Goal: Book appointment/travel/reservation

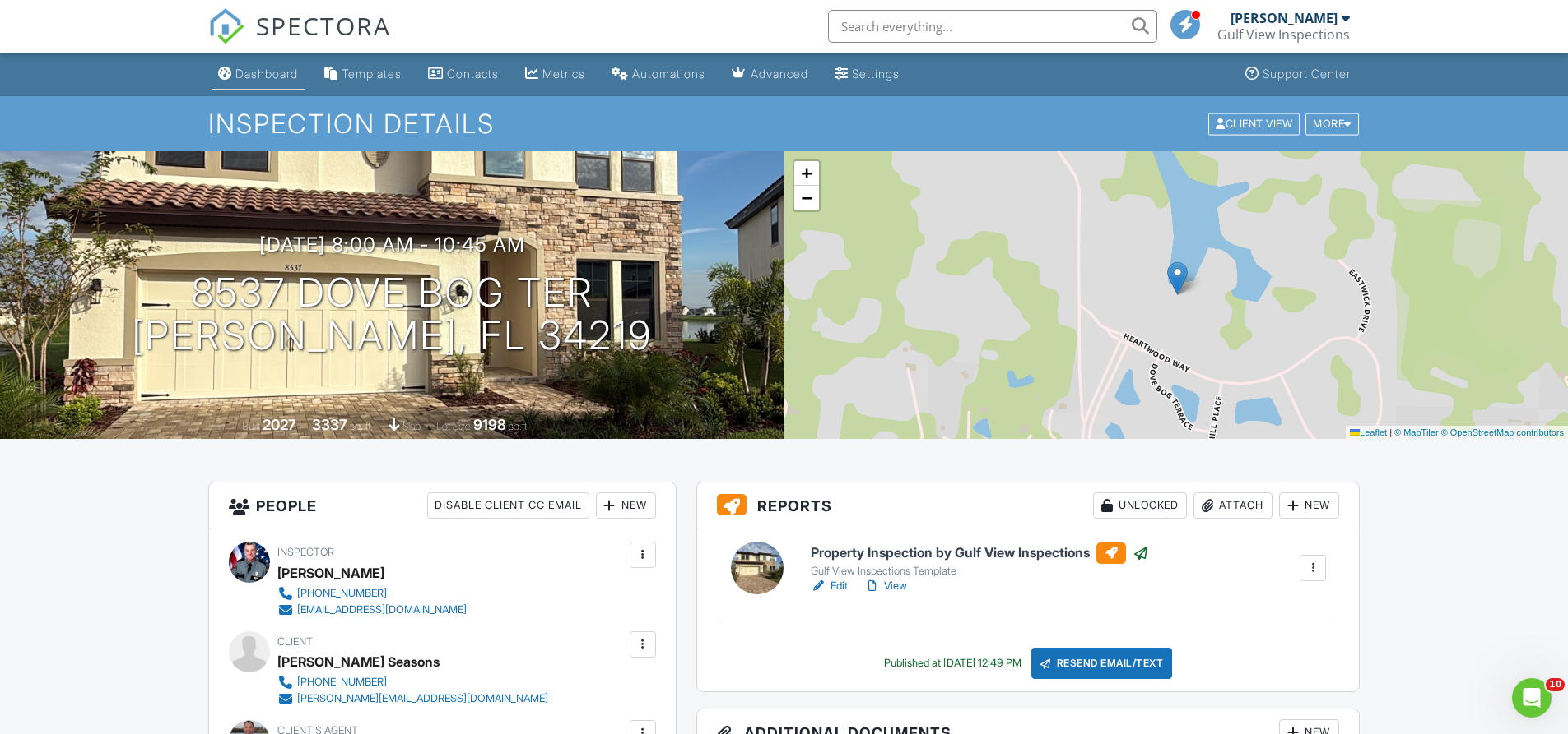
click at [285, 72] on div "Dashboard" at bounding box center [266, 73] width 62 height 14
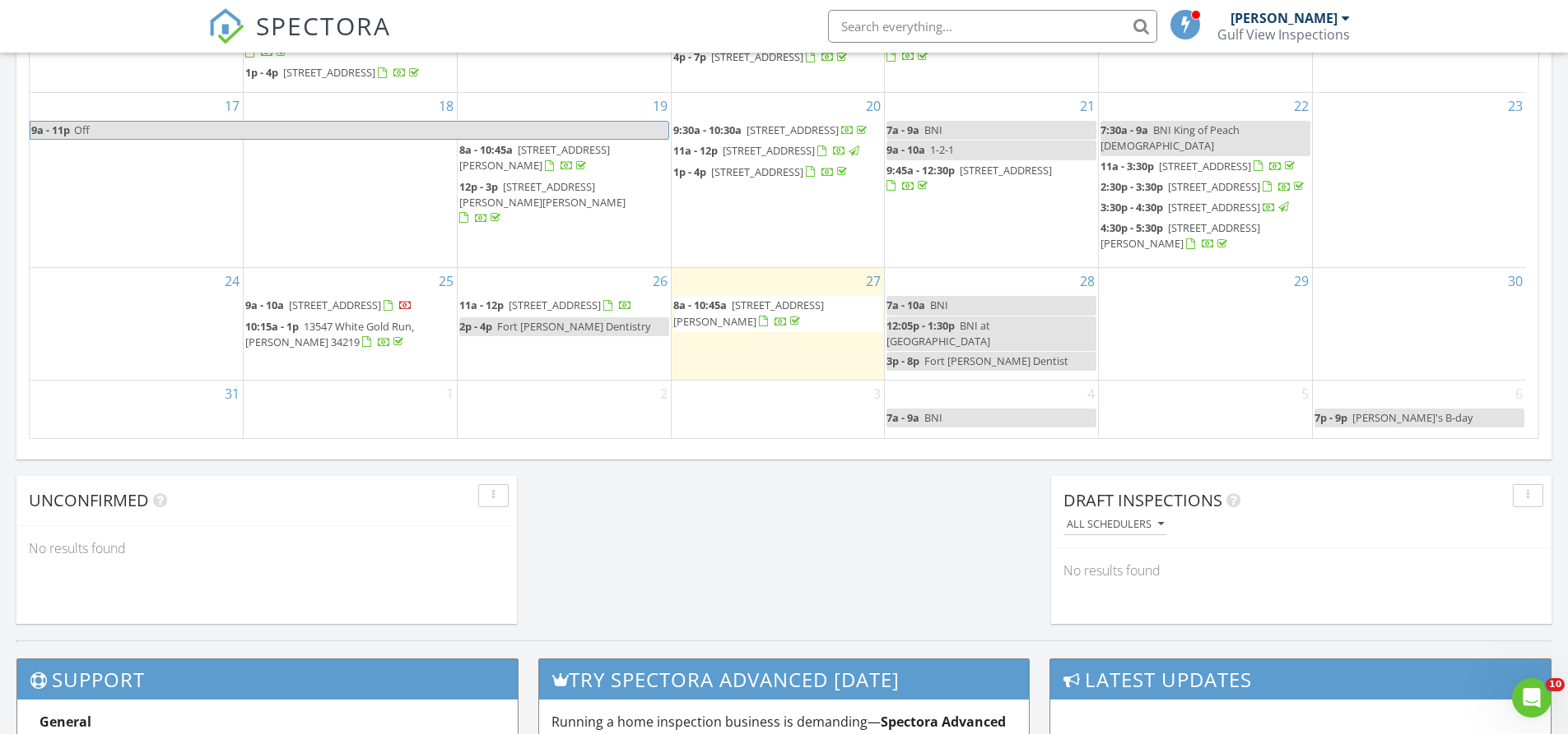
scroll to position [1069, 0]
click at [947, 377] on div "28 7a - 10a BNI 12:05p - 1:30p BNI at The Grove 3p - 8p Fort Hamer Dentist" at bounding box center [991, 325] width 213 height 111
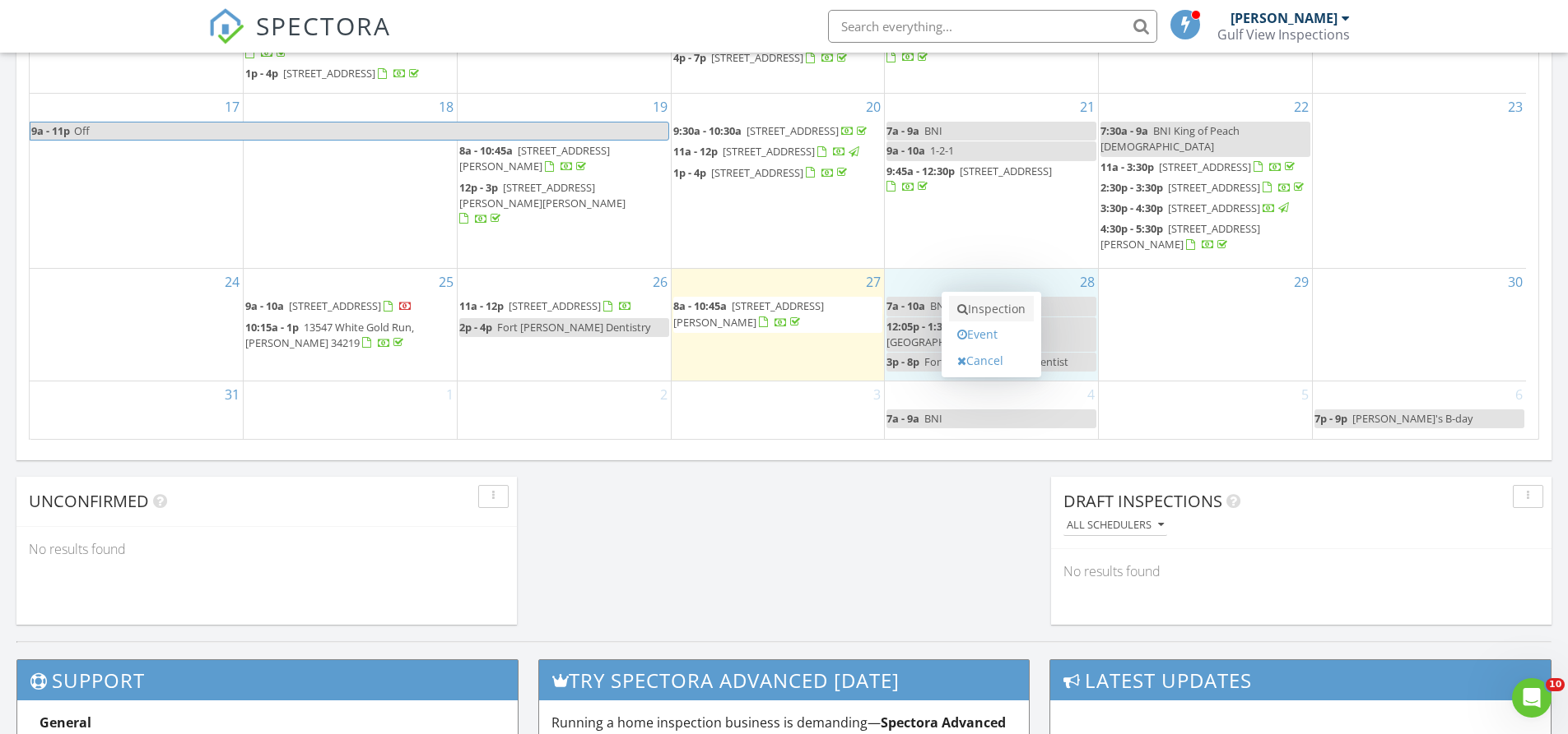
click at [983, 312] on link "Inspection" at bounding box center [991, 308] width 85 height 26
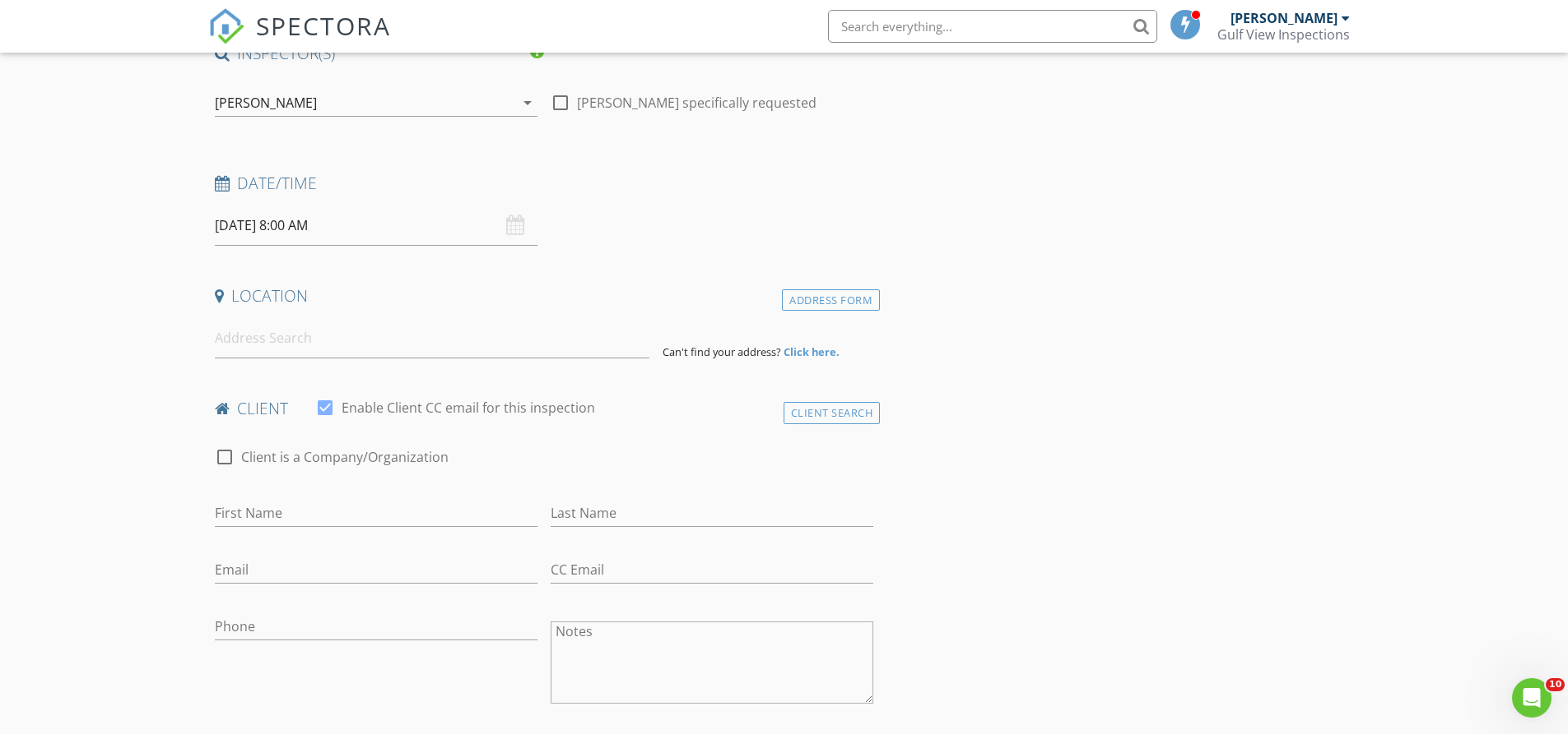
scroll to position [164, 0]
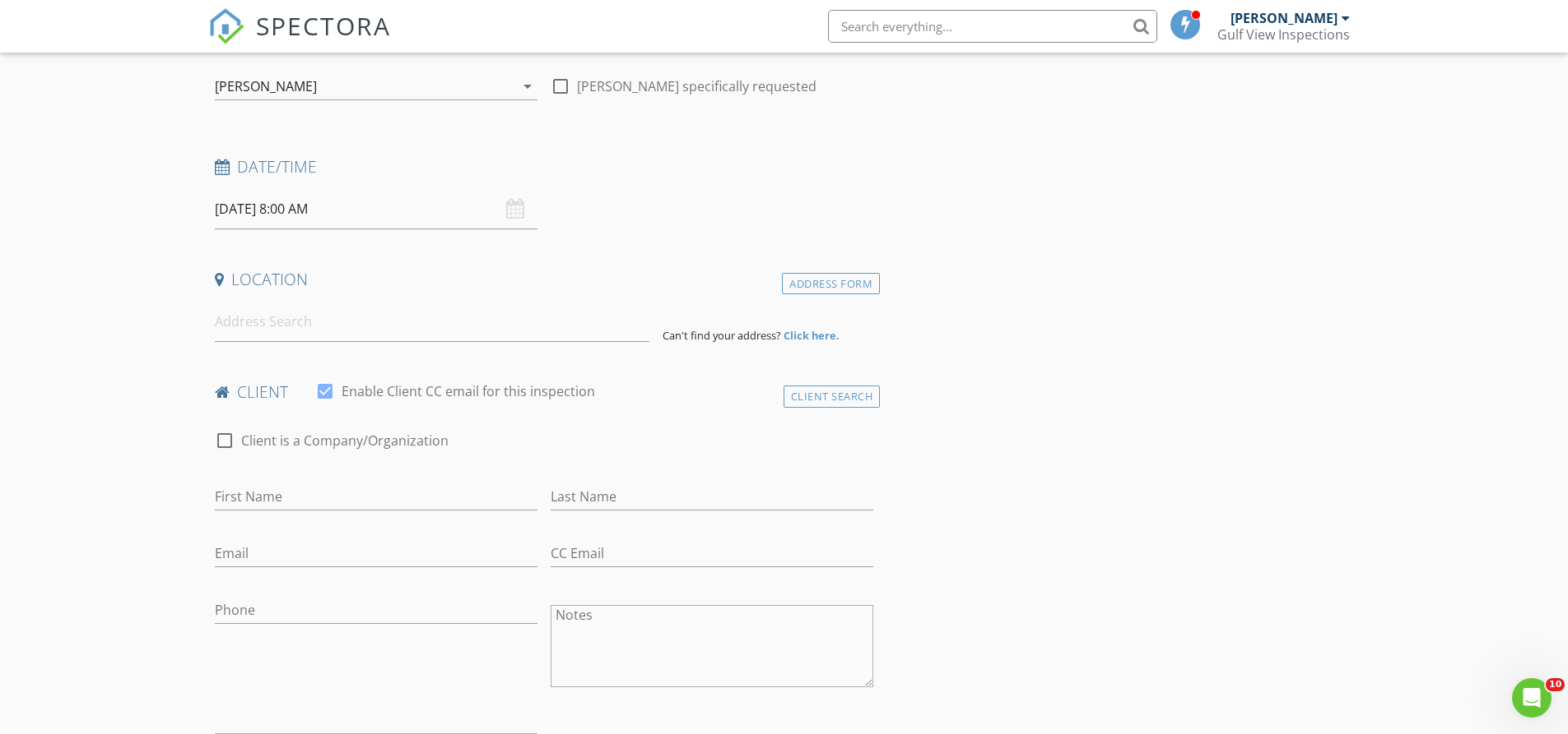
click at [341, 217] on input "08/28/2025 8:00 AM" at bounding box center [376, 209] width 323 height 40
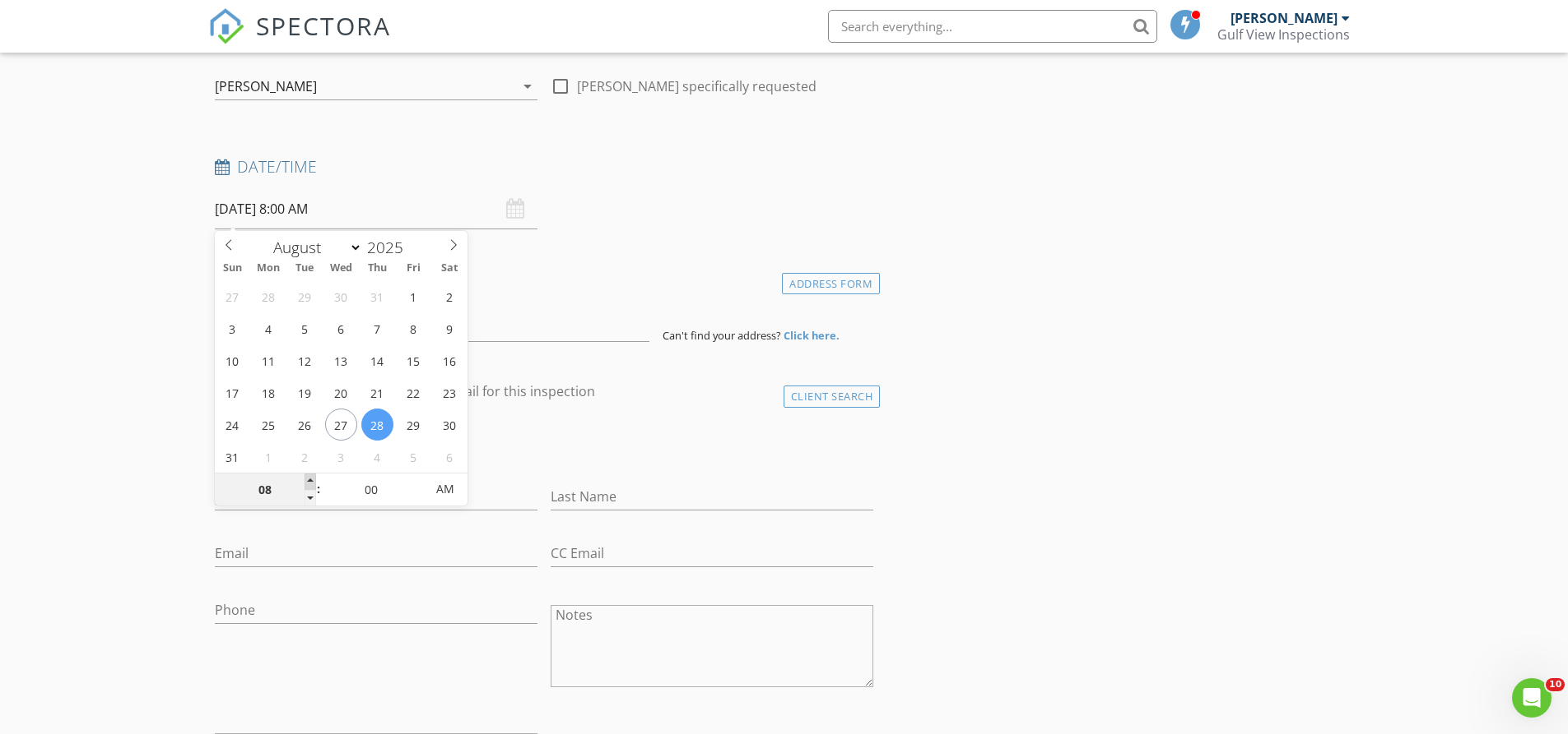
type input "09"
type input "08/28/2025 9:00 AM"
click at [314, 478] on span at bounding box center [311, 481] width 12 height 16
type input "10"
type input "08/28/2025 10:00 AM"
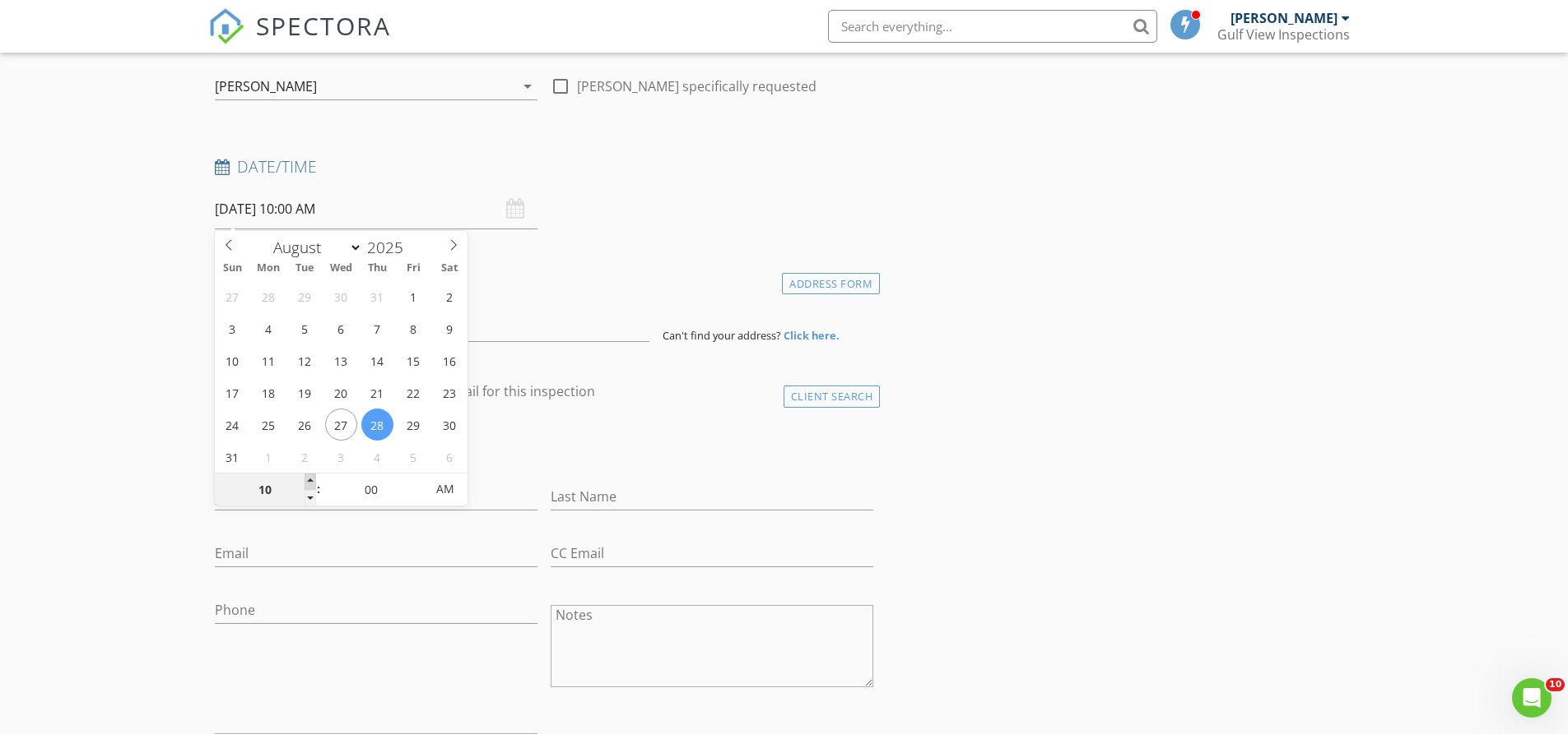
click at [314, 478] on span at bounding box center [311, 481] width 12 height 16
type input "11"
type input "08/28/2025 11:00 AM"
click at [314, 478] on span at bounding box center [311, 481] width 12 height 16
type input "10"
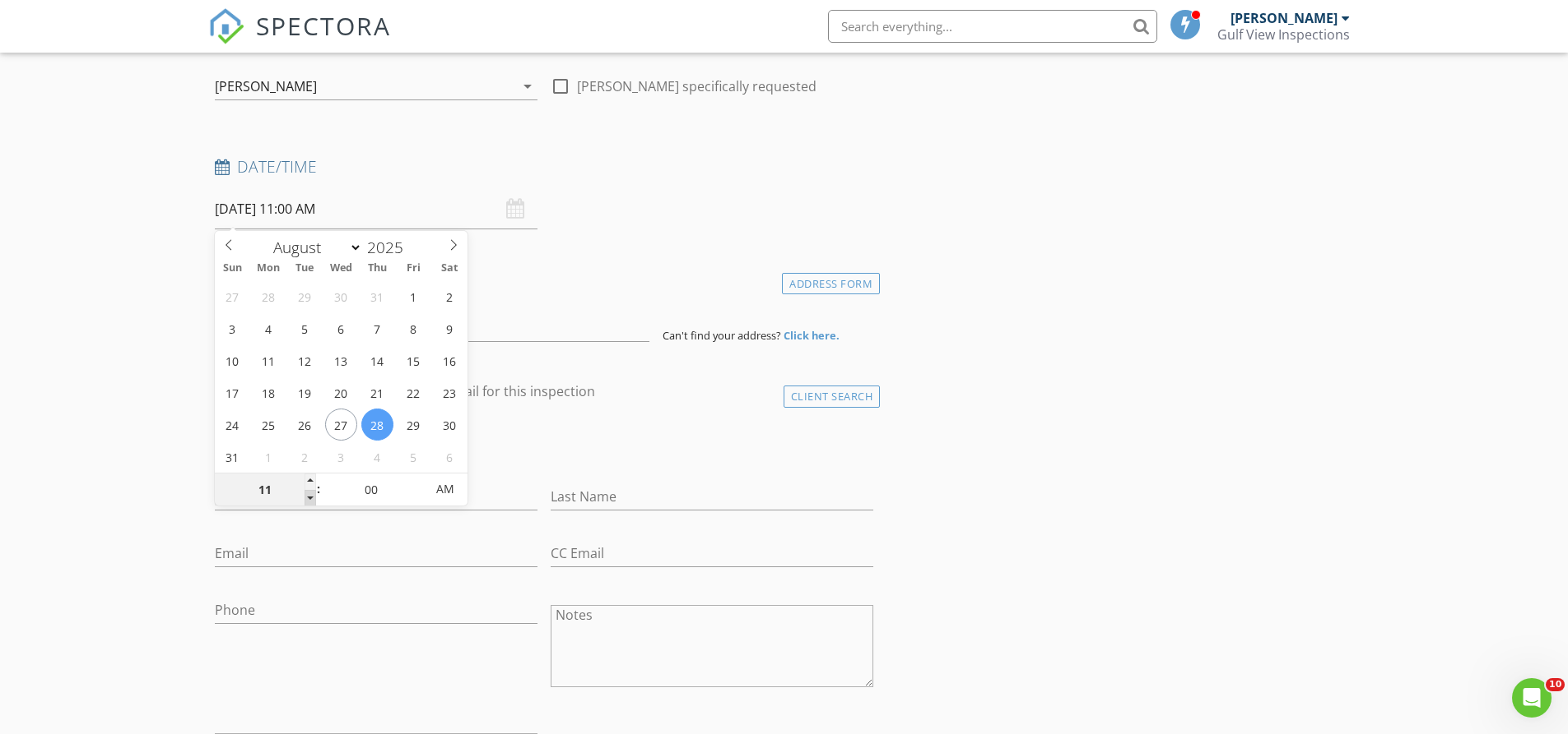
type input "08/28/2025 10:00 AM"
click at [314, 498] on span at bounding box center [311, 498] width 12 height 16
type input "05"
type input "08/28/2025 10:05 AM"
click at [415, 477] on span at bounding box center [416, 481] width 12 height 16
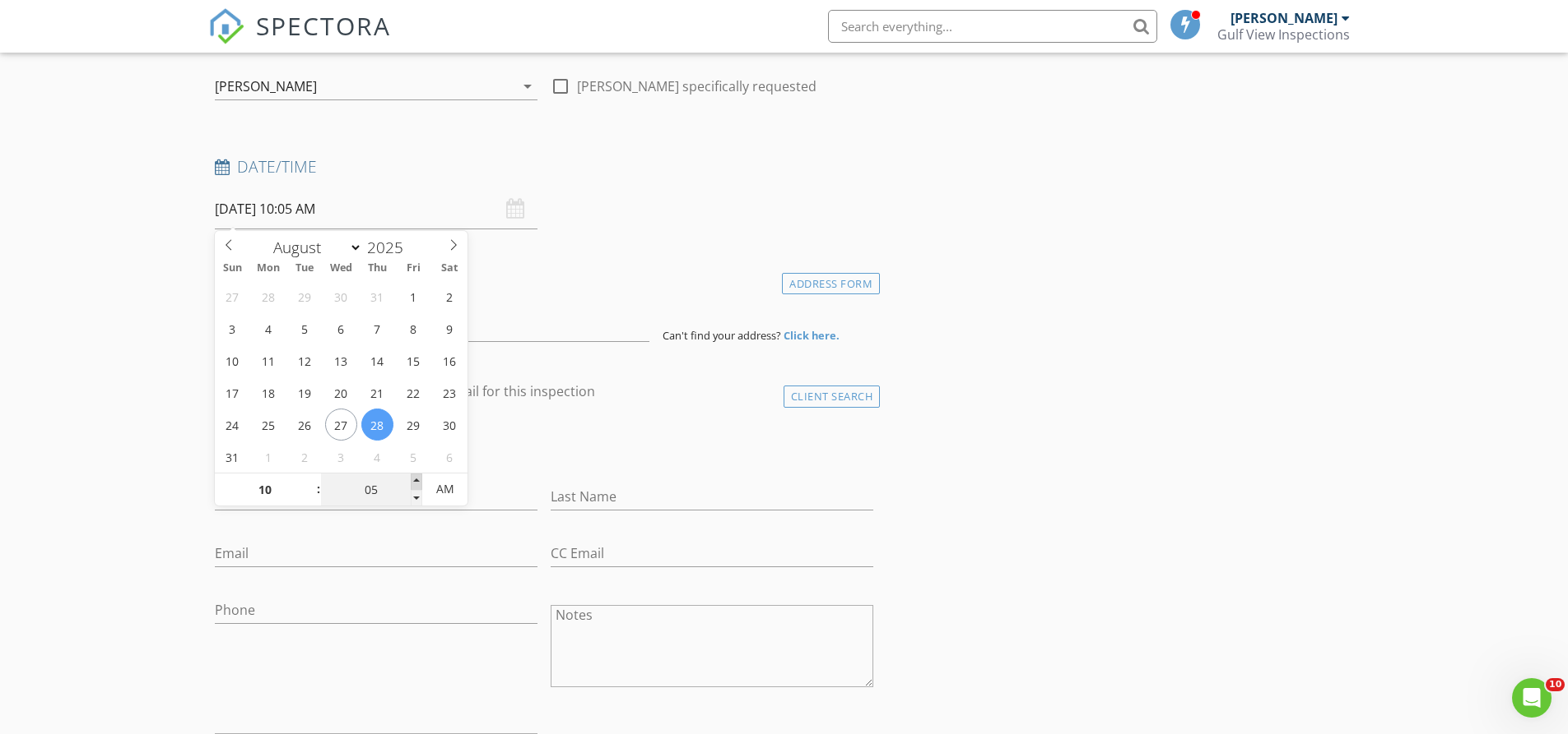
type input "10"
type input "08/28/2025 10:10 AM"
click at [415, 477] on span at bounding box center [416, 481] width 12 height 16
type input "15"
type input "[DATE] 10:15 AM"
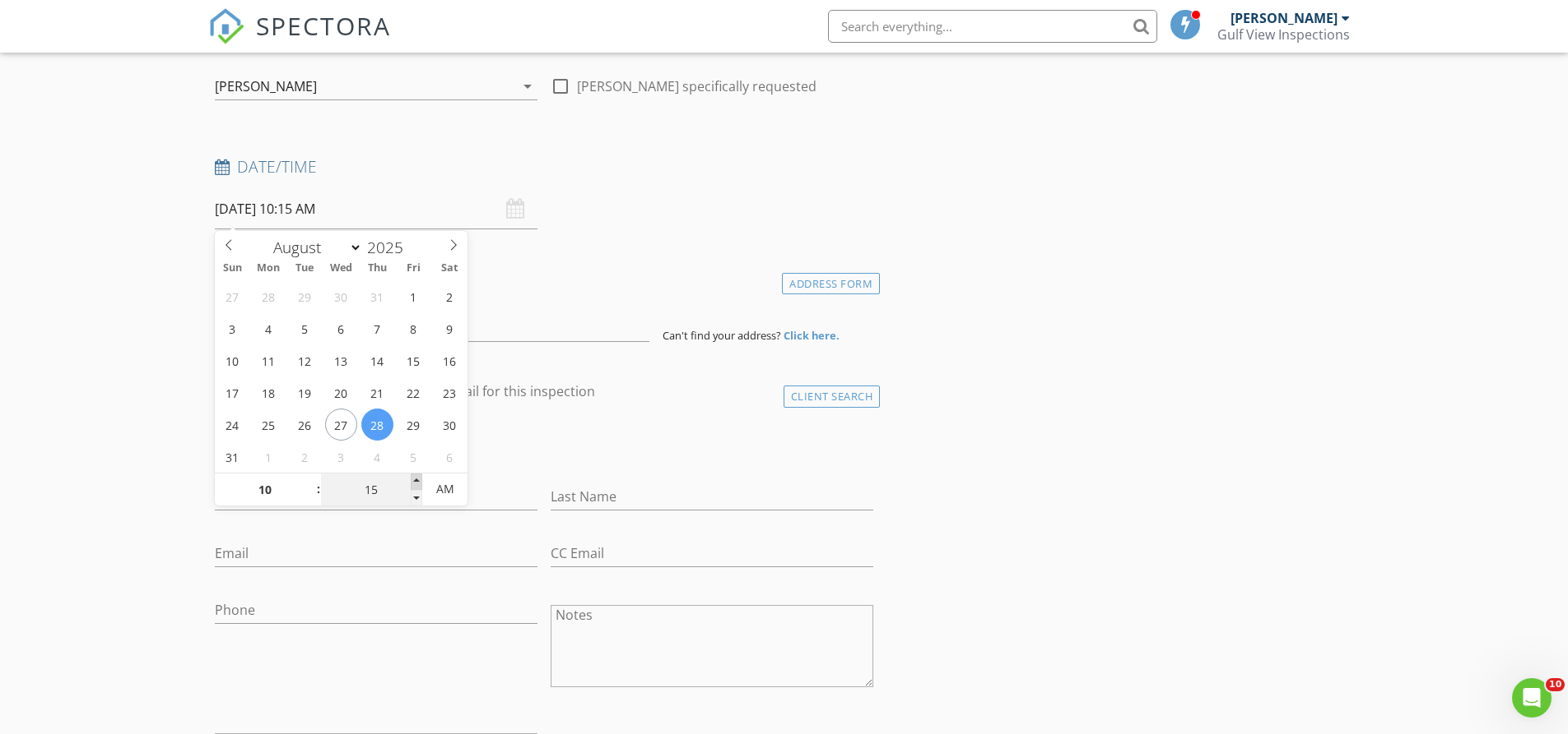
click at [415, 477] on span at bounding box center [416, 481] width 12 height 16
type input "20"
type input "[DATE] 10:20 AM"
click at [415, 477] on span at bounding box center [416, 481] width 12 height 16
type input "25"
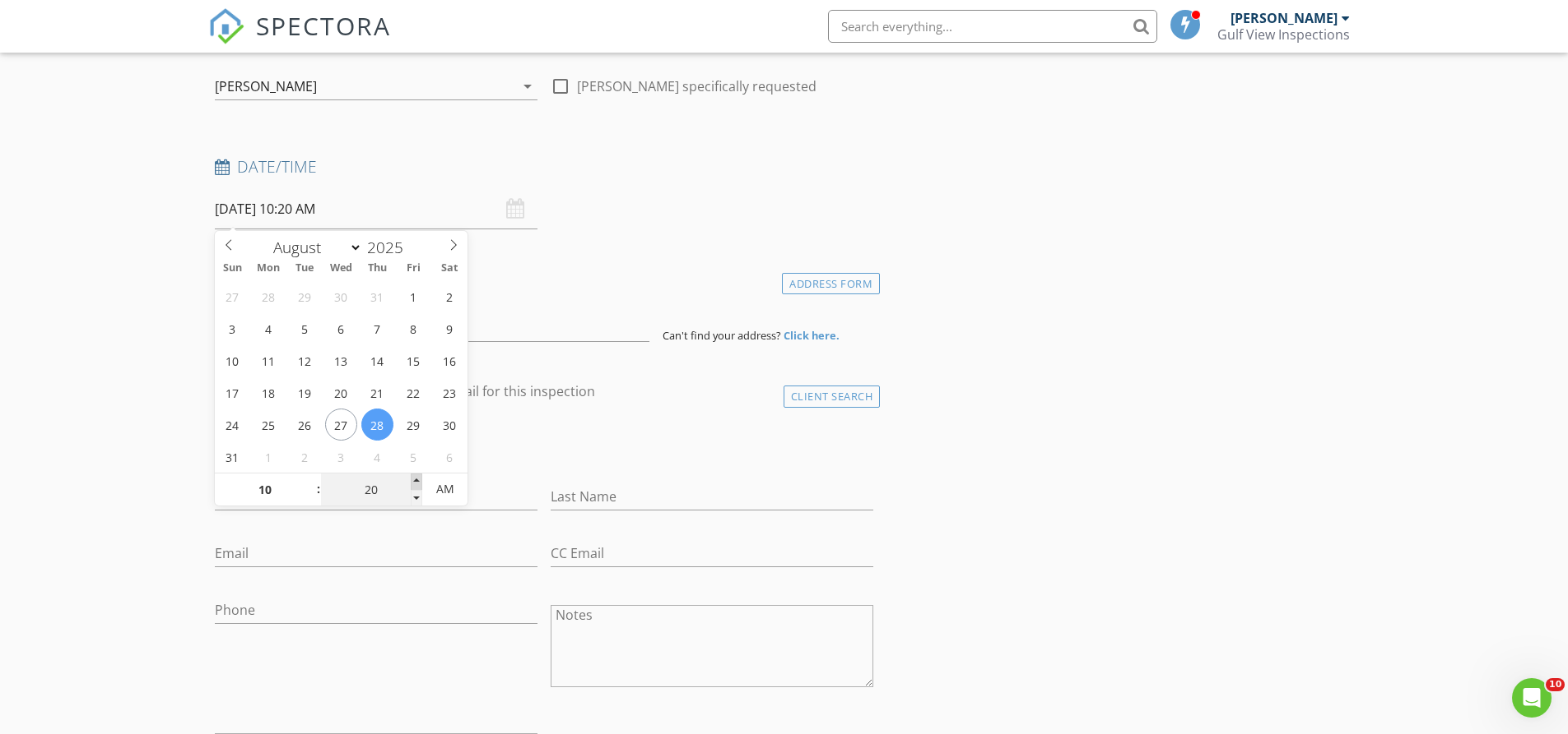
type input "[DATE] 10:25 AM"
click at [415, 477] on span at bounding box center [416, 481] width 12 height 16
type input "30"
type input "[DATE] 10:30 AM"
click at [415, 477] on span at bounding box center [416, 481] width 12 height 16
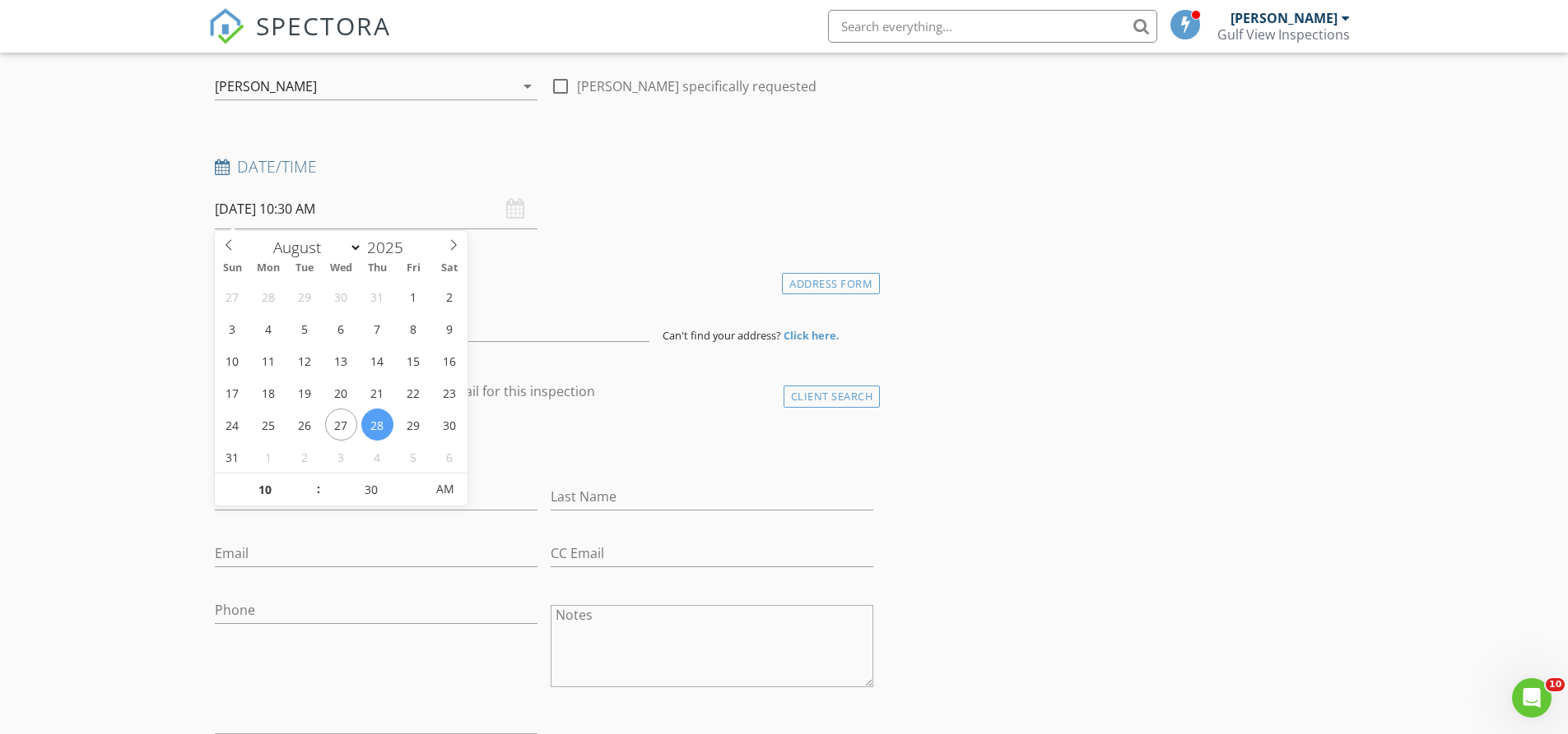
click at [636, 283] on h4 "Location" at bounding box center [544, 280] width 660 height 21
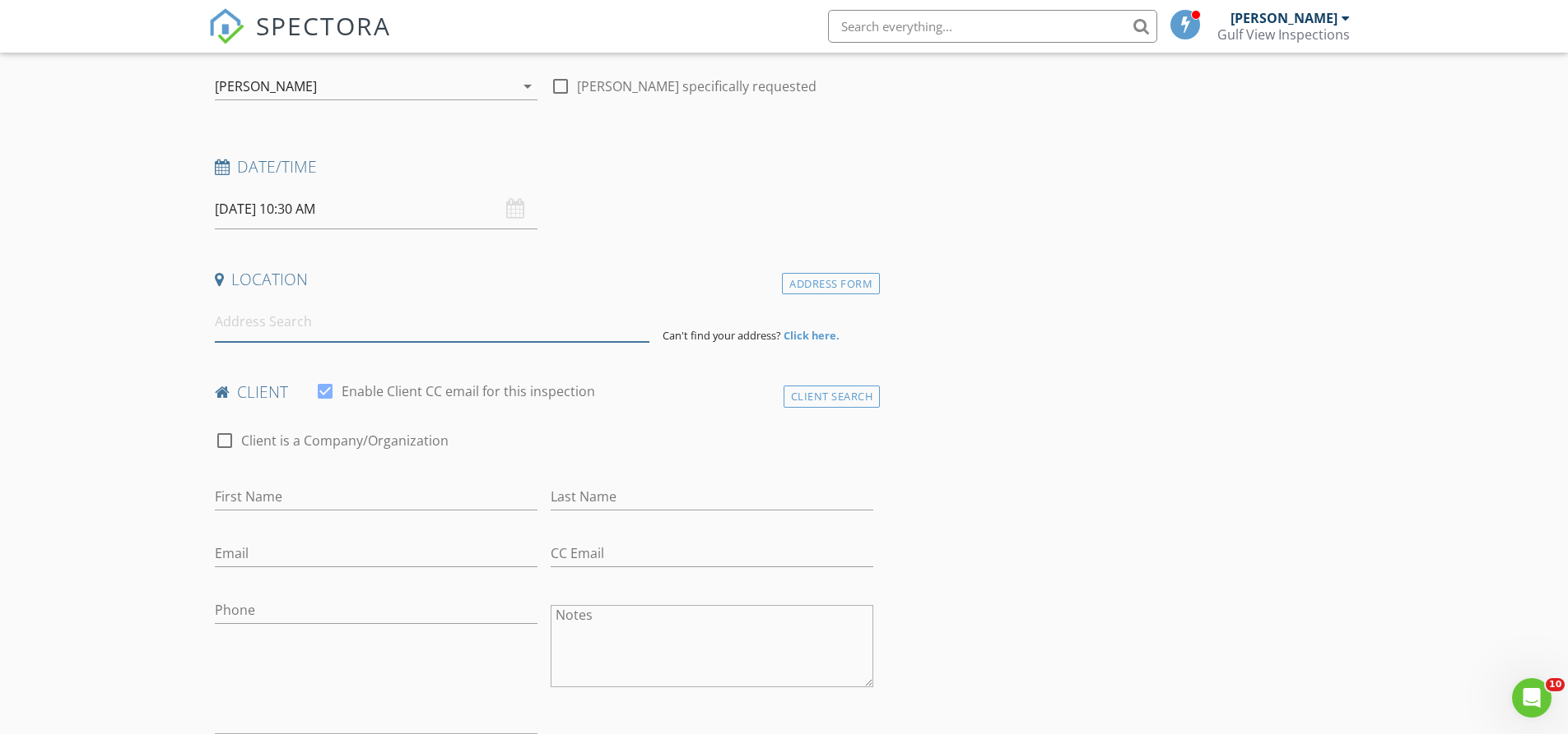
click at [272, 327] on input at bounding box center [432, 322] width 435 height 40
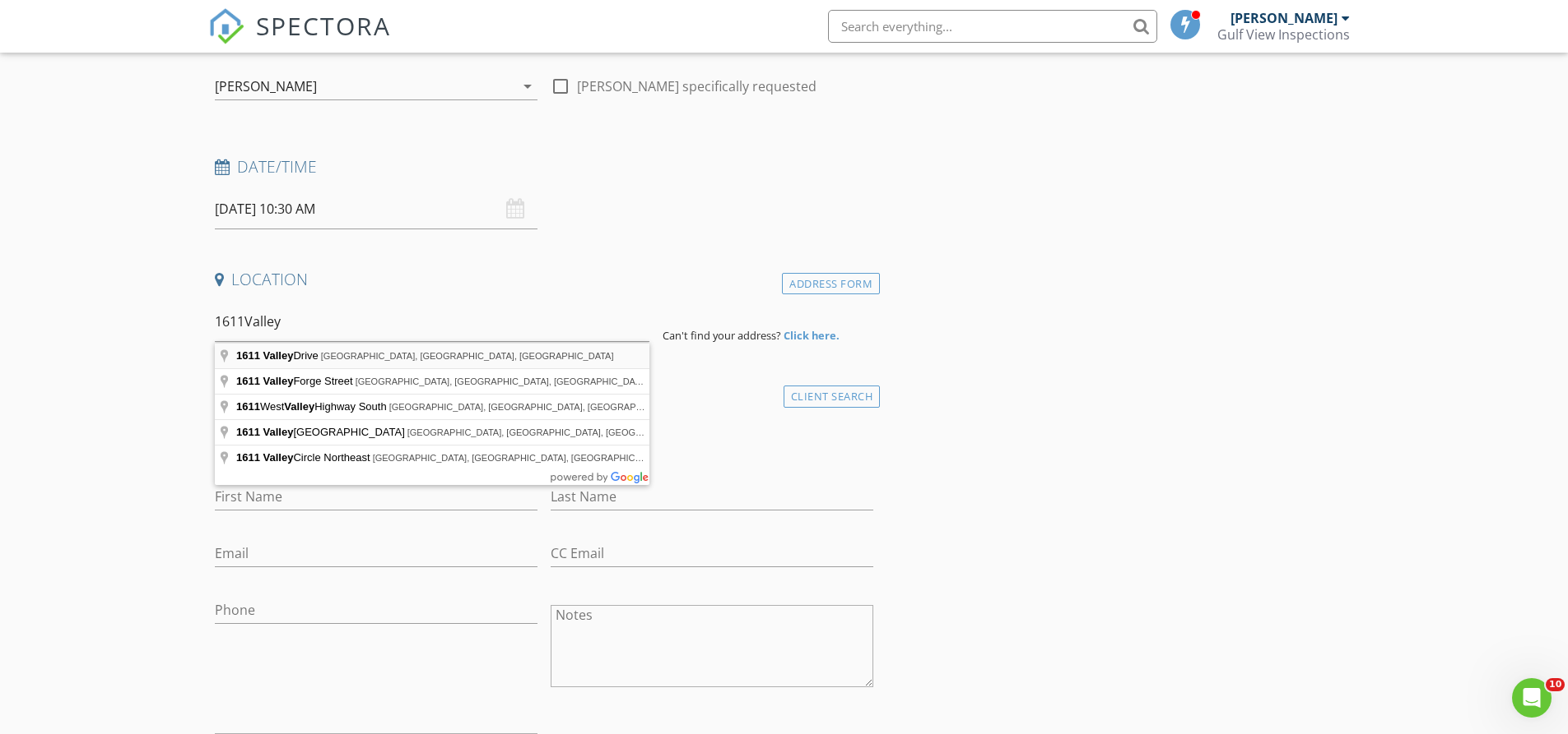
type input "1611 Valley Drive, Venice, FL, USA"
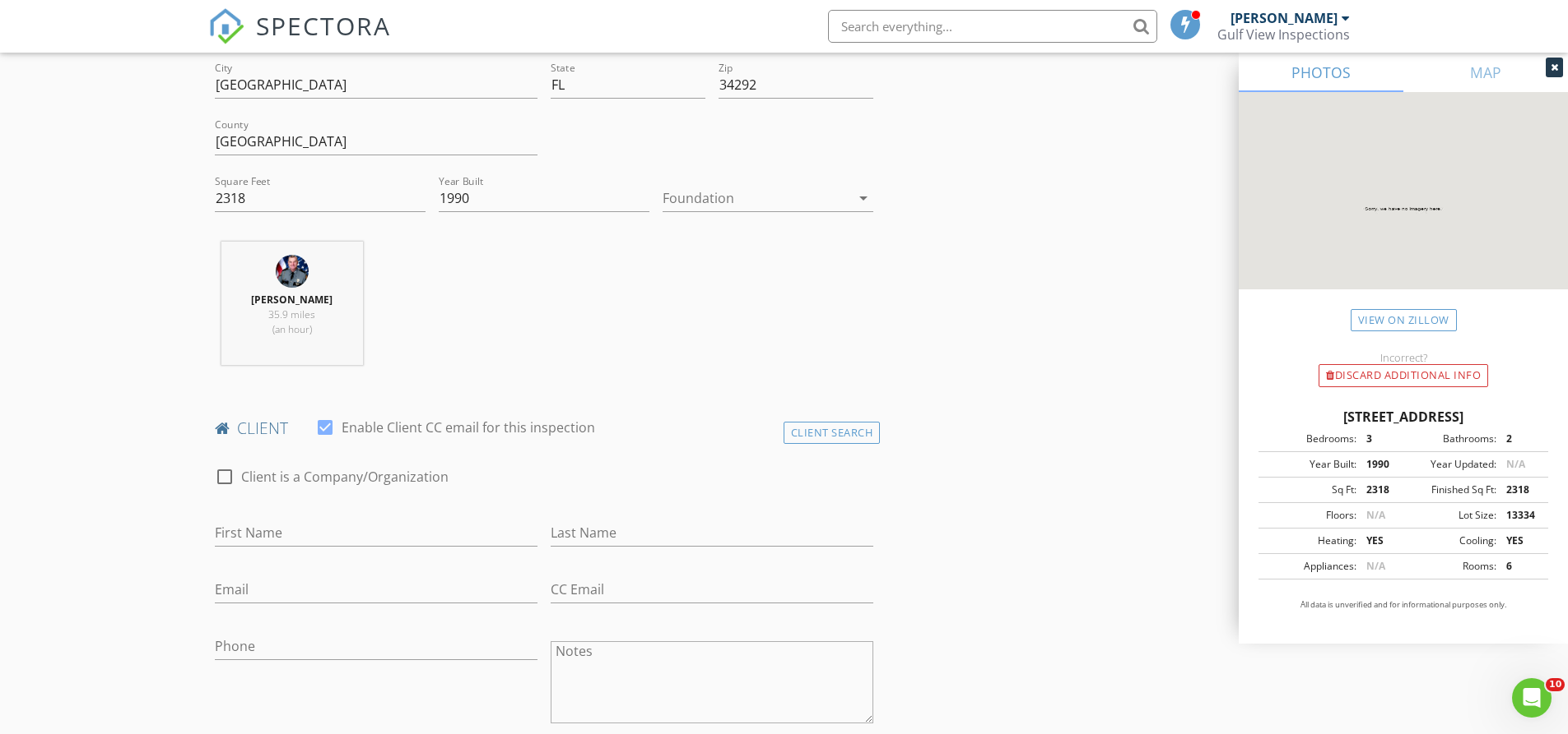
scroll to position [494, 0]
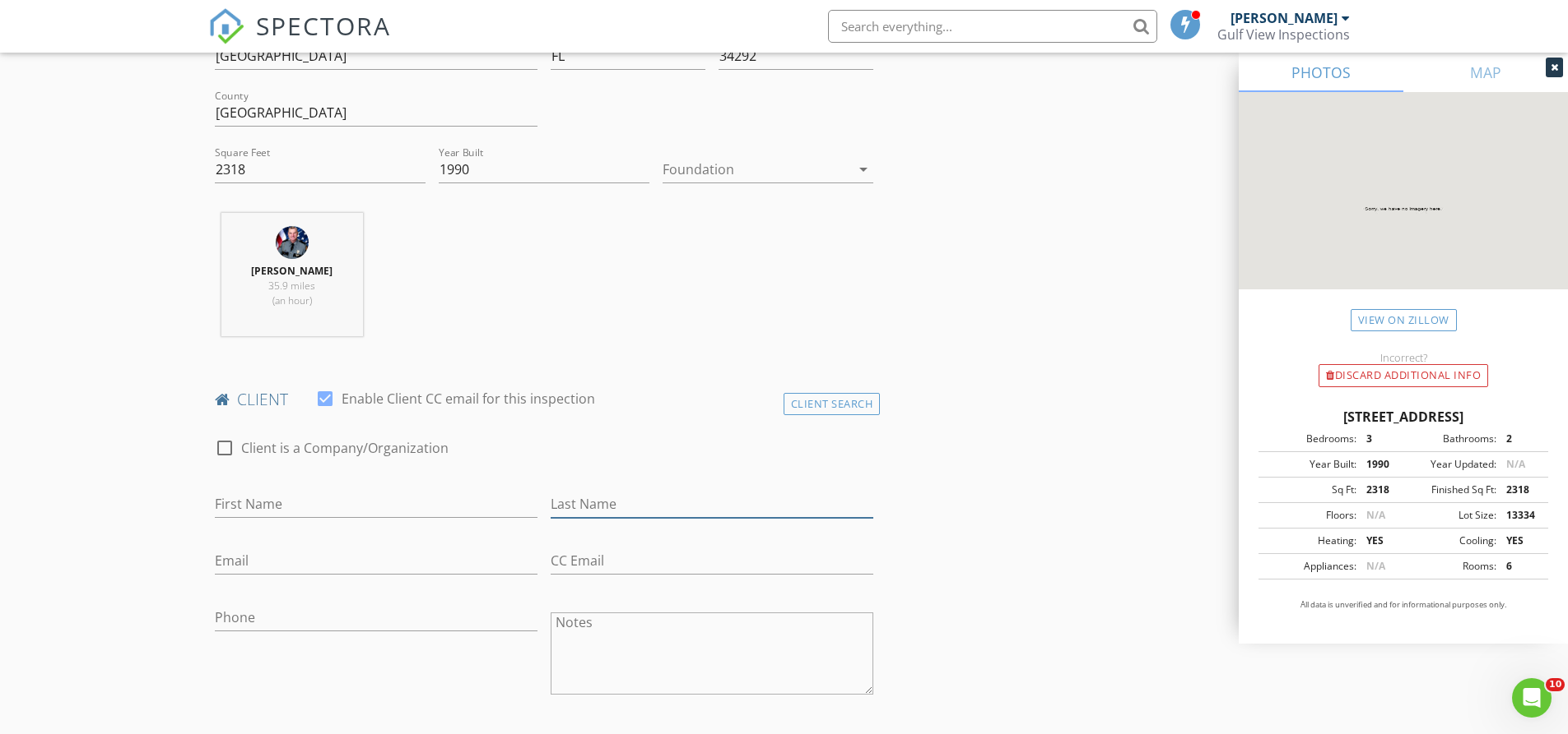
click at [573, 496] on input "Last Name" at bounding box center [712, 504] width 323 height 27
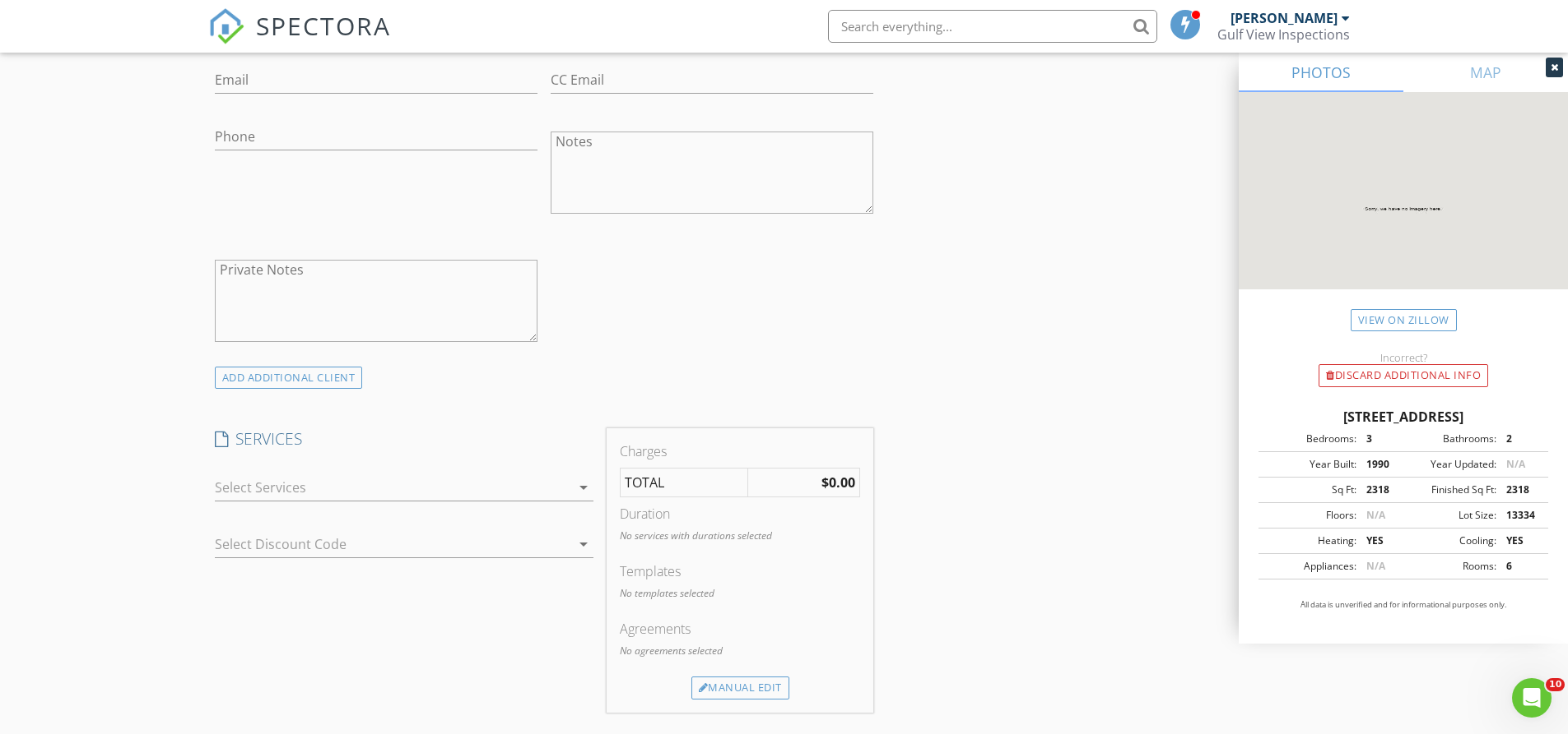
scroll to position [1069, 0]
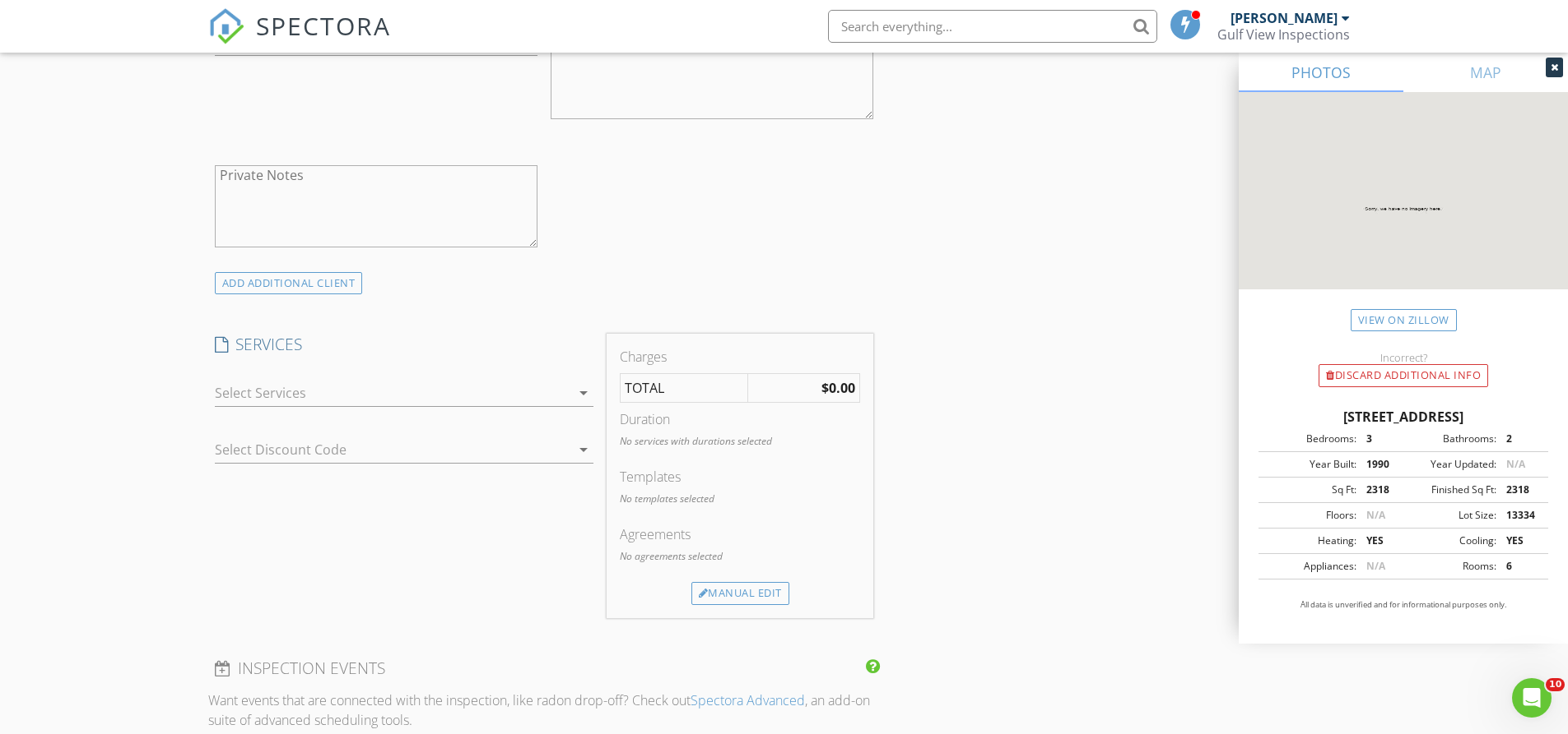
click at [581, 387] on icon "arrow_drop_down" at bounding box center [584, 393] width 20 height 20
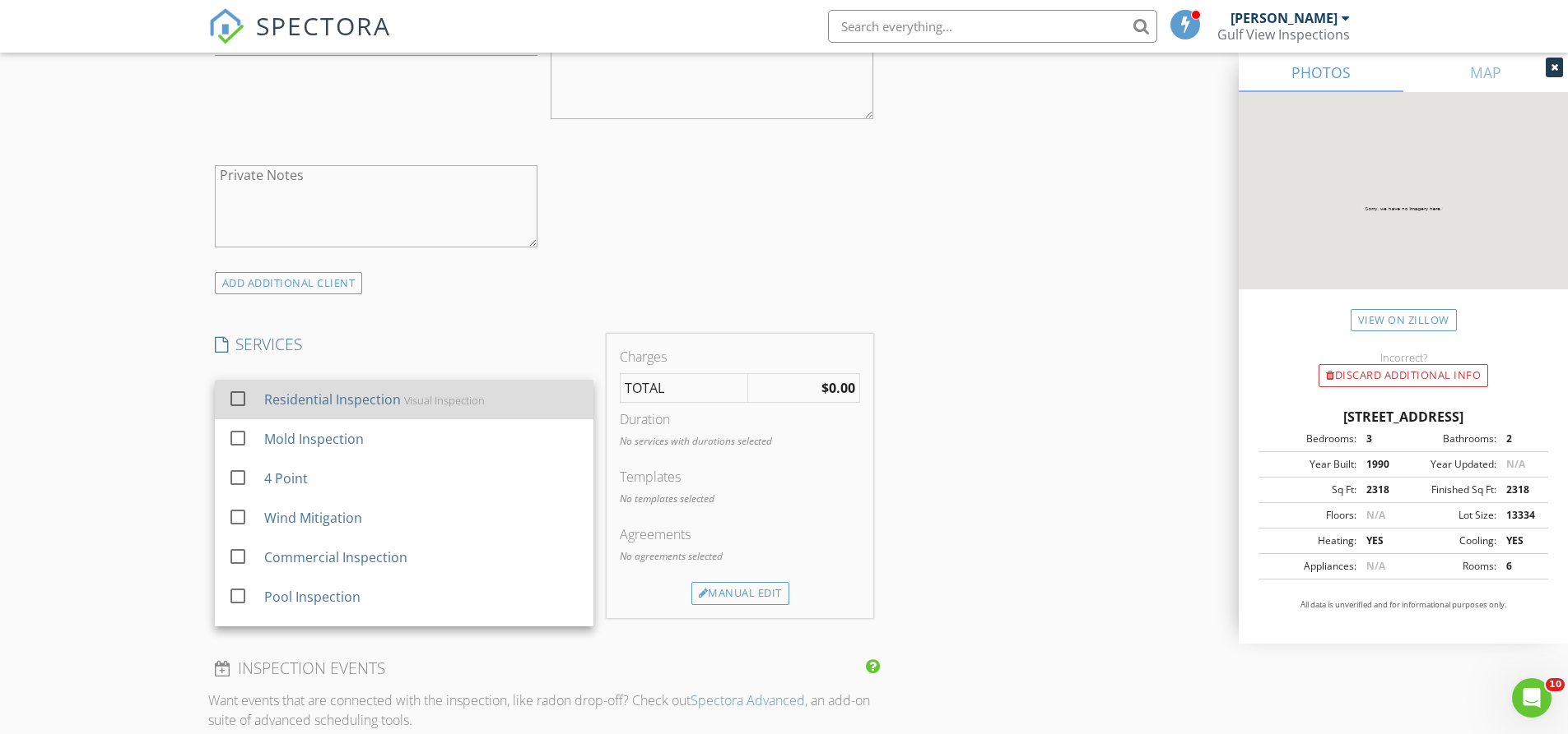
click at [405, 409] on div "Residential Inspection Visual Inspection" at bounding box center [421, 400] width 316 height 33
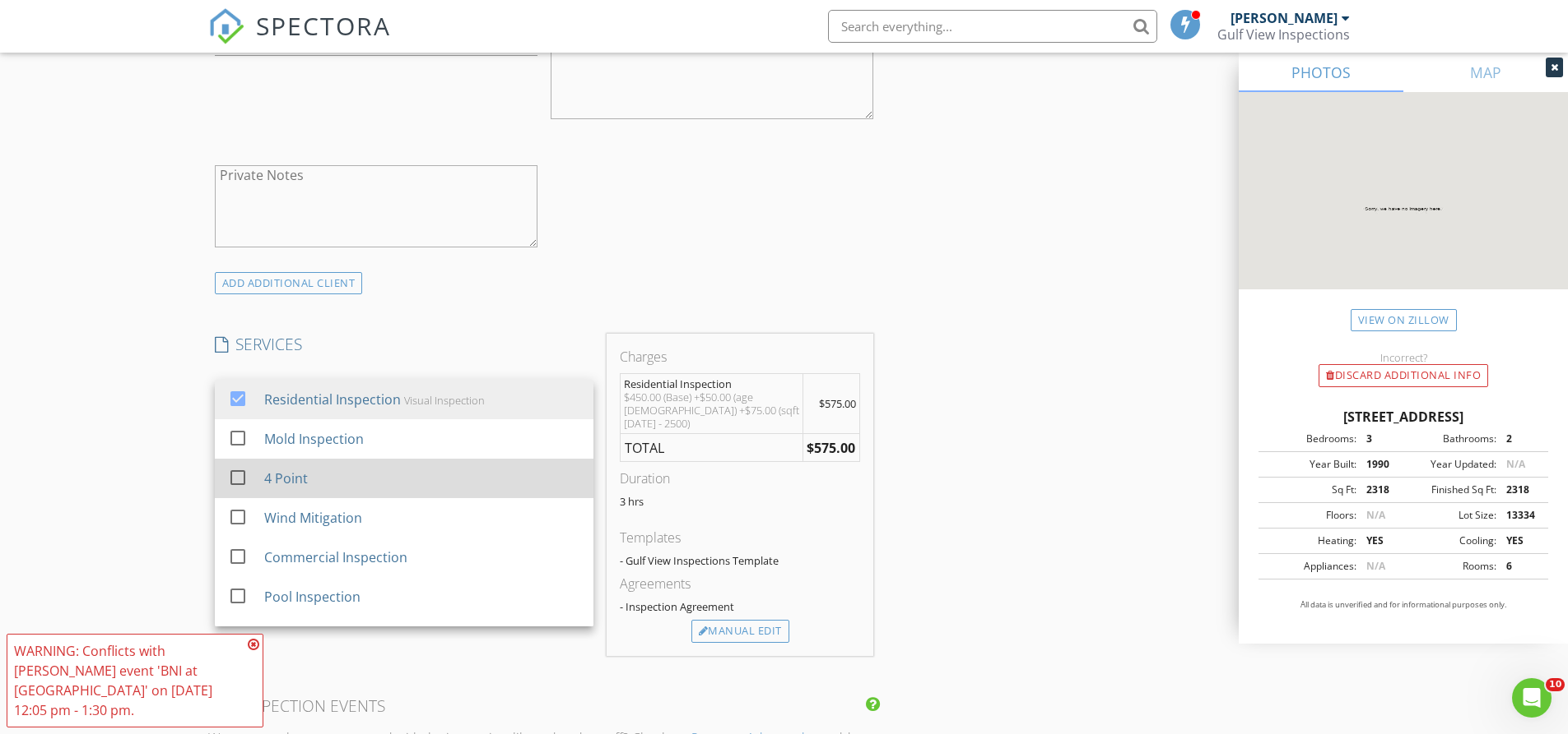
click at [237, 474] on div at bounding box center [237, 477] width 28 height 28
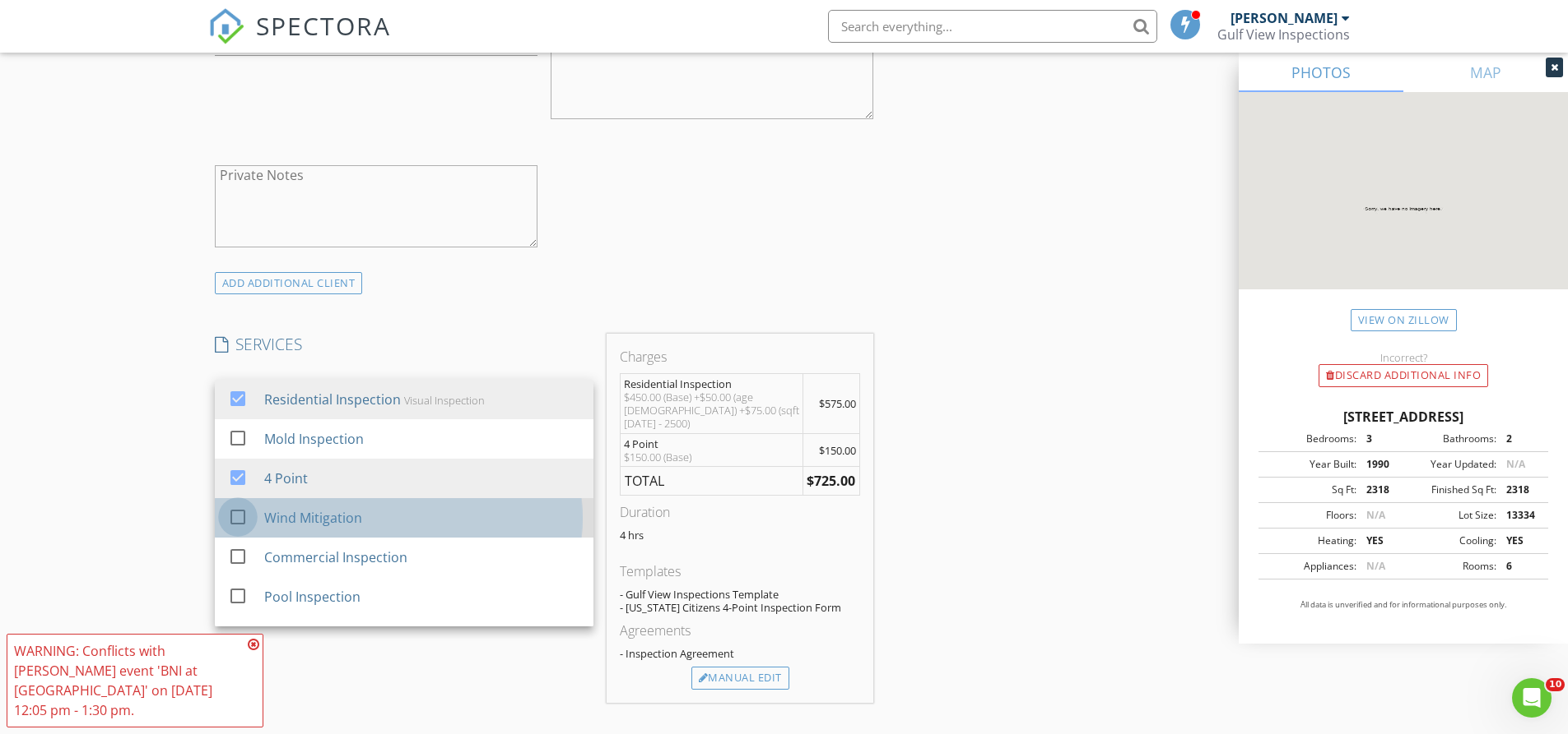
click at [236, 517] on div at bounding box center [237, 517] width 28 height 28
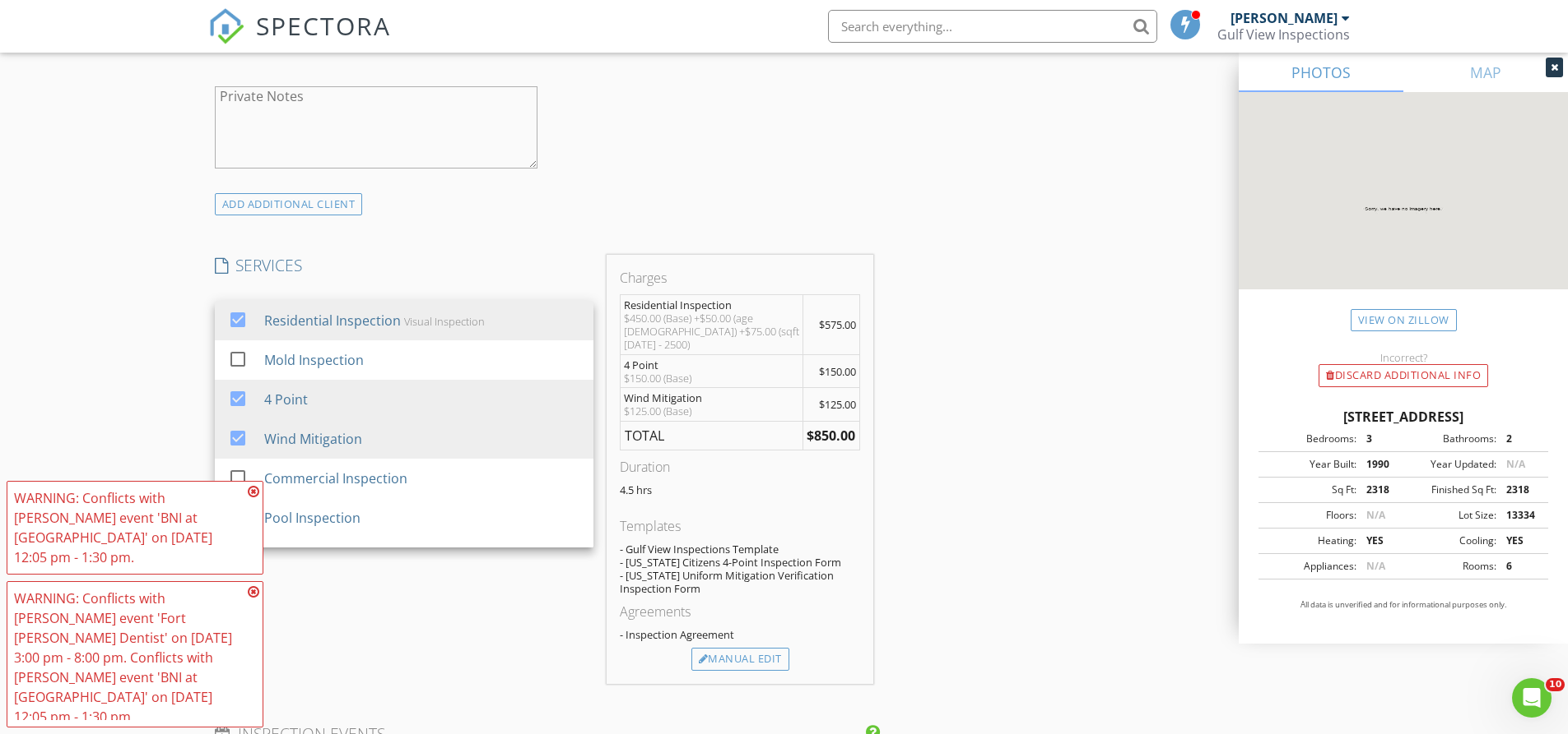
scroll to position [1234, 0]
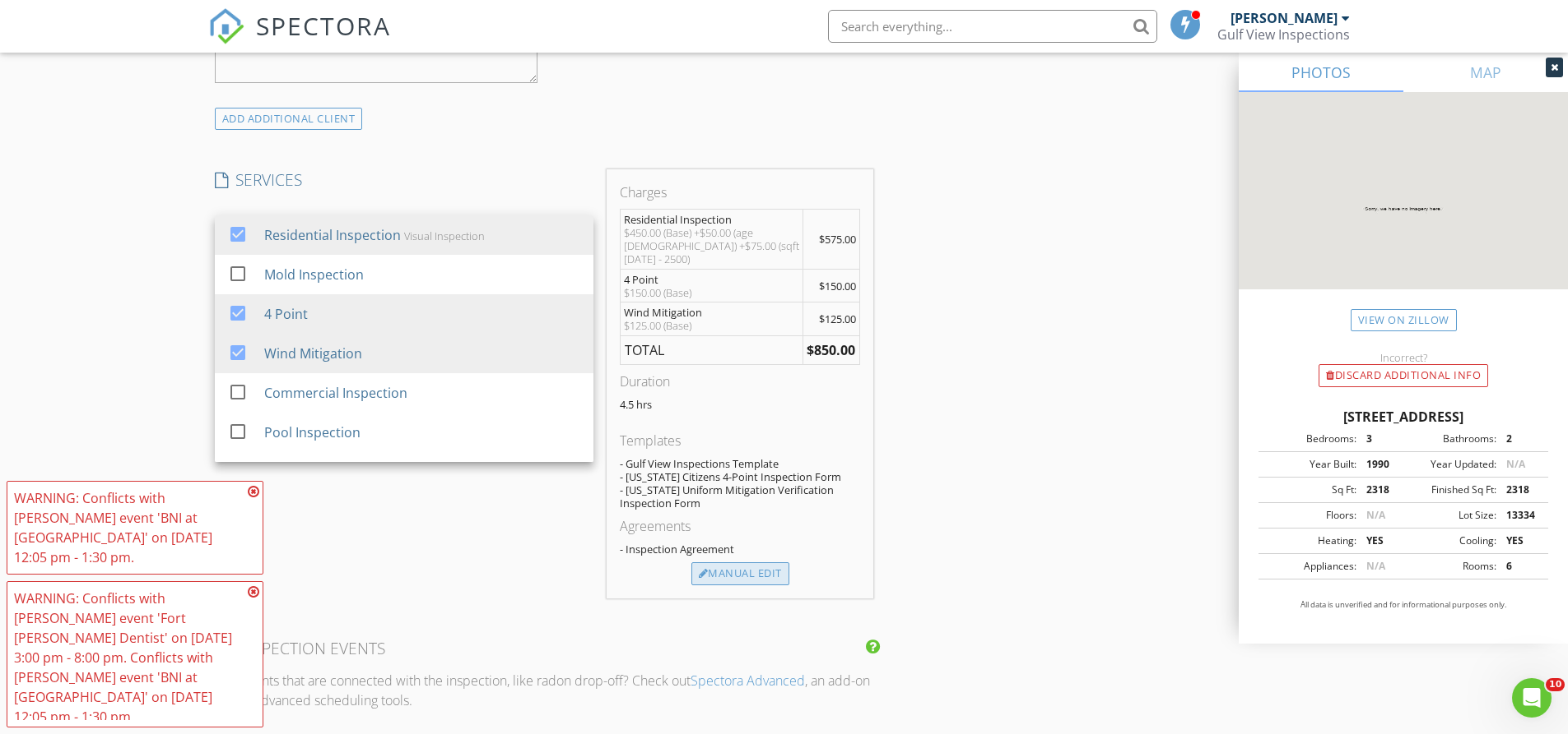
click at [758, 569] on div "Manual Edit" at bounding box center [740, 575] width 98 height 23
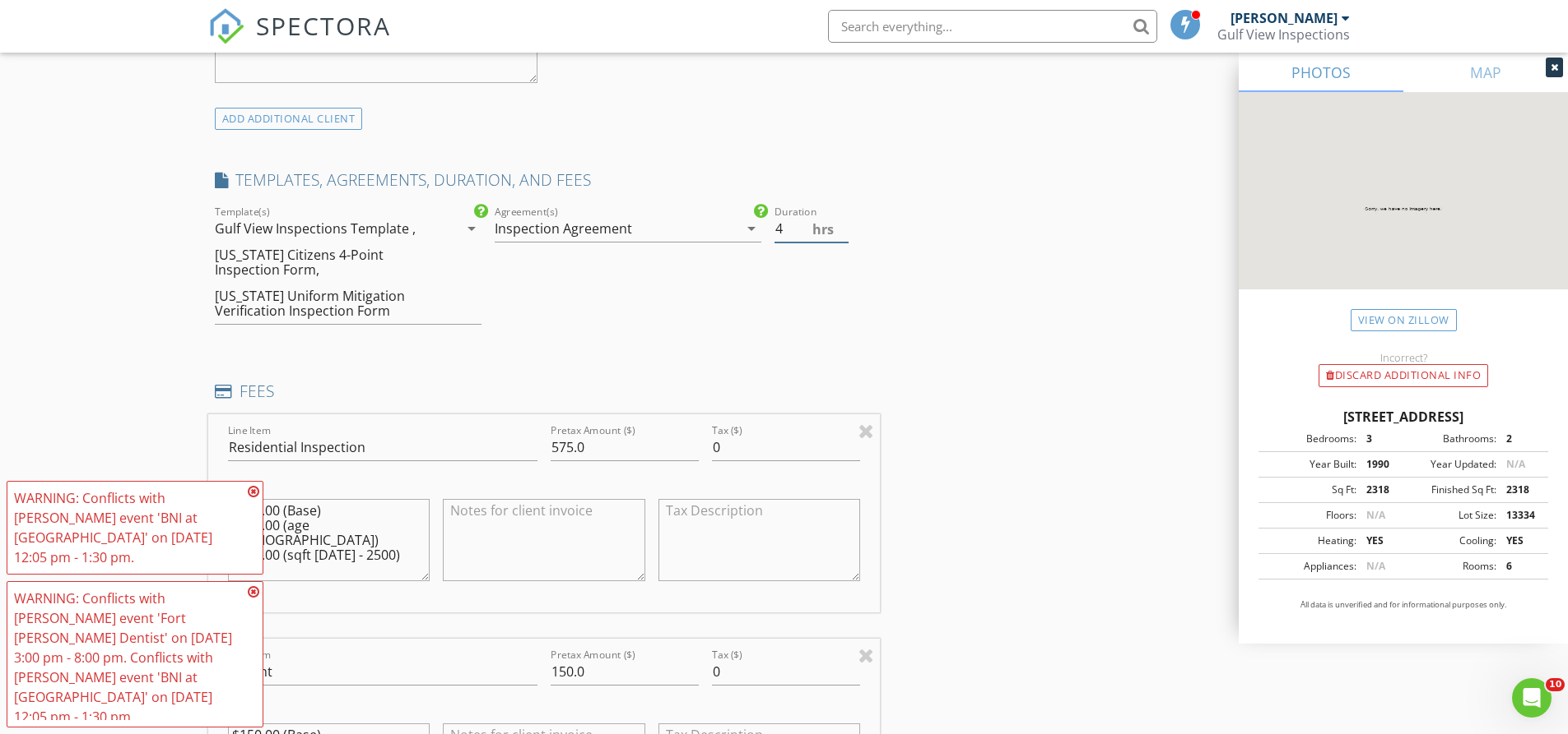
click at [843, 235] on input "4" at bounding box center [811, 229] width 74 height 27
type input "3.5"
click at [843, 235] on input "3.5" at bounding box center [811, 229] width 74 height 27
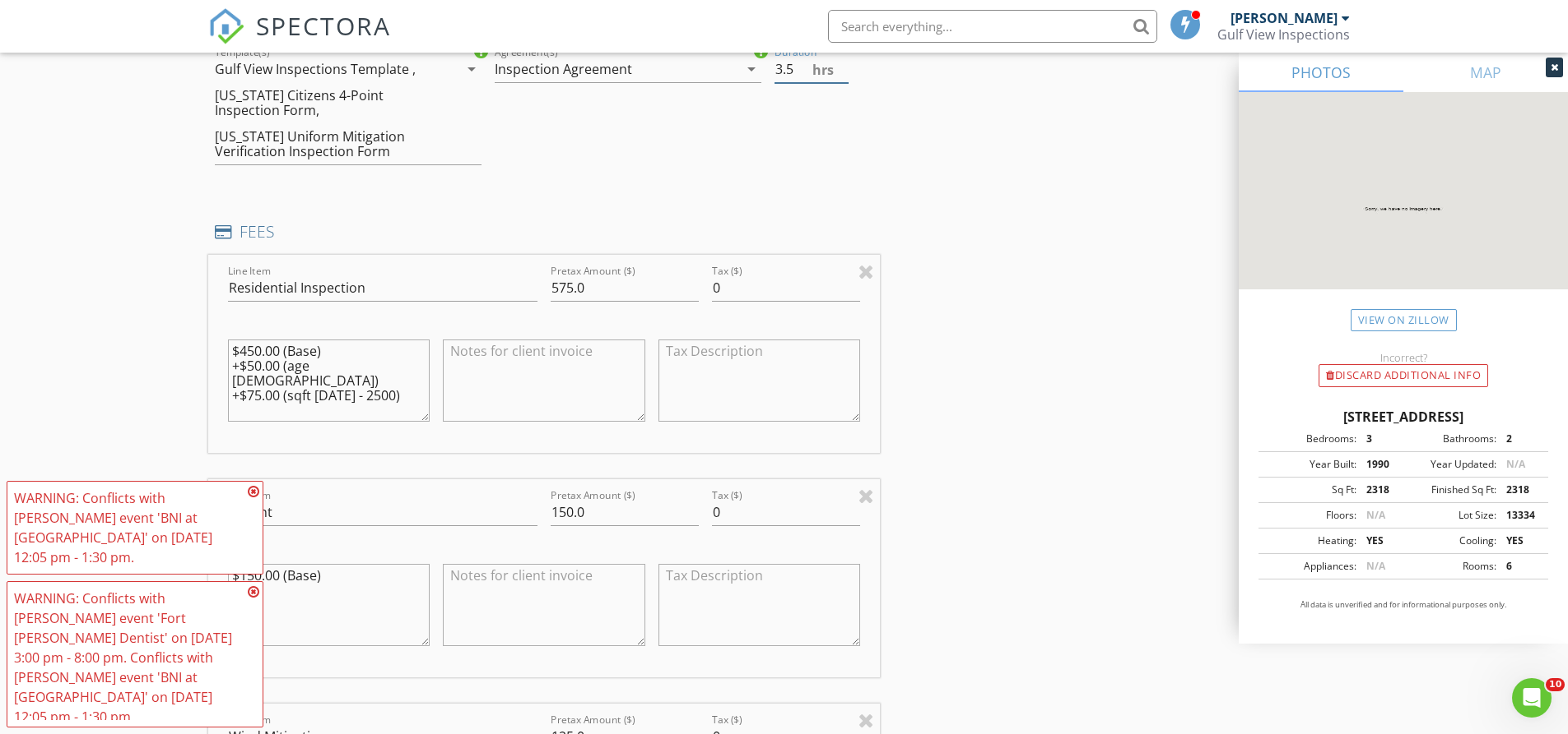
scroll to position [1398, 0]
click at [253, 499] on icon at bounding box center [254, 492] width 12 height 13
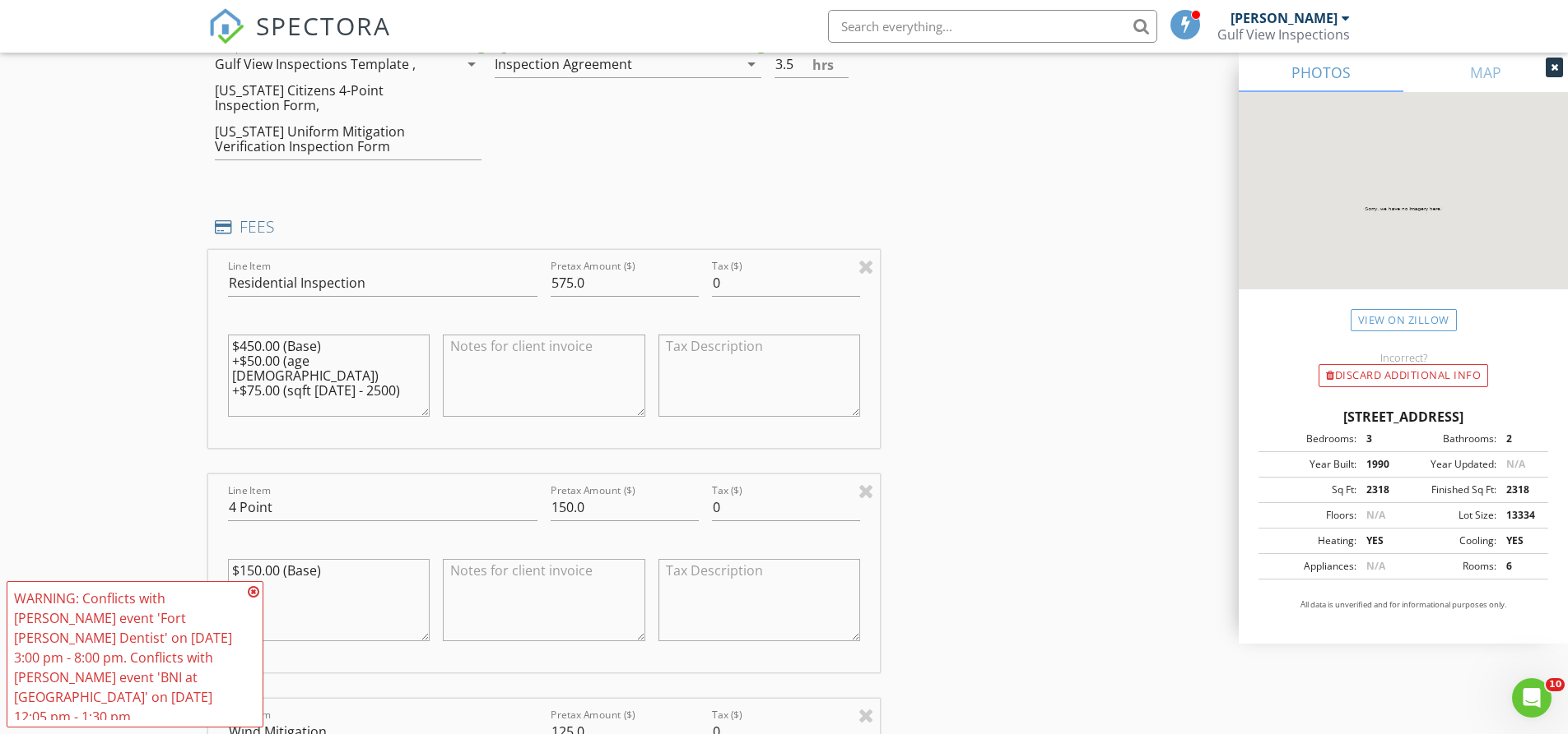
click at [252, 599] on icon at bounding box center [254, 593] width 12 height 13
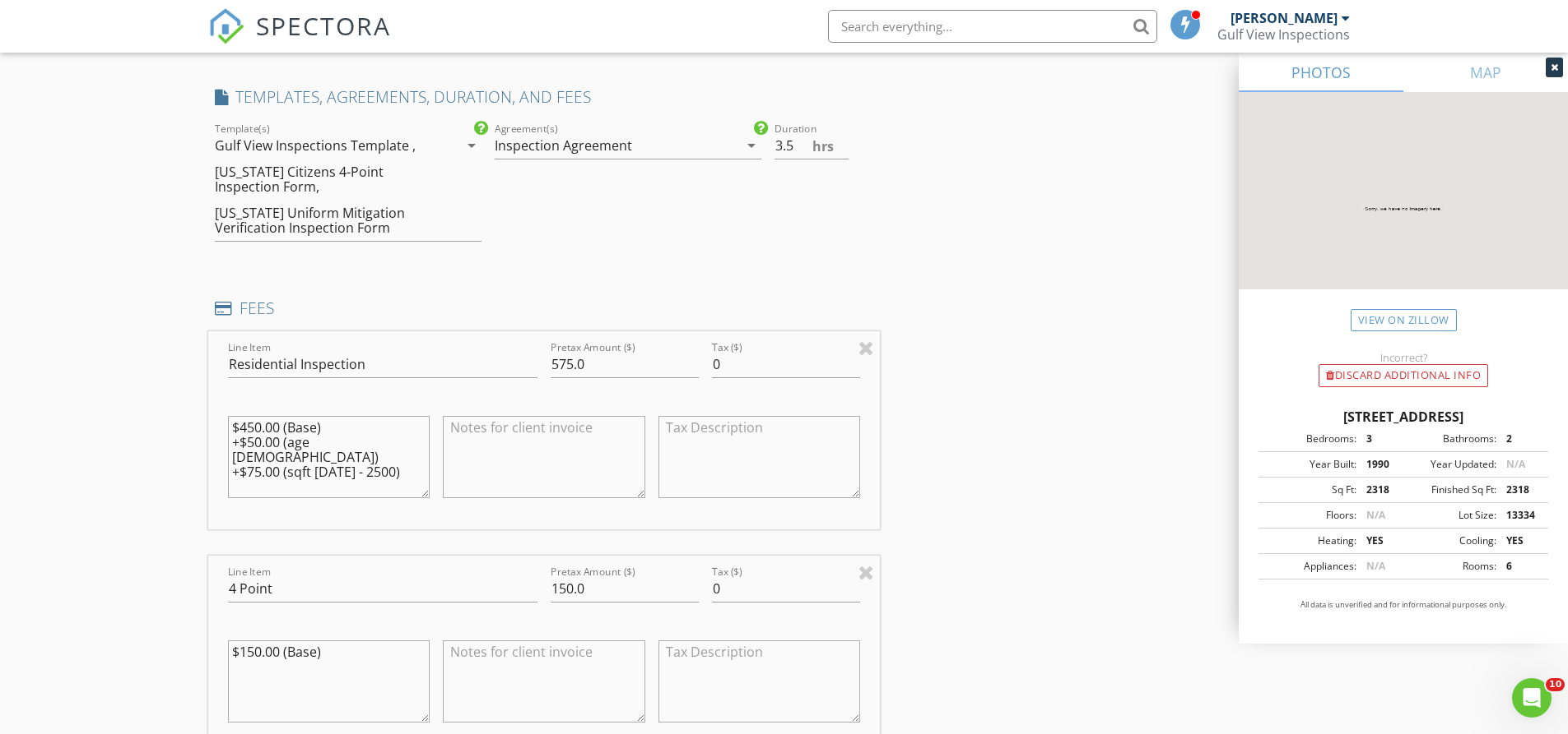
scroll to position [1316, 0]
click at [571, 367] on input "575.0" at bounding box center [625, 365] width 148 height 27
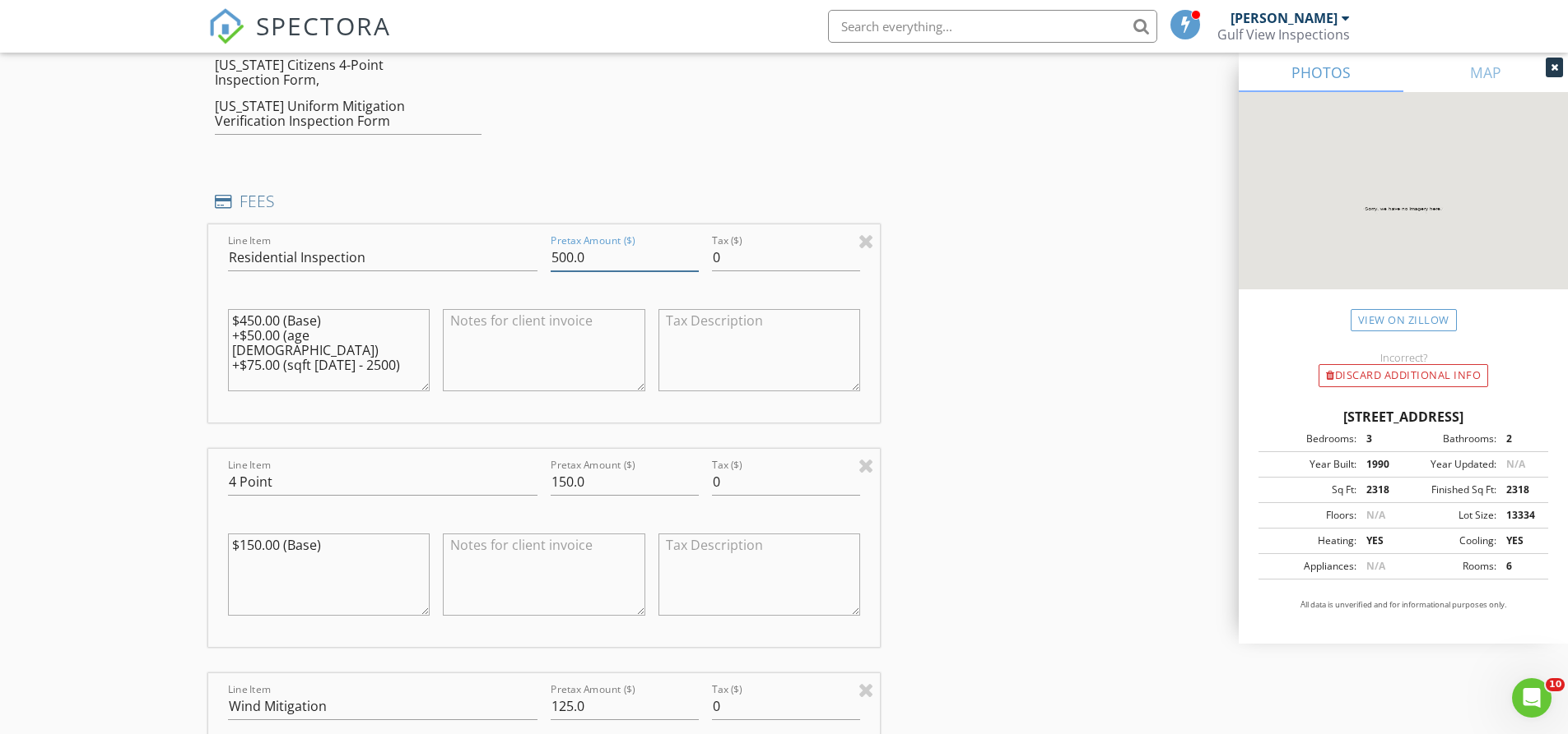
scroll to position [1563, 0]
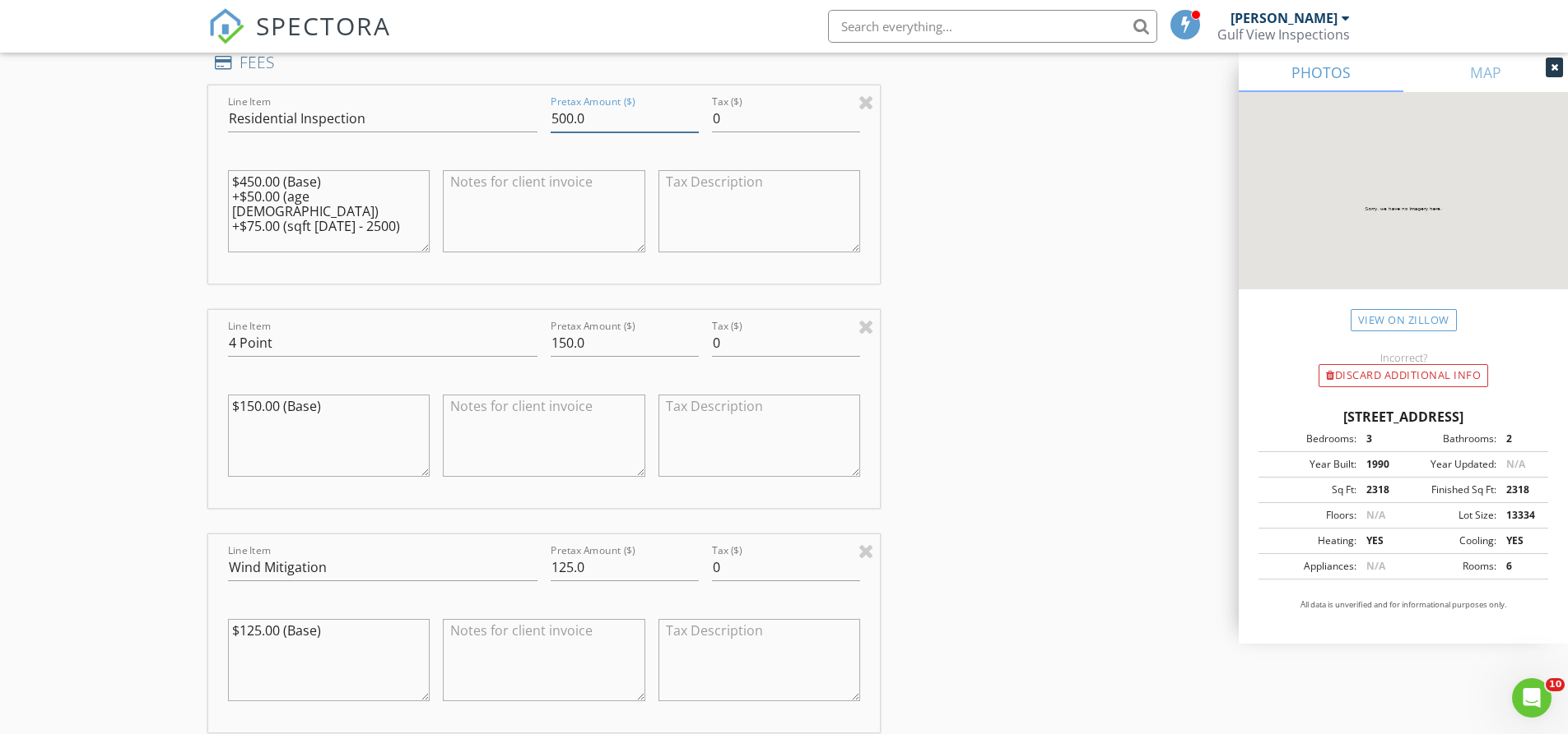
type input "500.0"
click at [571, 350] on input "150.0" at bounding box center [625, 343] width 148 height 27
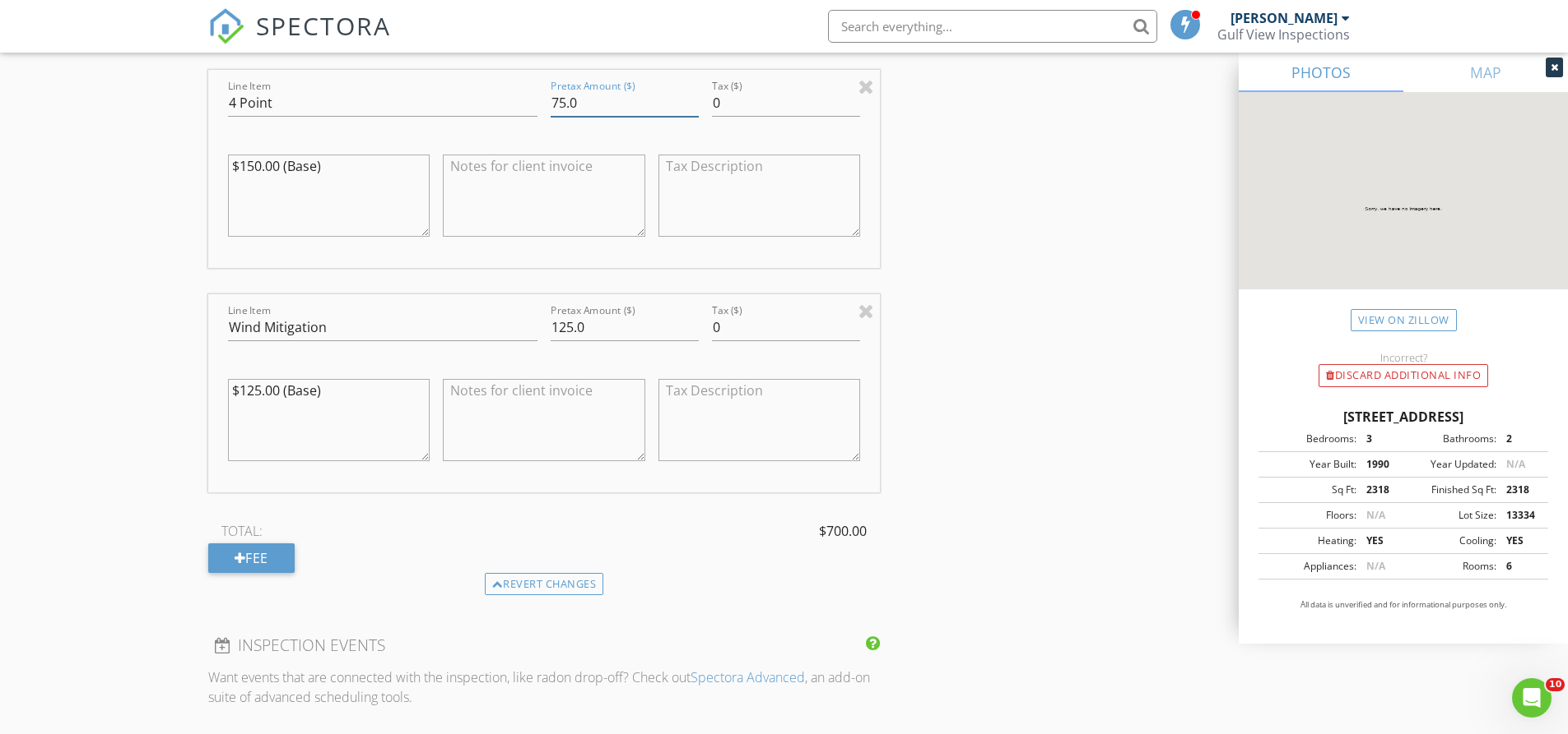
scroll to position [1809, 0]
type input "75.0"
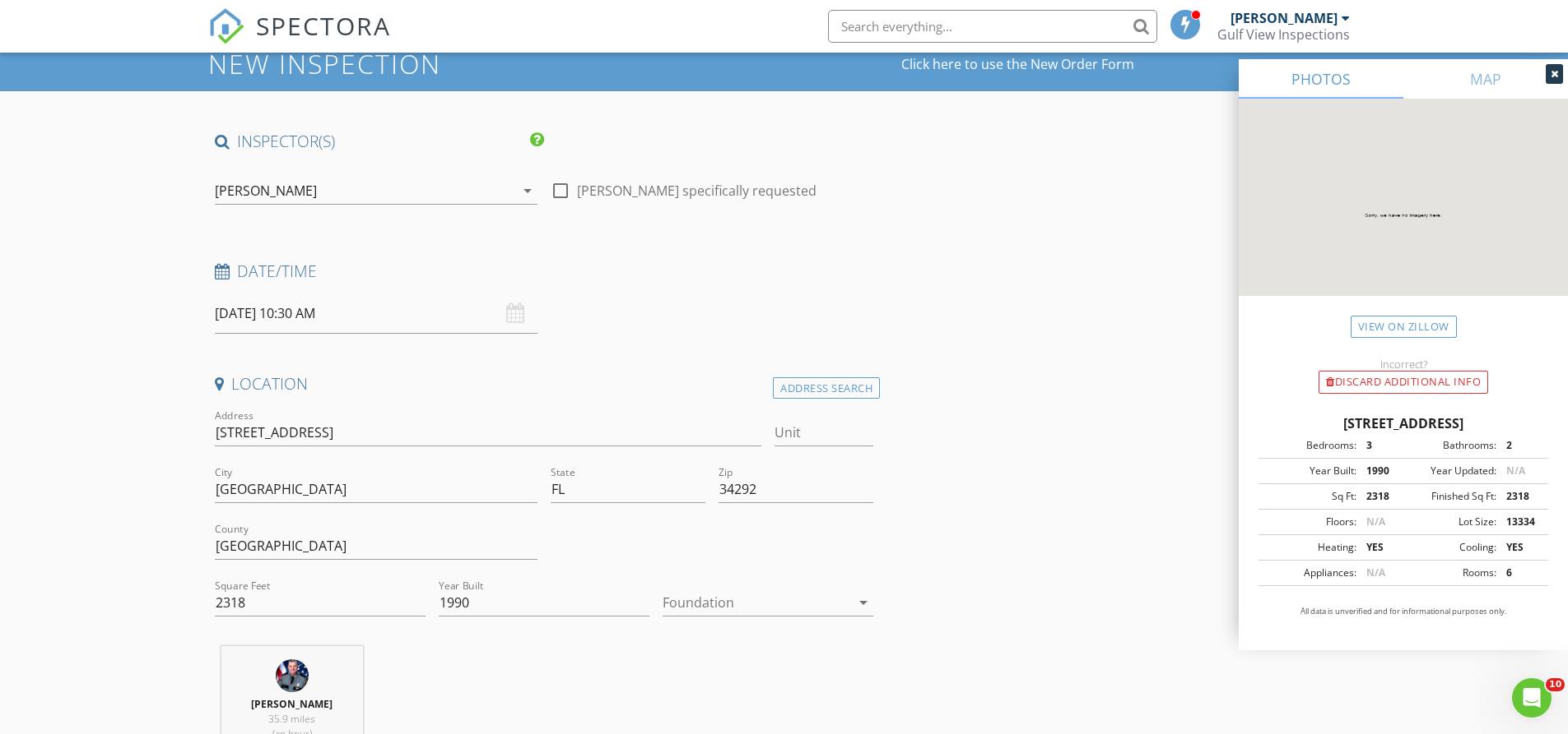
scroll to position [0, 0]
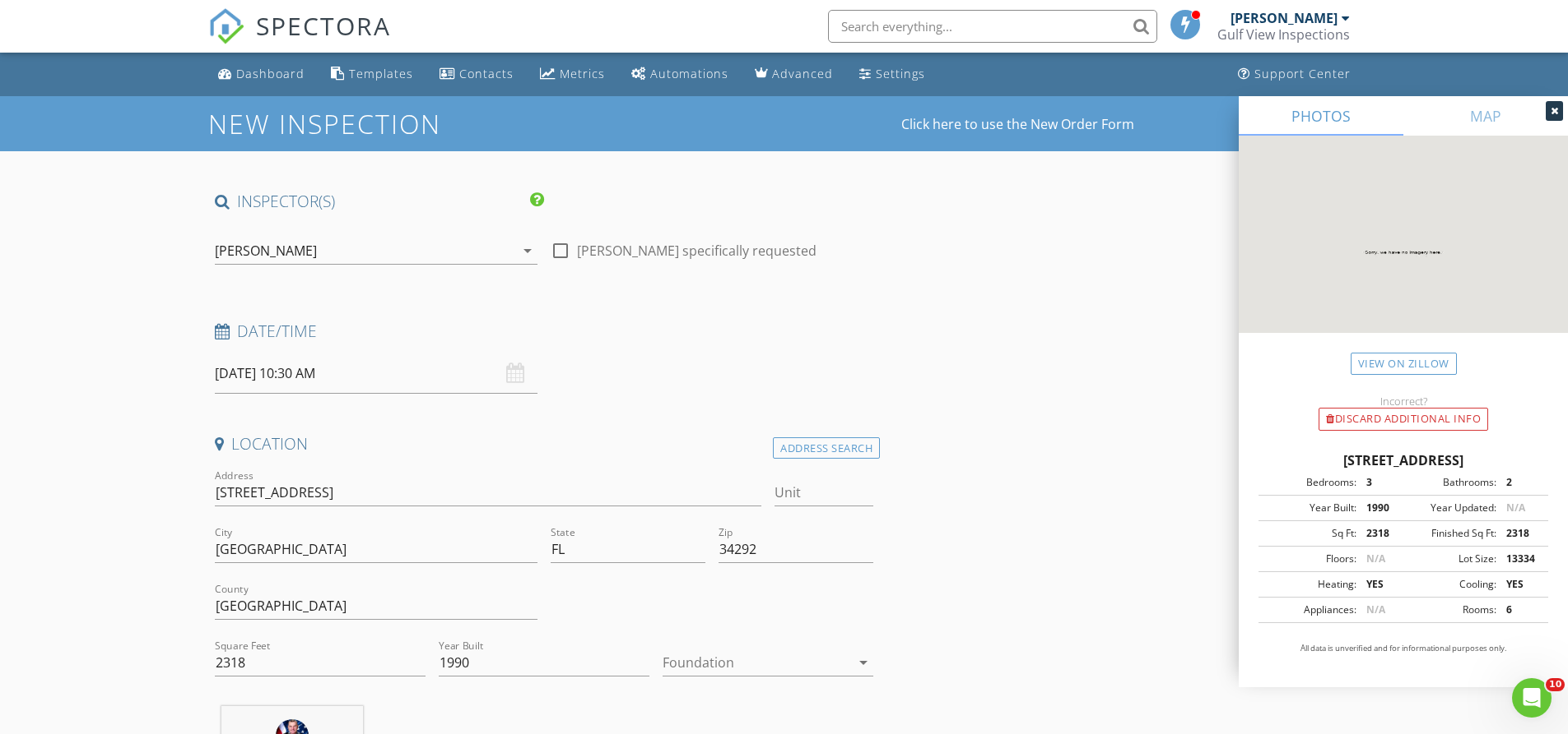
click at [930, 24] on input "text" at bounding box center [992, 26] width 329 height 33
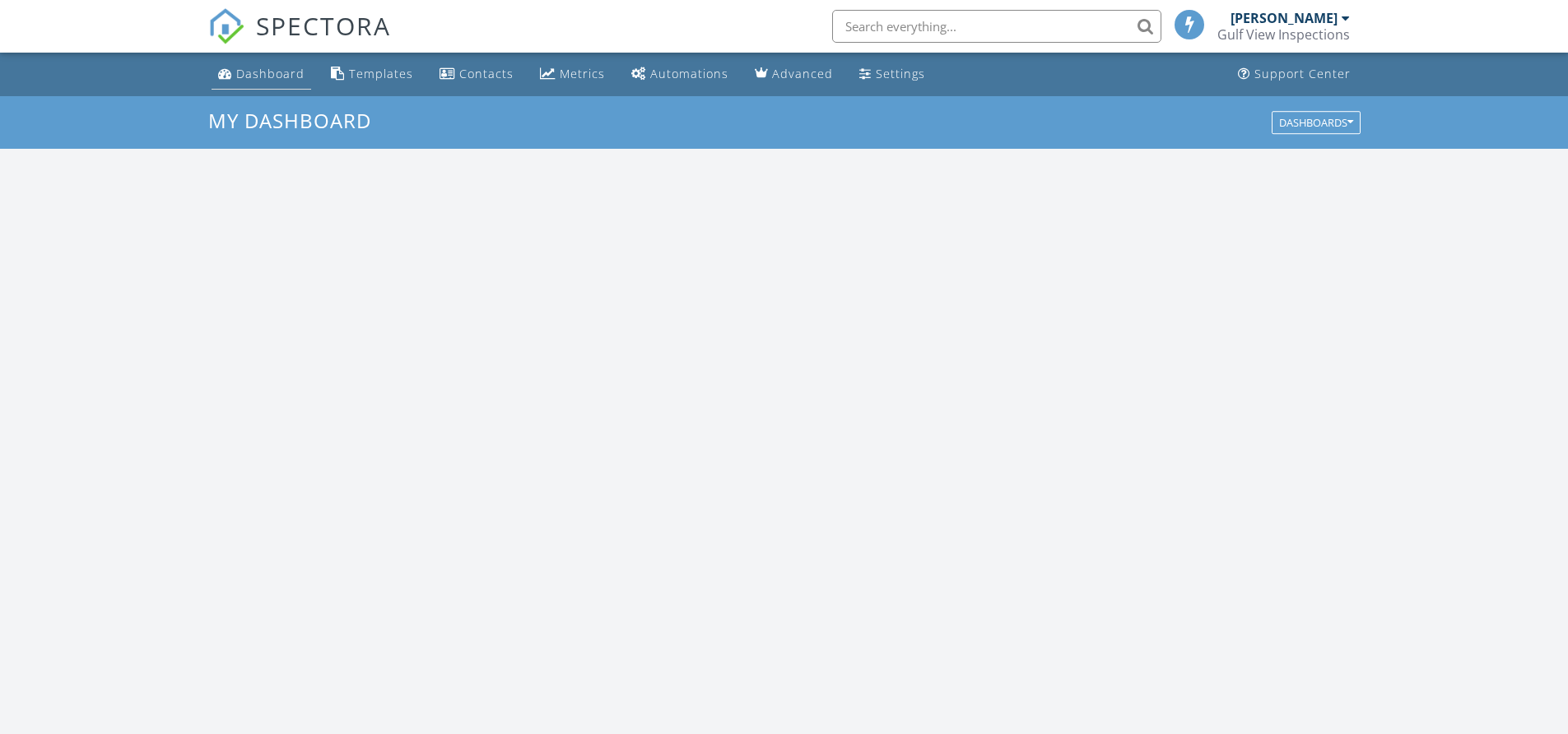
scroll to position [1523, 1593]
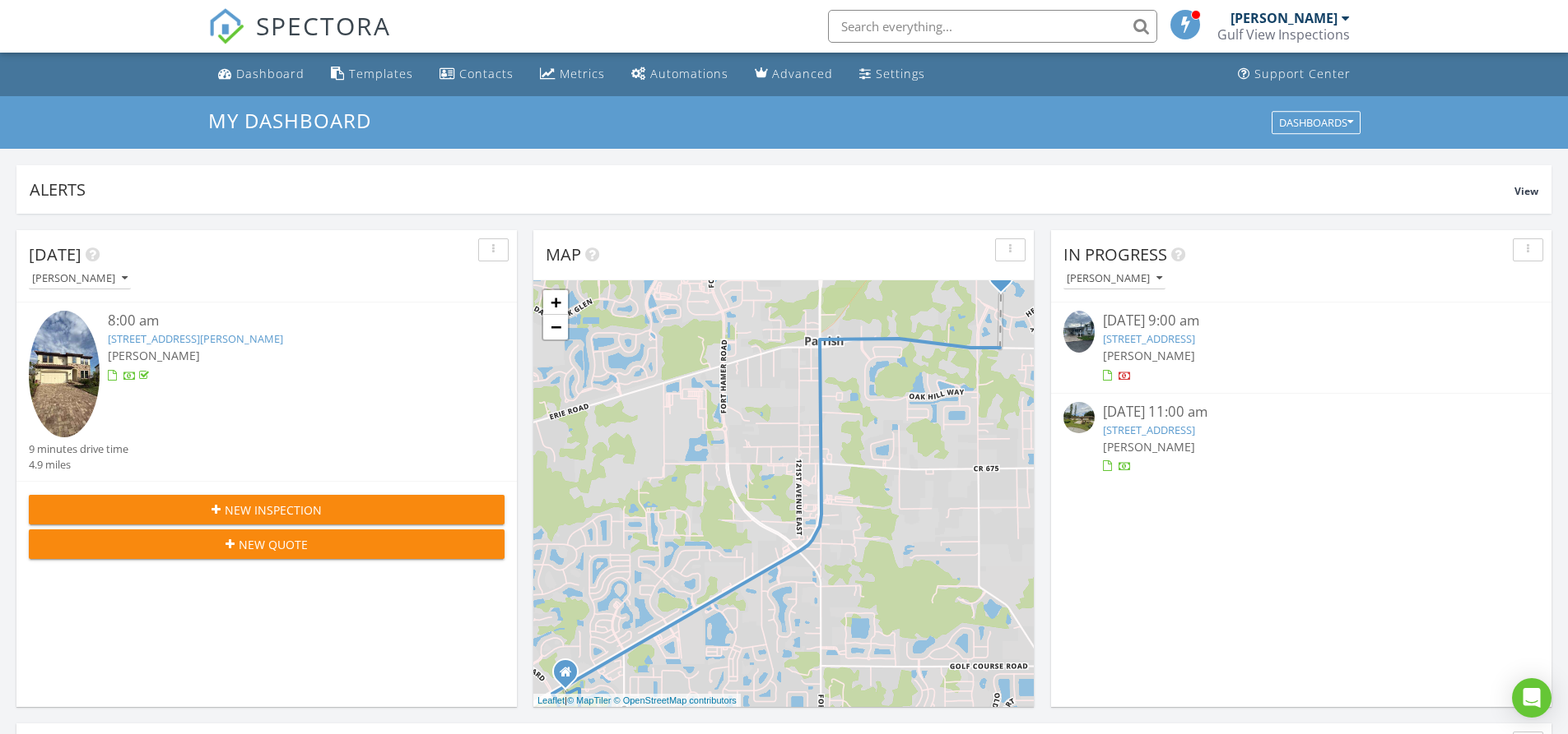
click at [900, 21] on input "text" at bounding box center [992, 26] width 329 height 33
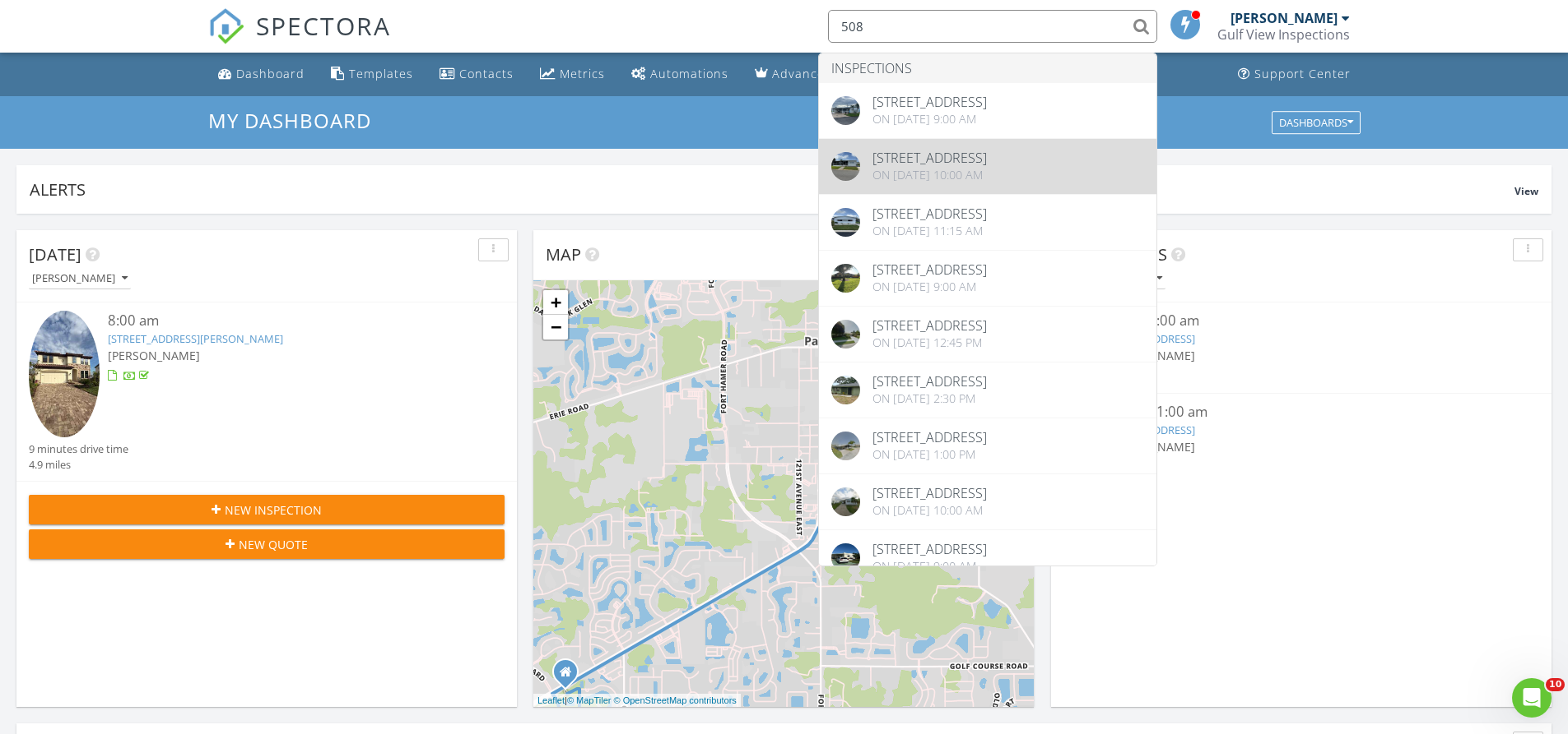
type input "508"
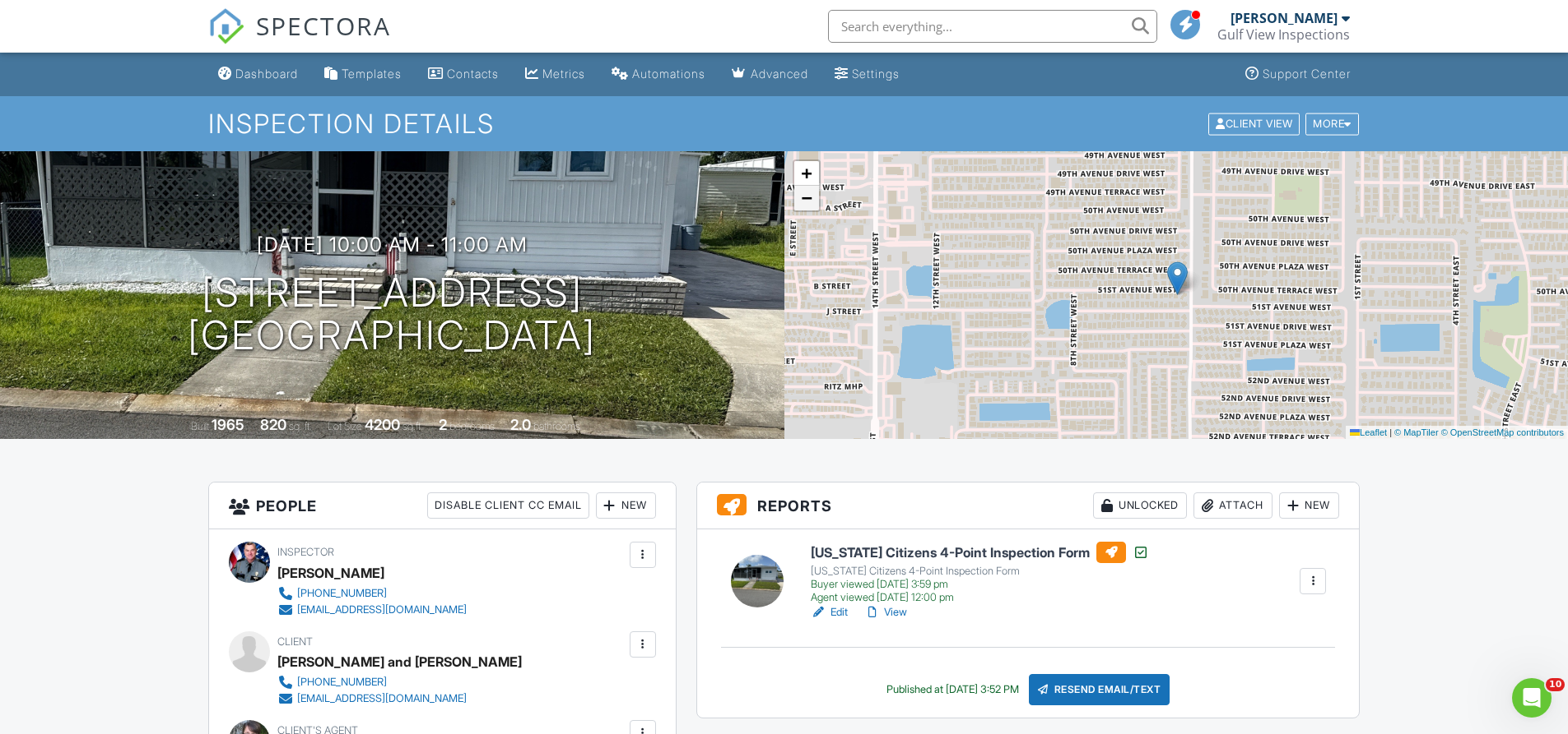
click at [809, 207] on span "−" at bounding box center [806, 197] width 11 height 20
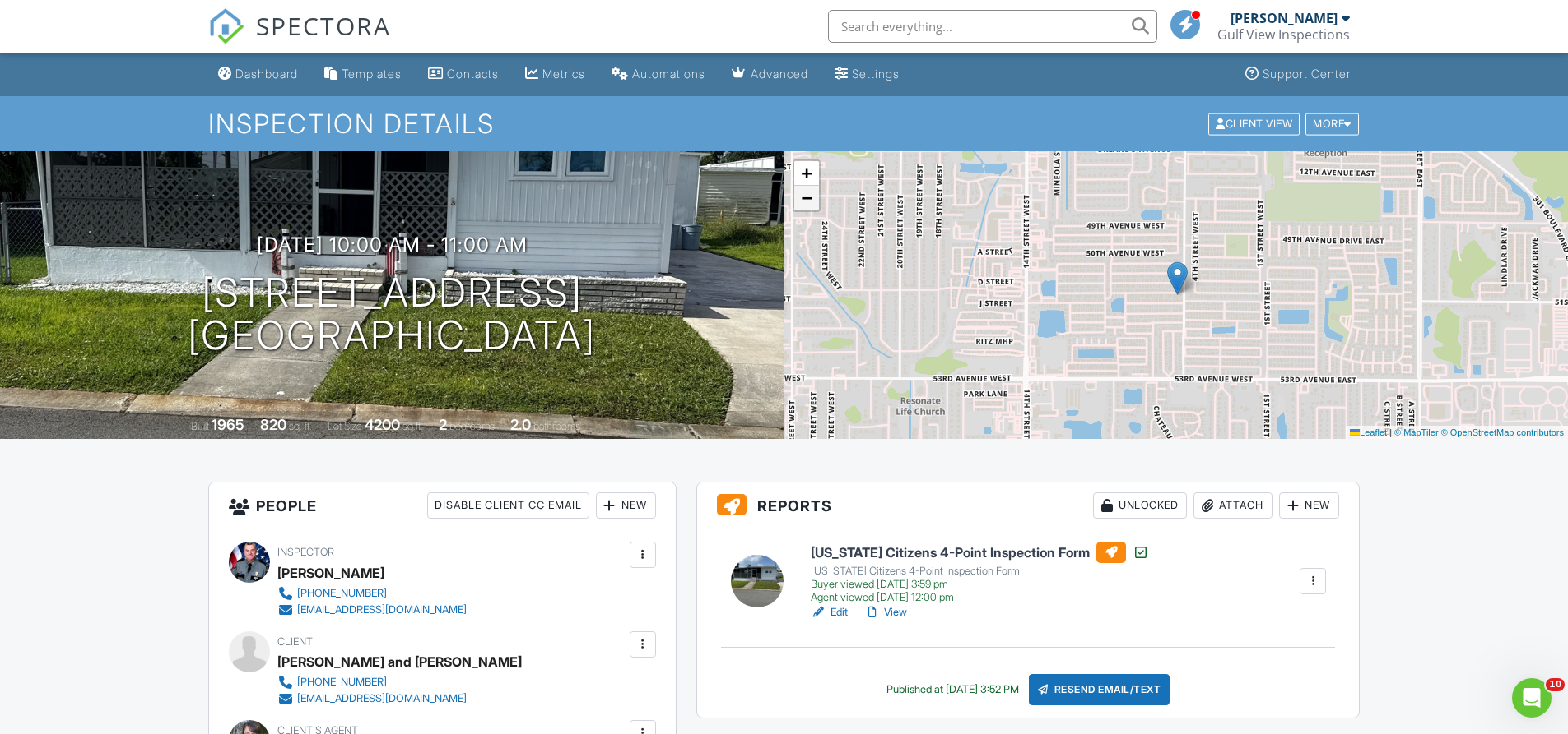
click at [809, 207] on span "−" at bounding box center [806, 197] width 11 height 20
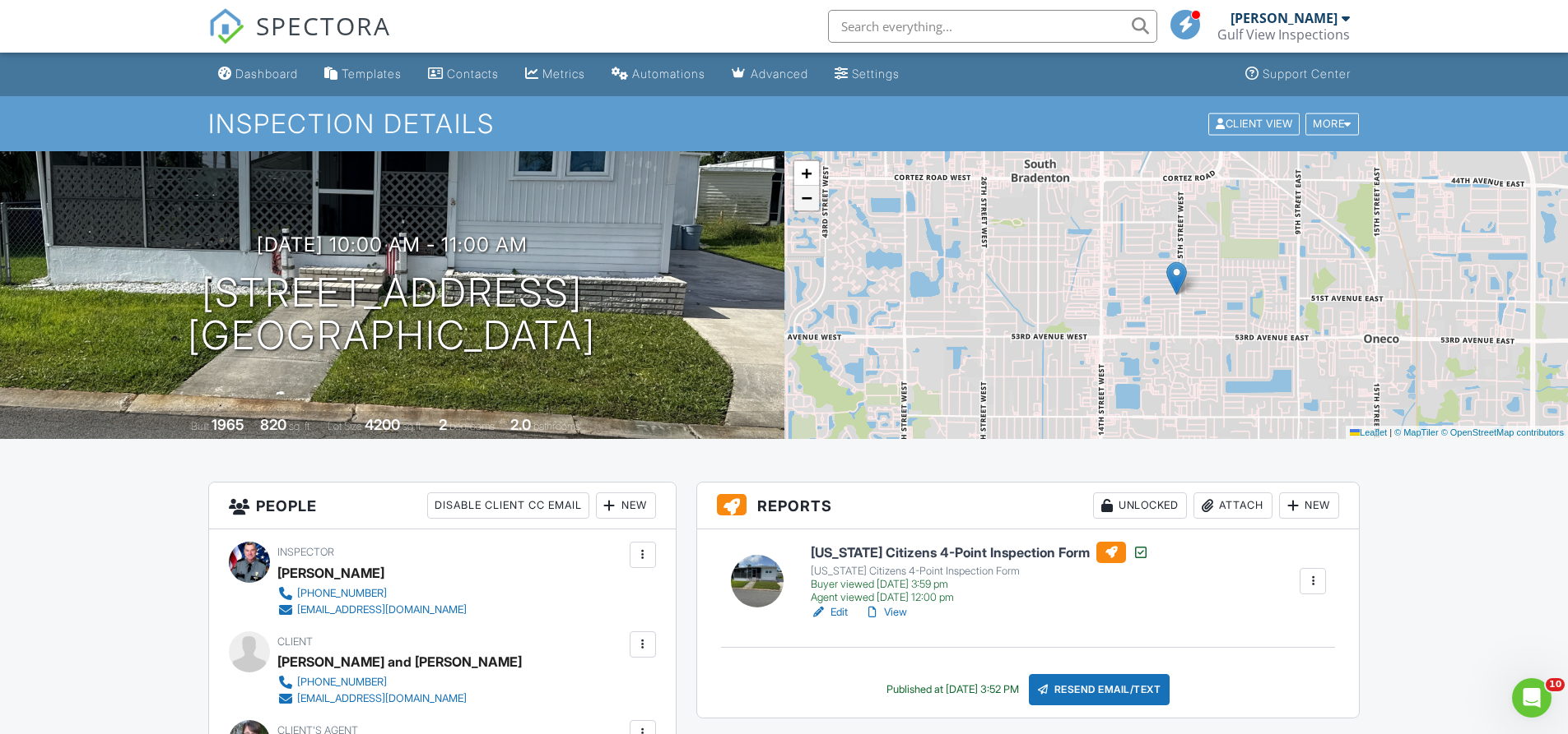
click at [809, 207] on span "−" at bounding box center [806, 197] width 11 height 20
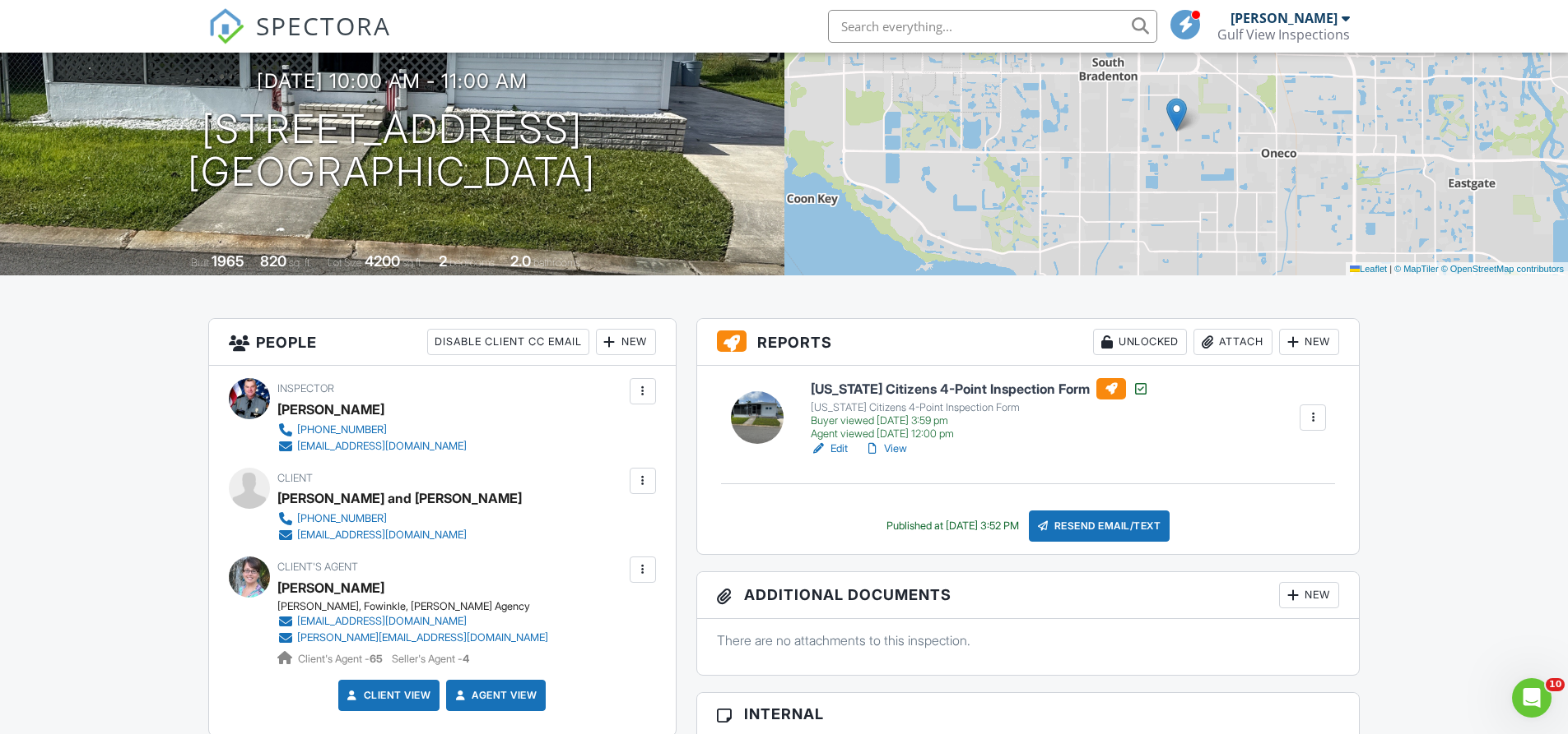
scroll to position [164, 0]
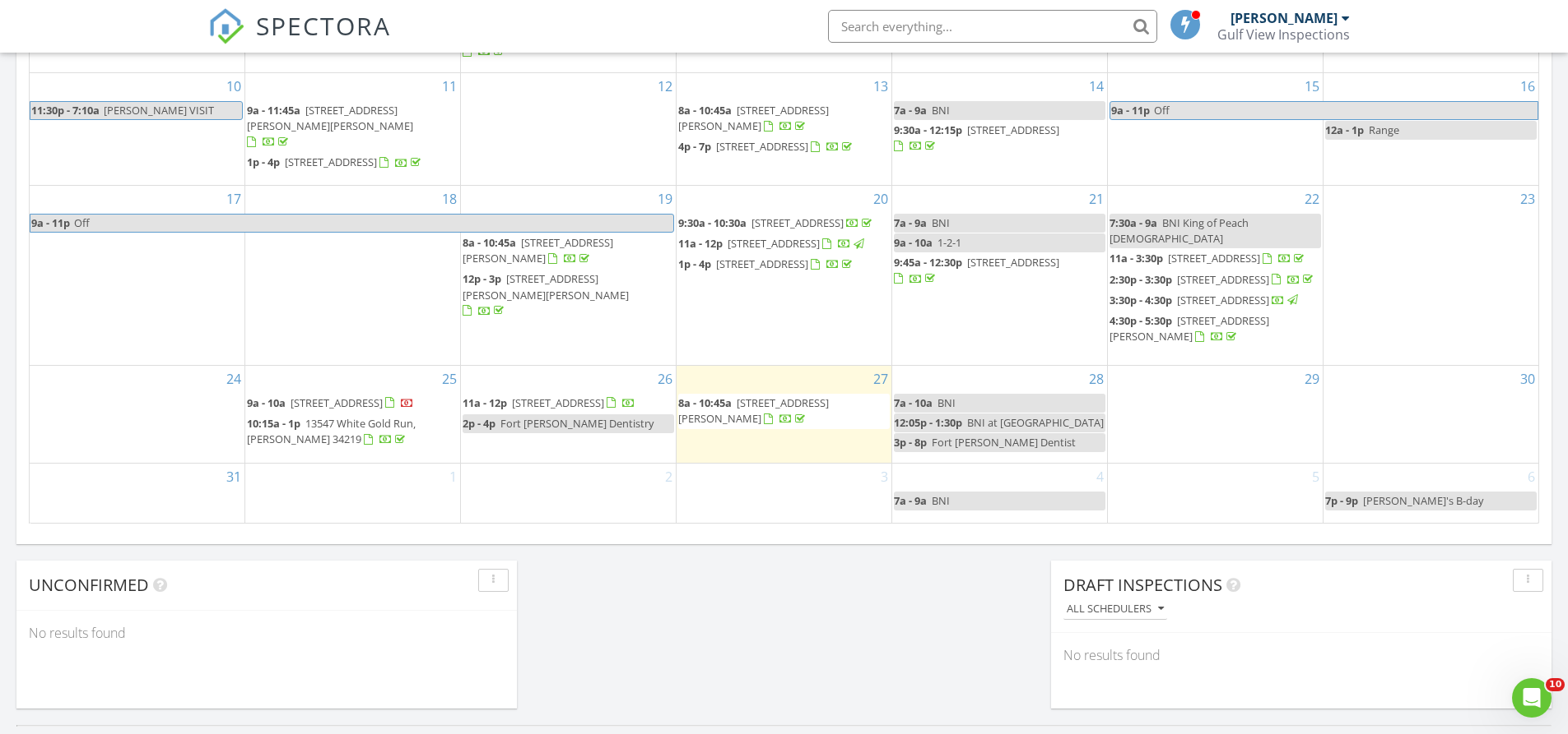
scroll to position [987, 0]
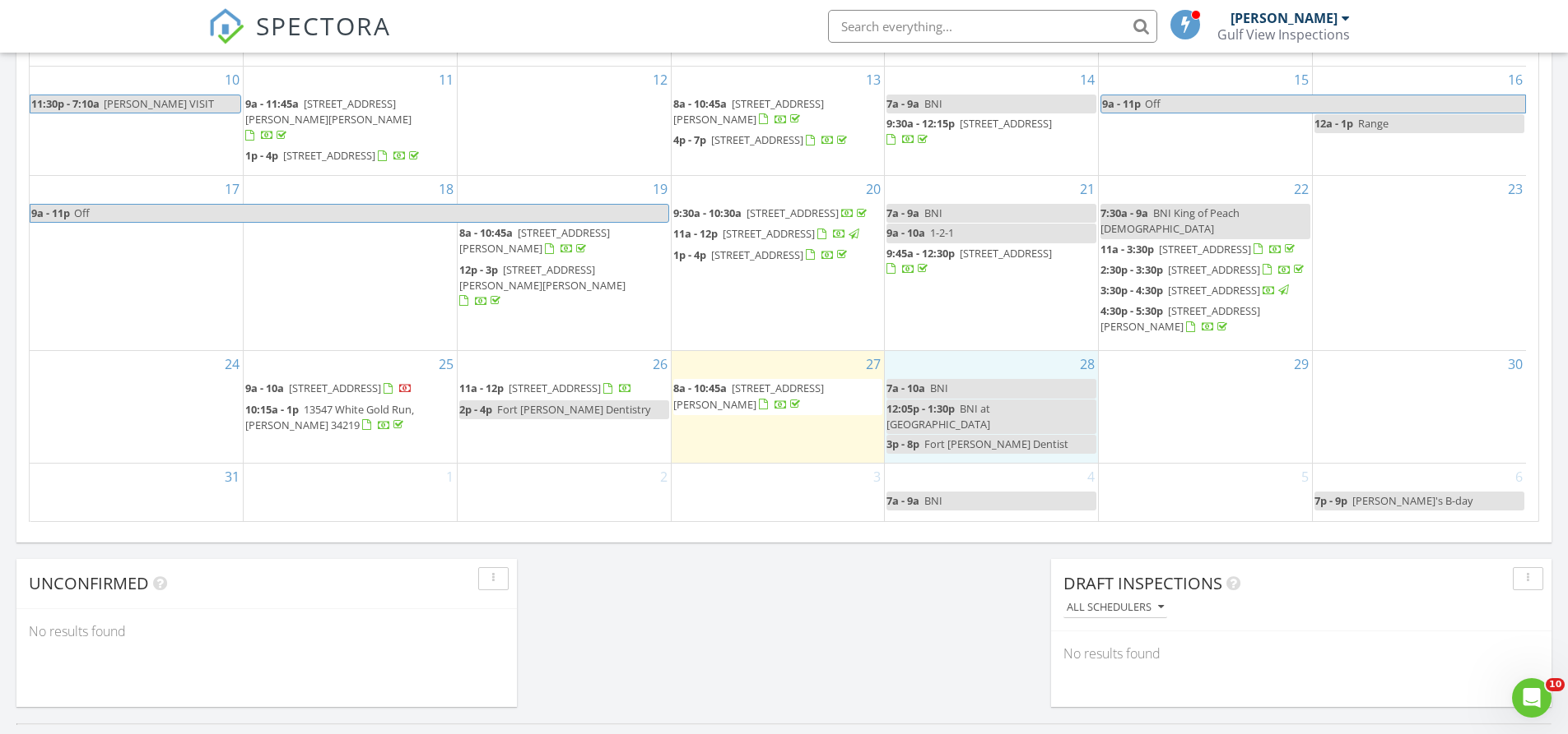
click at [994, 463] on div "28 7a - 10a BNI 12:05p - 1:30p BNI at [GEOGRAPHIC_DATA] 3p - 8p Fort [PERSON_NA…" at bounding box center [991, 407] width 213 height 111
click at [1001, 437] on link "Event" at bounding box center [991, 438] width 85 height 26
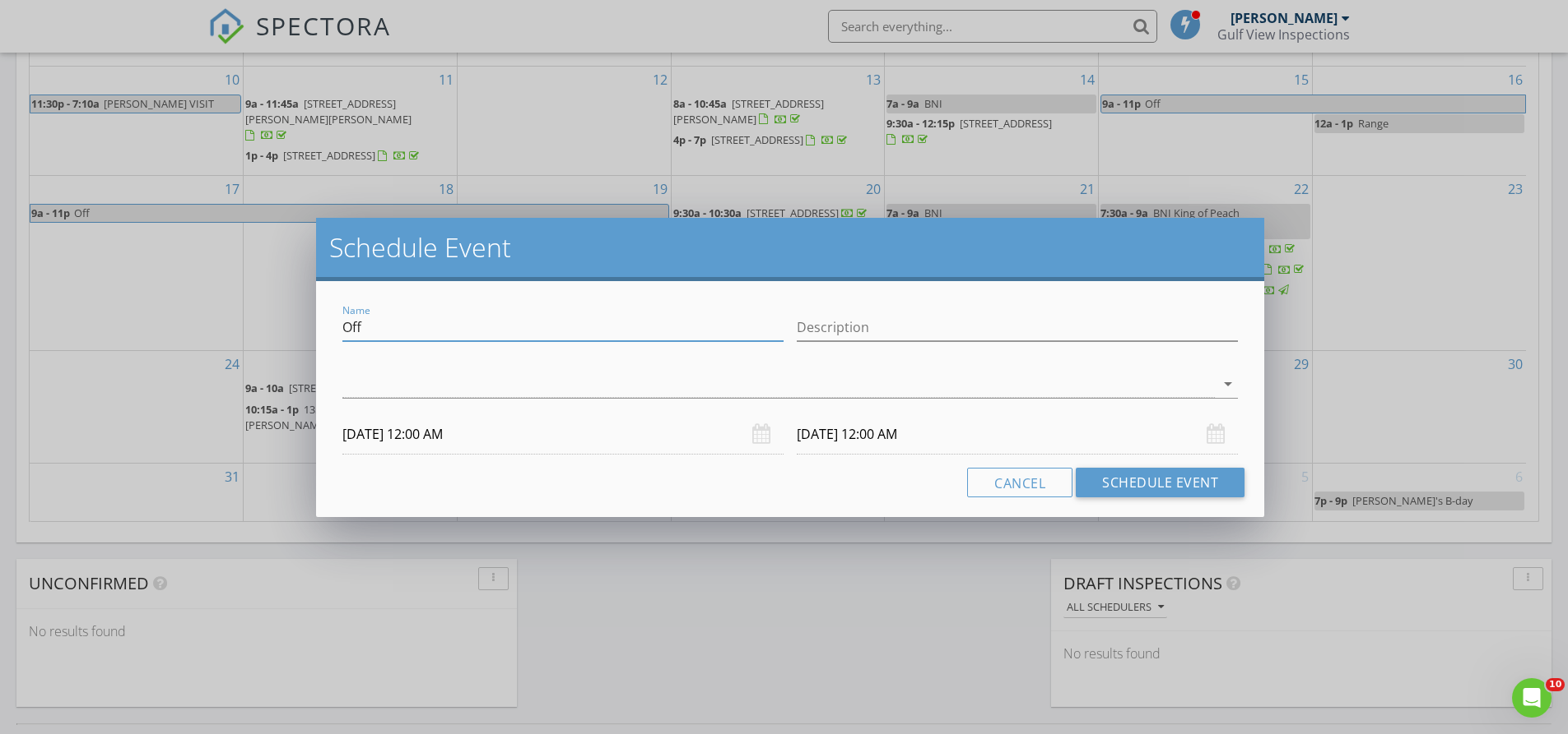
drag, startPoint x: 321, startPoint y: 344, endPoint x: 282, endPoint y: 351, distance: 39.6
click at [282, 351] on div "Schedule Event Name Off Description arrow_drop_down 08/28/2025 12:00 AM 08/29/2…" at bounding box center [784, 367] width 1568 height 734
type input "Reinspect 508 51st Ave W Lot 21"
click at [402, 385] on div at bounding box center [778, 384] width 872 height 27
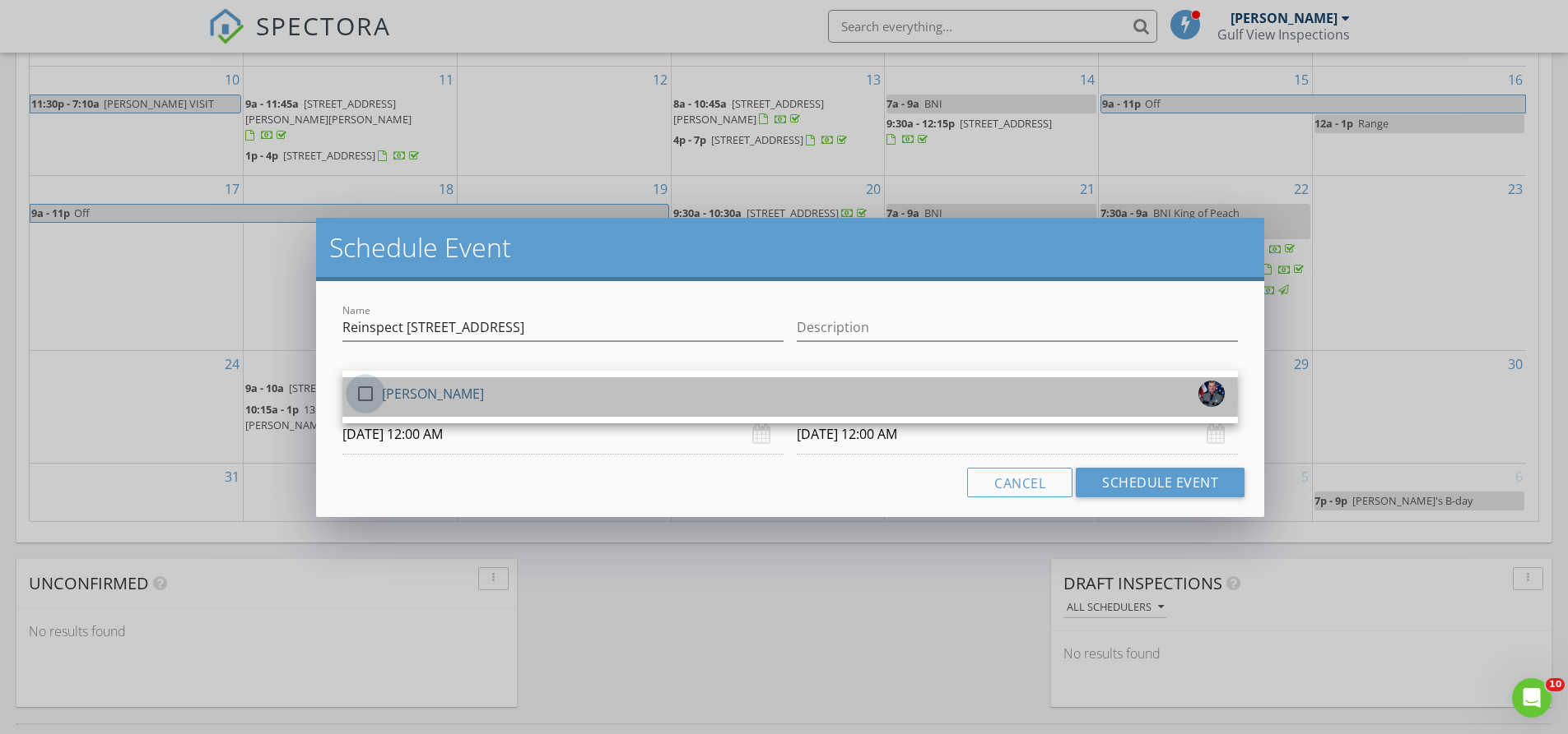
click at [369, 391] on div at bounding box center [365, 394] width 28 height 28
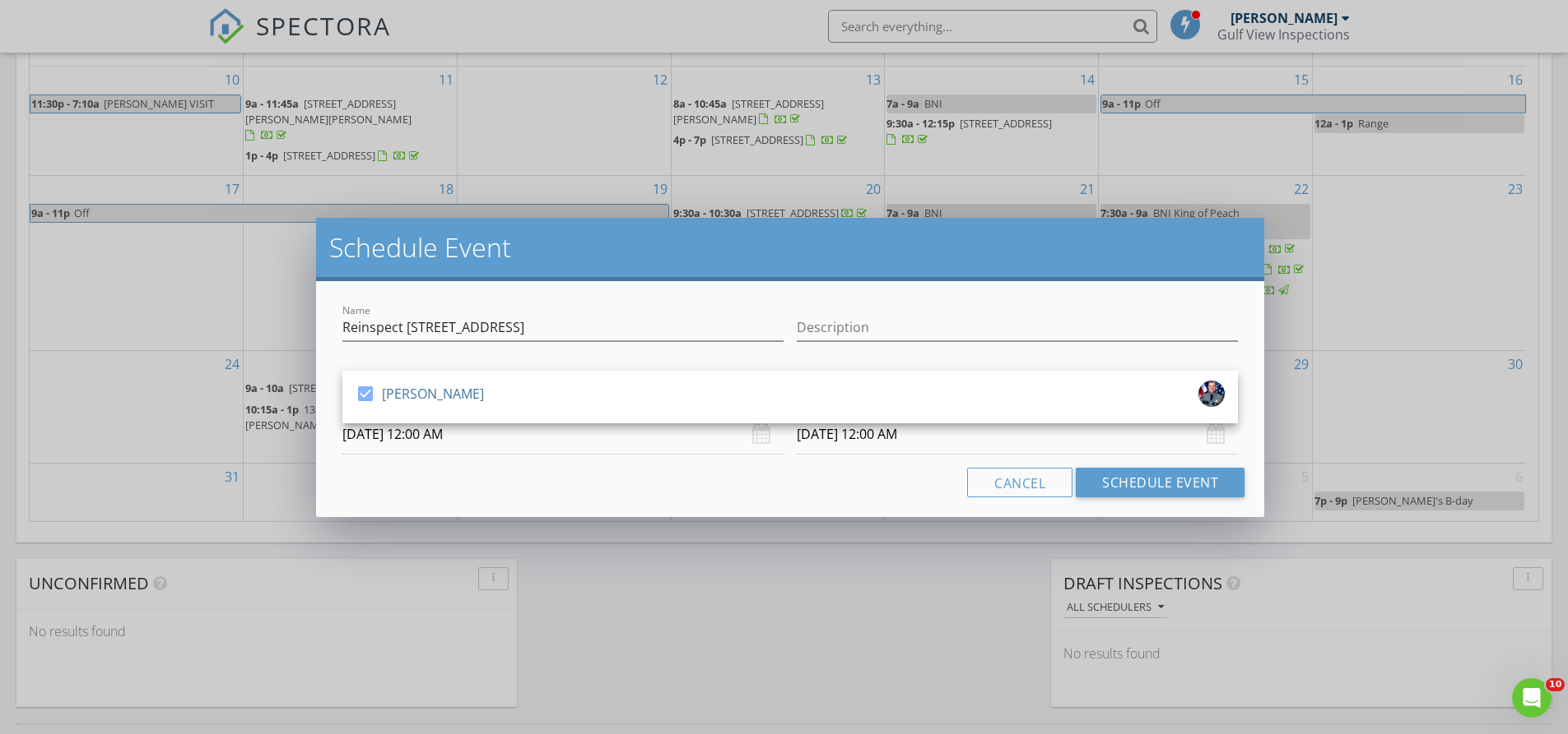
click at [637, 445] on input "08/28/2025 12:00 AM" at bounding box center [562, 434] width 441 height 40
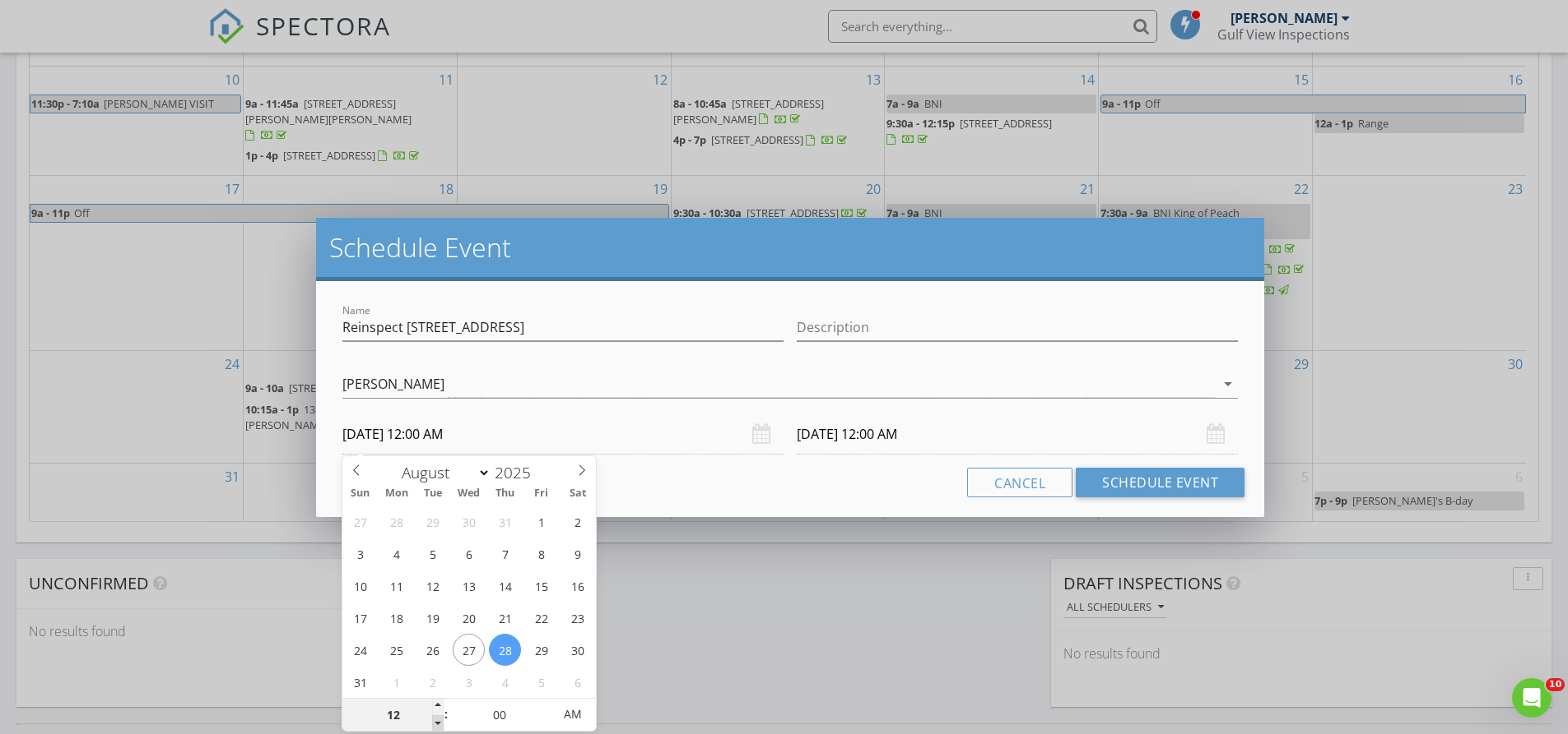
type input "11"
type input "08/28/2025 11:00 PM"
click at [442, 723] on span at bounding box center [437, 723] width 12 height 16
type input "08/29/2025 11:00 PM"
type input "10"
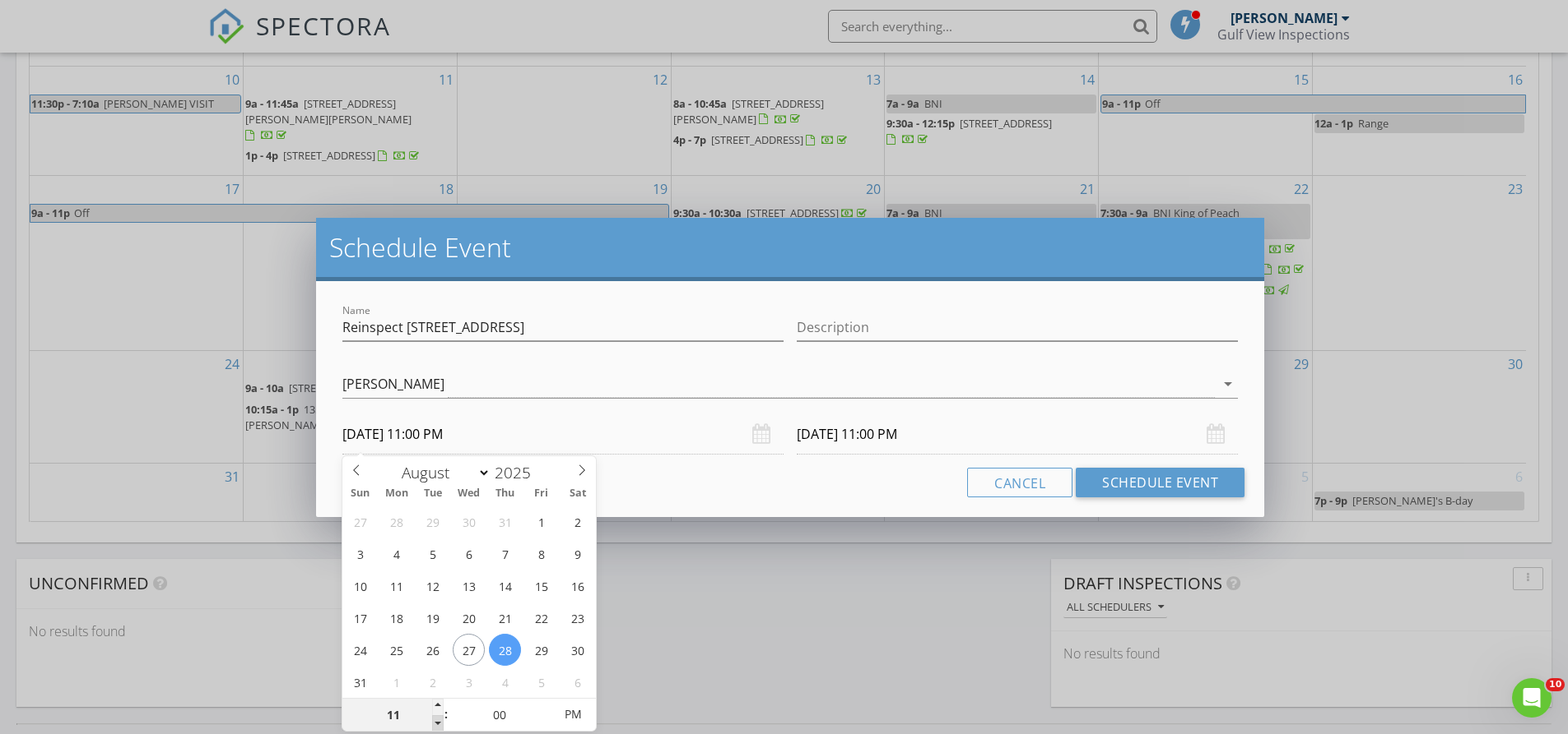
type input "08/28/2025 10:00 PM"
click at [442, 723] on span at bounding box center [437, 723] width 12 height 16
type input "08/29/2025 10:00 PM"
type input "05"
type input "08/28/2025 10:05 PM"
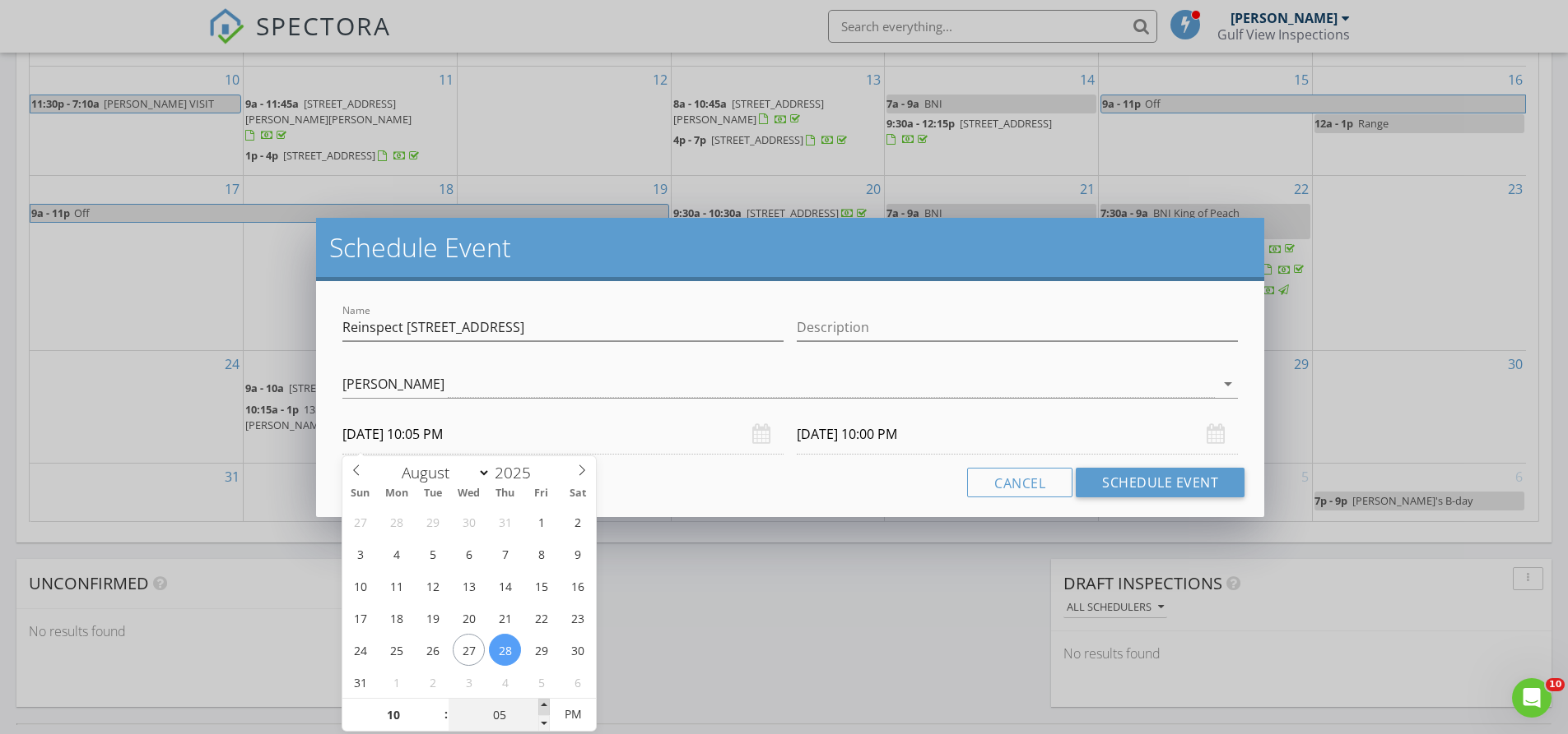
click at [544, 700] on span at bounding box center [544, 707] width 12 height 16
type input "10"
type input "08/28/2025 10:10 PM"
click at [544, 700] on span at bounding box center [544, 707] width 12 height 16
type input "15"
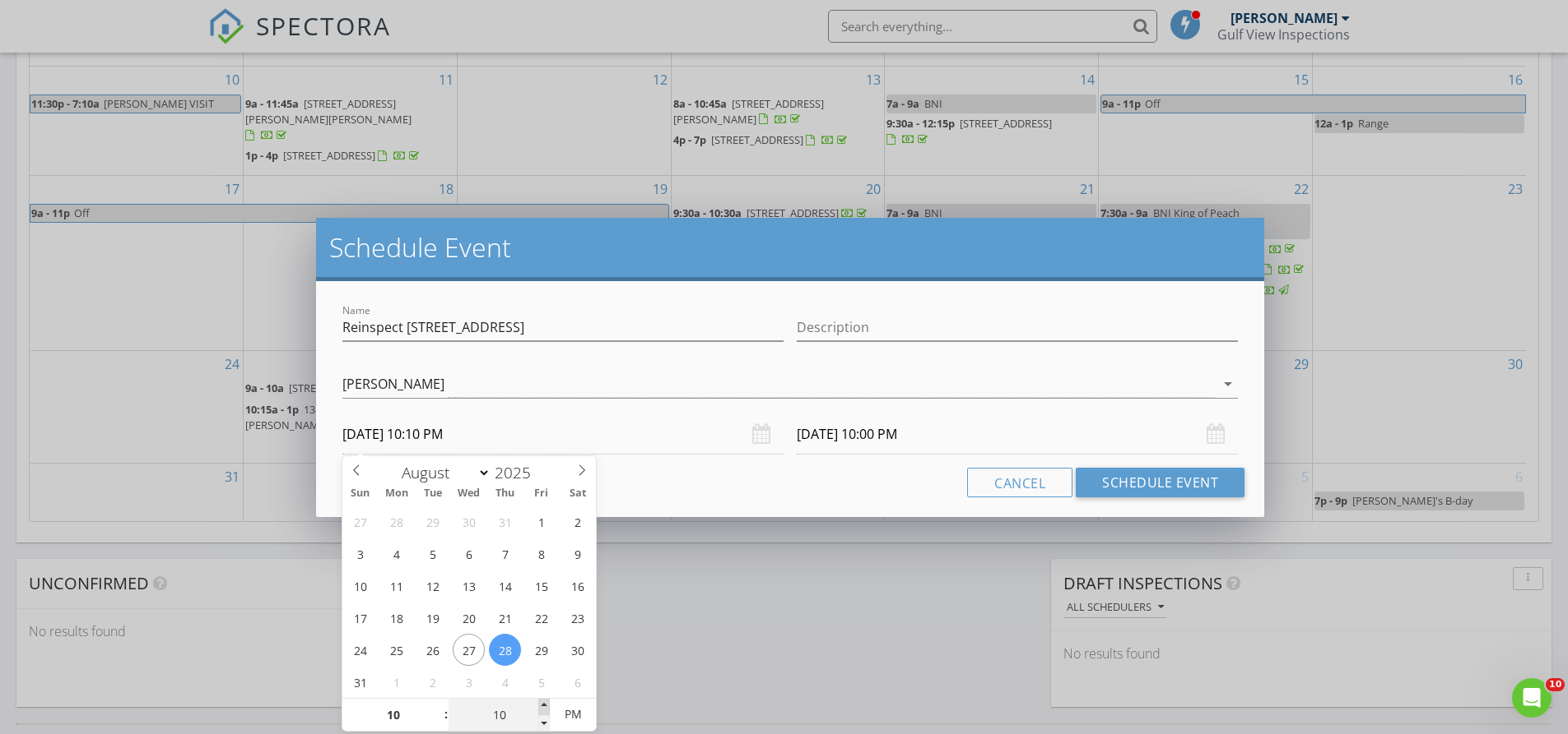
type input "08/28/2025 10:15 PM"
click at [544, 700] on span at bounding box center [544, 707] width 12 height 16
type input "08/29/2025 10:15 PM"
type input "20"
type input "08/28/2025 10:20 PM"
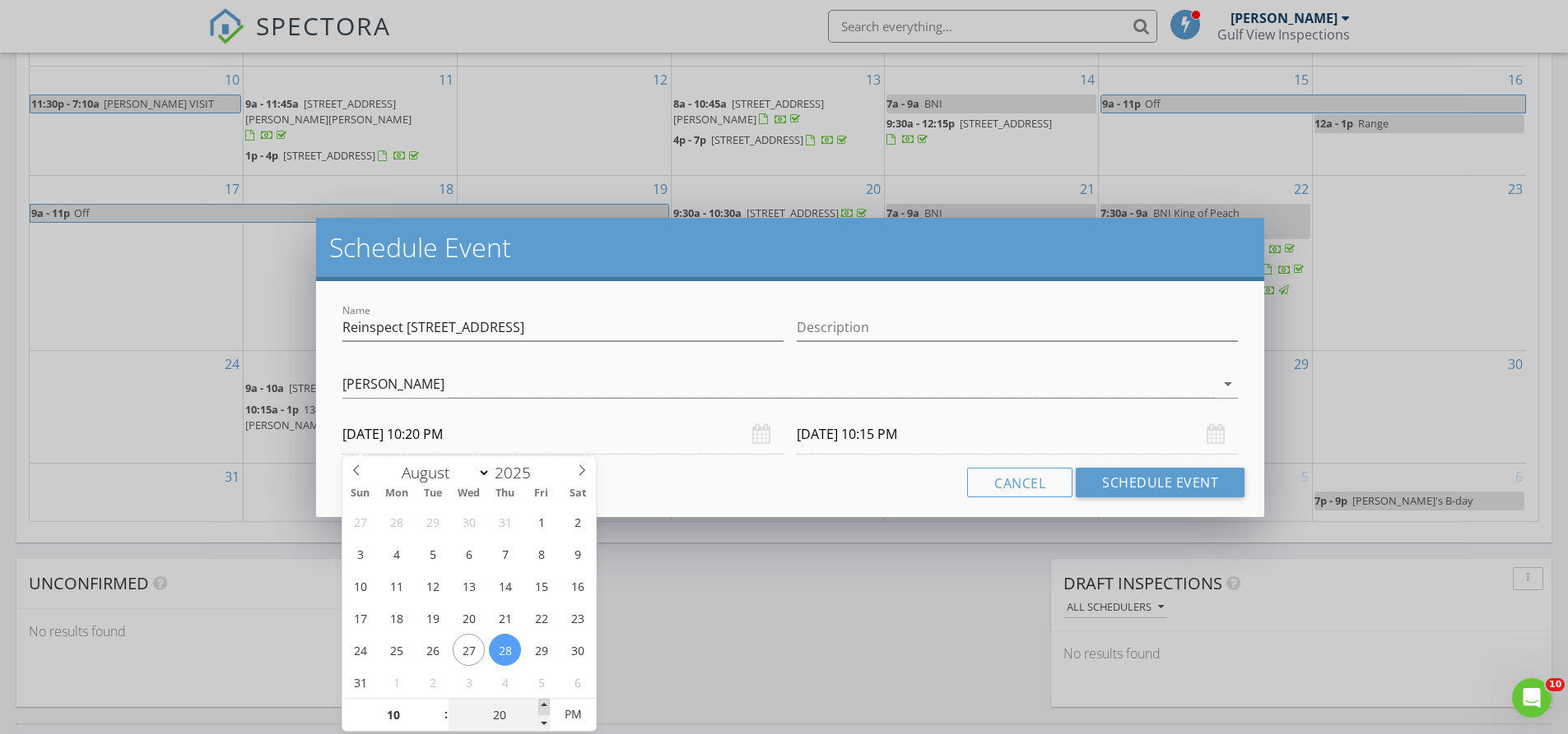
click at [544, 700] on span at bounding box center [544, 707] width 12 height 16
type input "25"
type input "08/28/2025 10:25 PM"
click at [544, 700] on span at bounding box center [544, 707] width 12 height 16
type input "08/29/2025 10:25 PM"
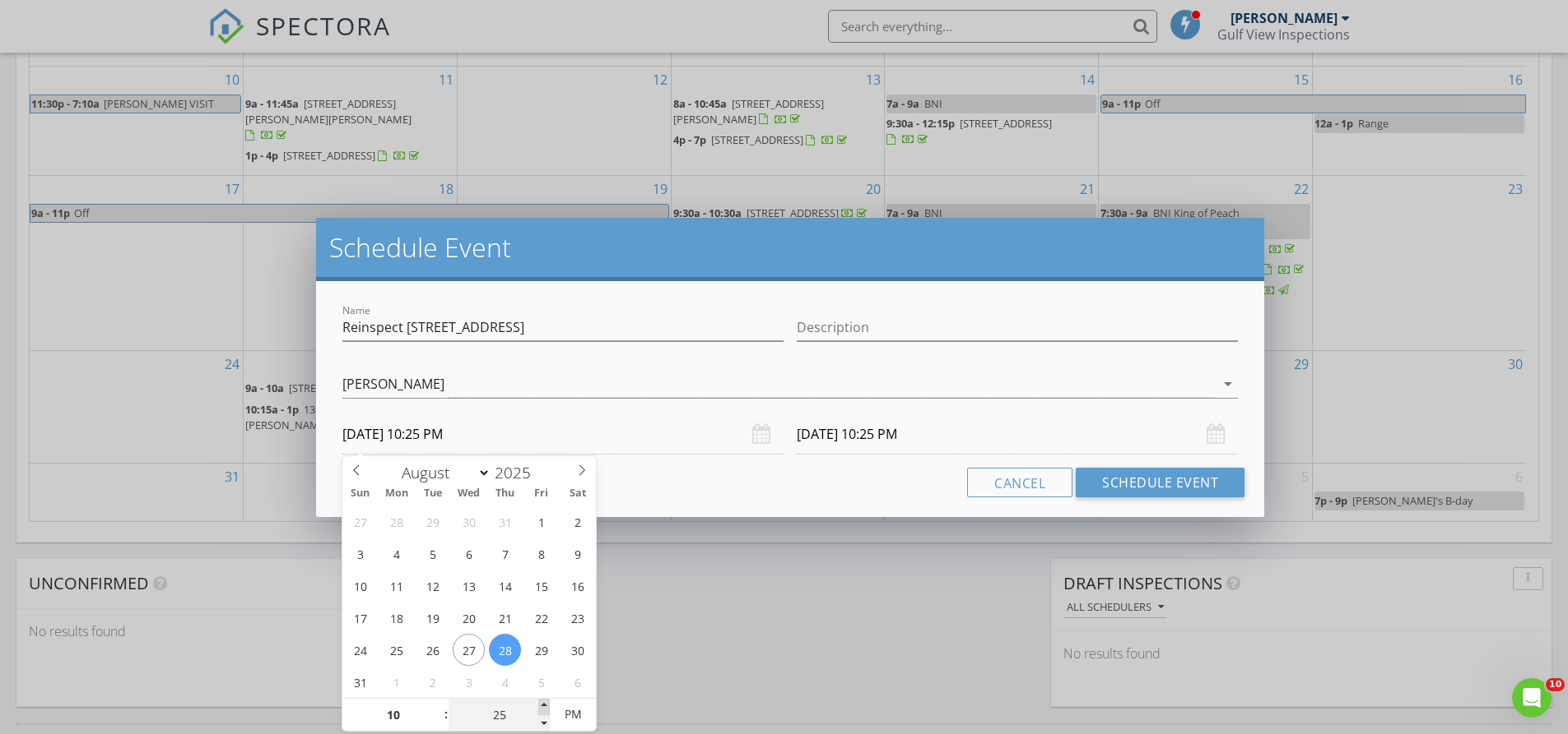
type input "30"
type input "08/28/2025 10:30 PM"
click at [544, 700] on span at bounding box center [544, 707] width 12 height 16
type input "30"
type input "08/29/2025 10:30 PM"
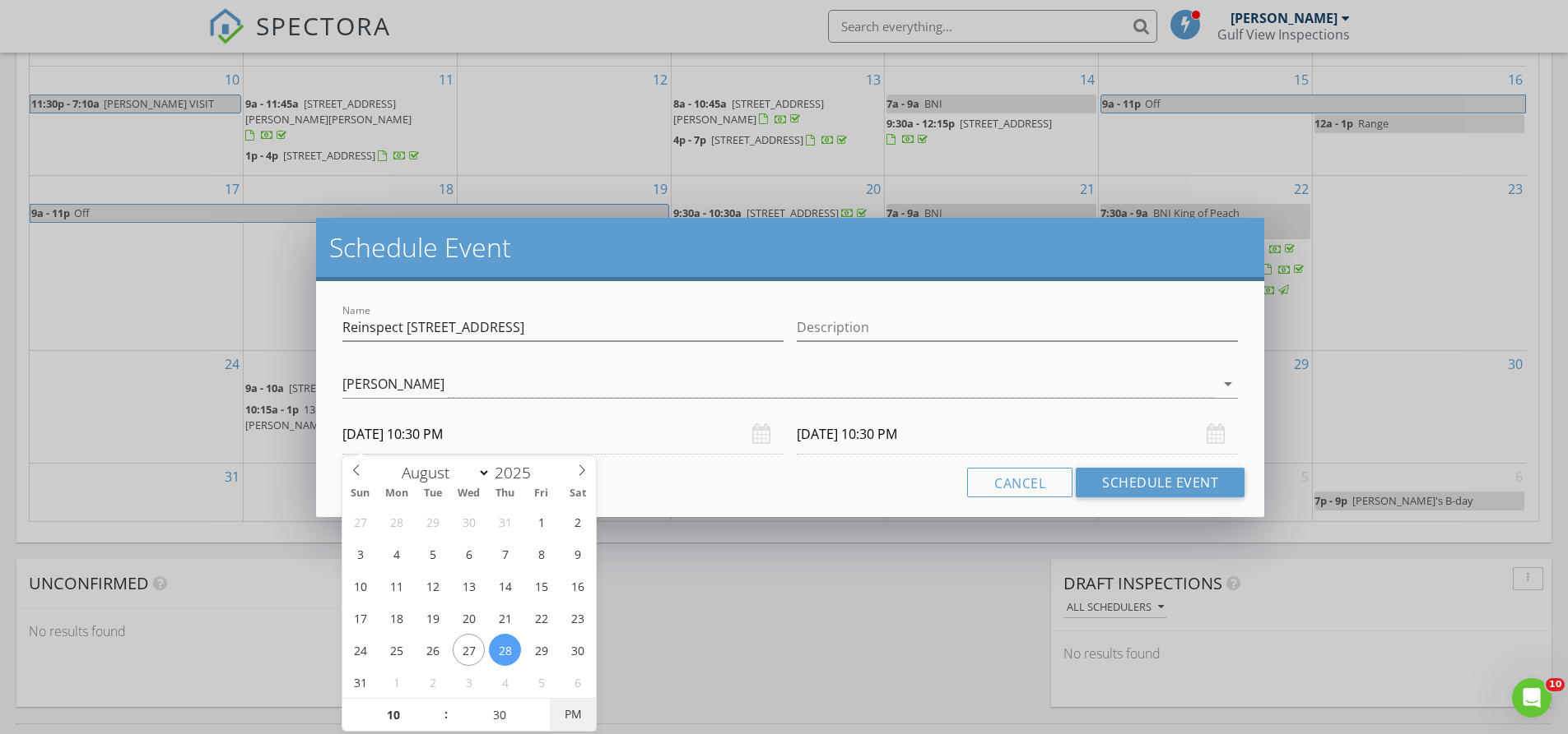
type input "08/28/2025 10:30 AM"
type input "08/29/2025 10:30 AM"
click at [579, 718] on span "PM" at bounding box center [572, 715] width 45 height 33
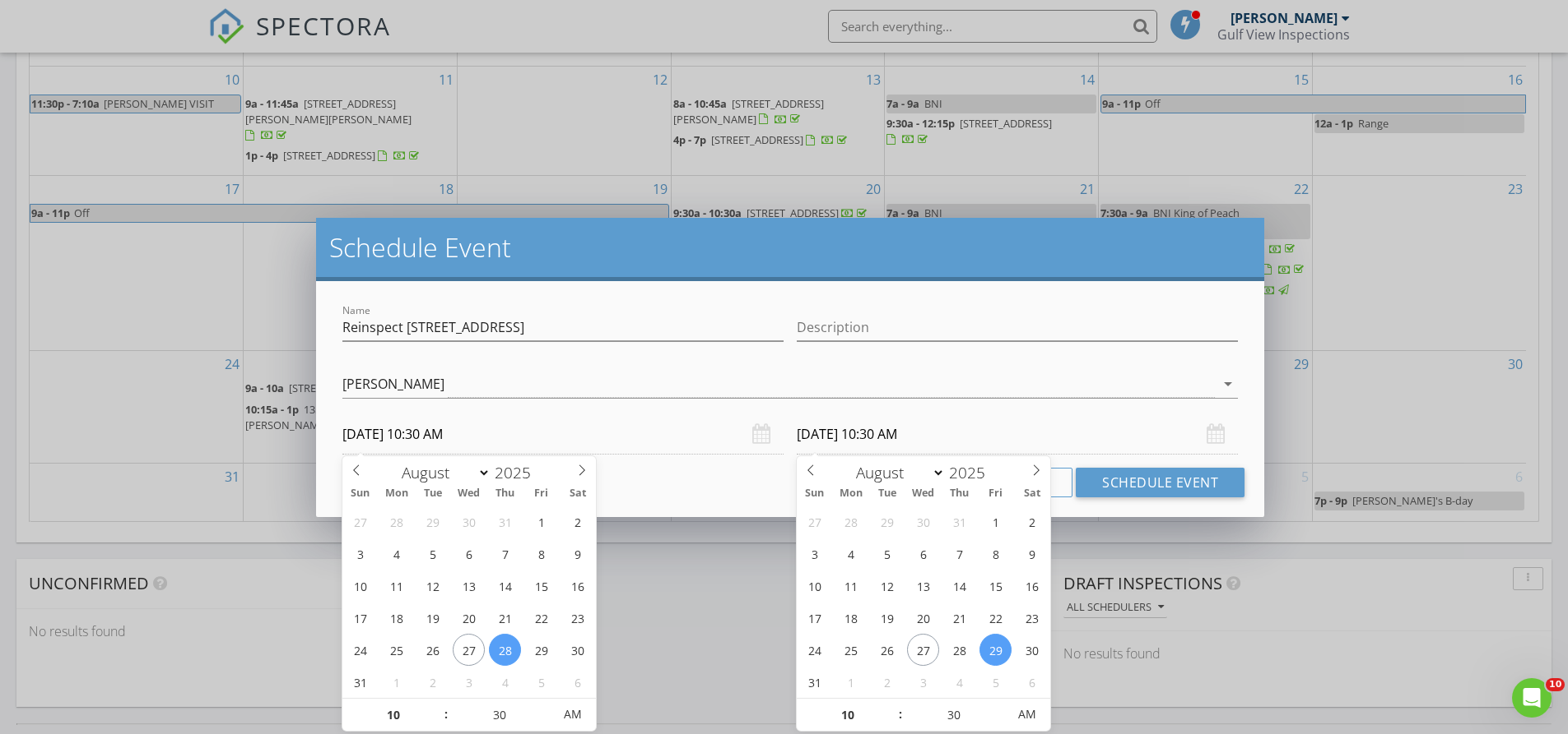
click at [950, 437] on input "08/29/2025 10:30 AM" at bounding box center [1017, 434] width 441 height 40
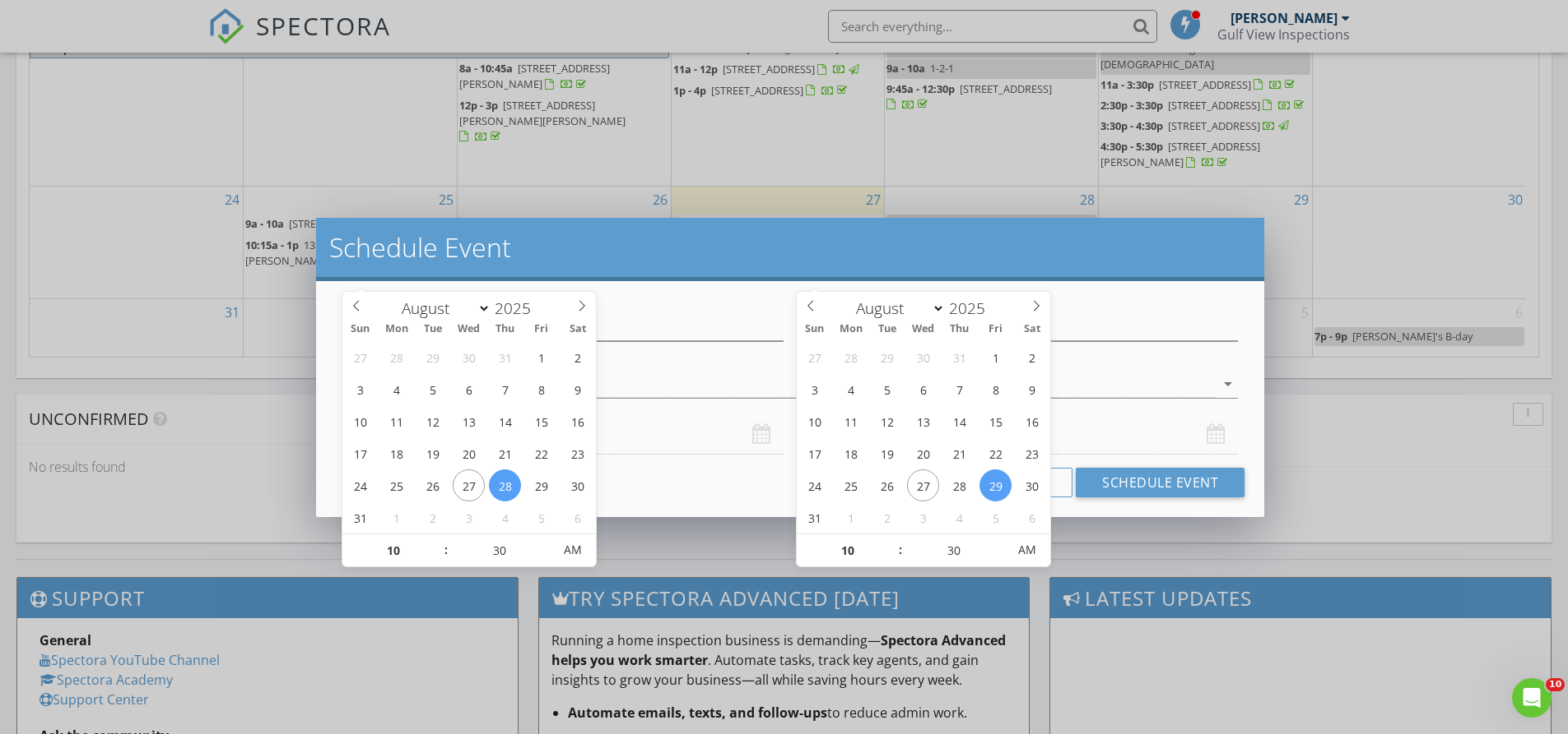
scroll to position [1069, 0]
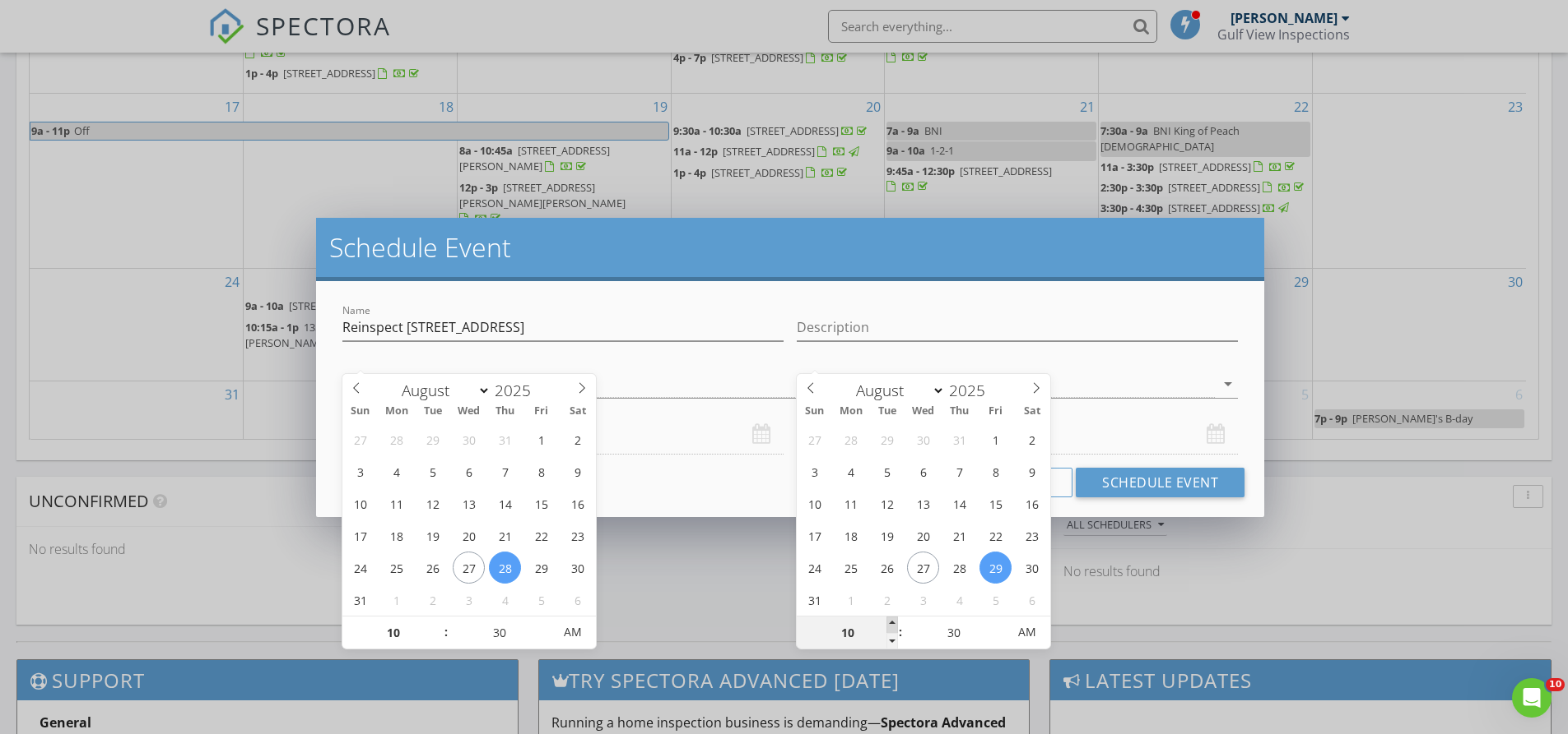
type input "11"
type input "08/29/2025 11:30 AM"
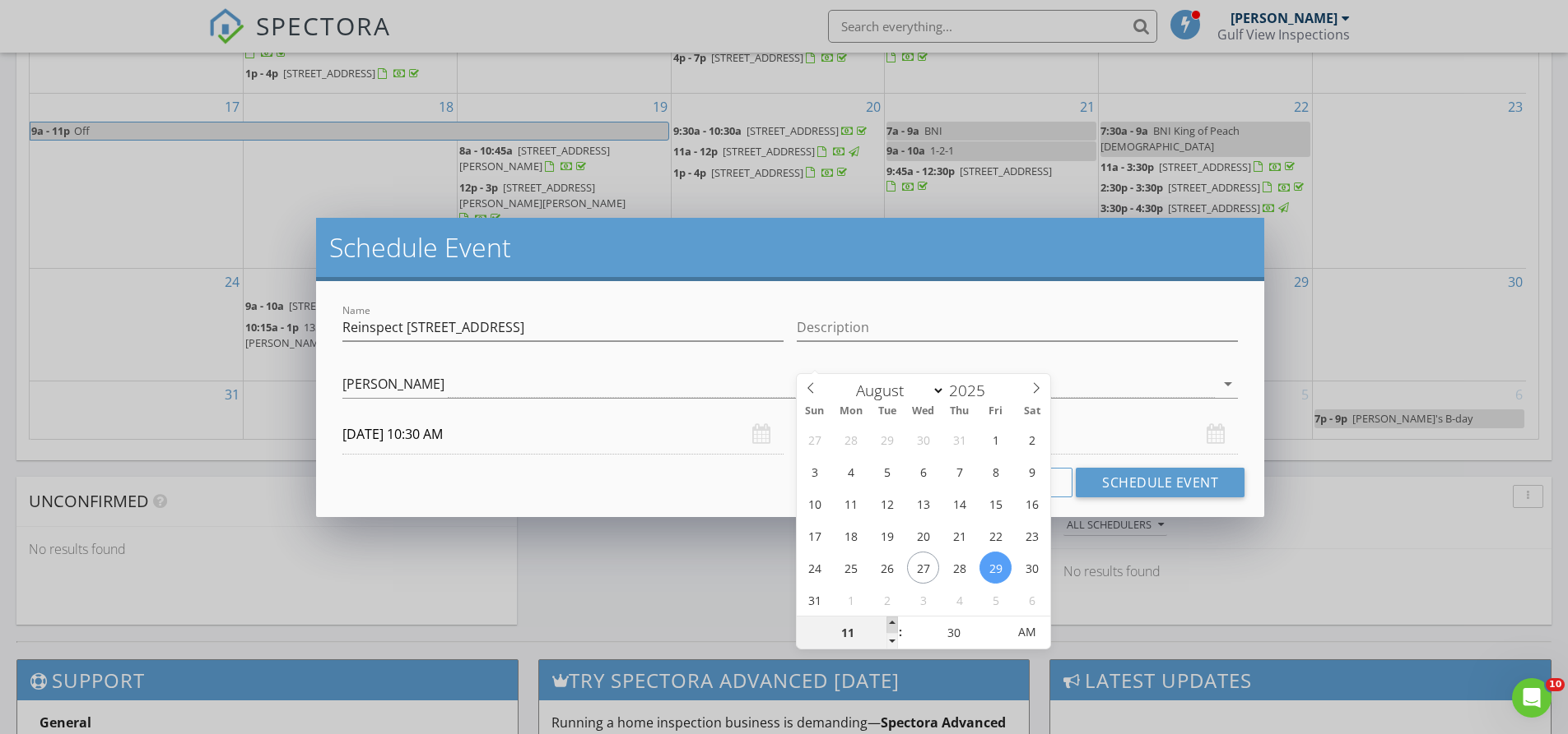
click at [890, 624] on span at bounding box center [892, 624] width 12 height 16
type input "25"
type input "08/29/2025 11:25 AM"
click at [1001, 640] on span at bounding box center [998, 641] width 12 height 16
type input "20"
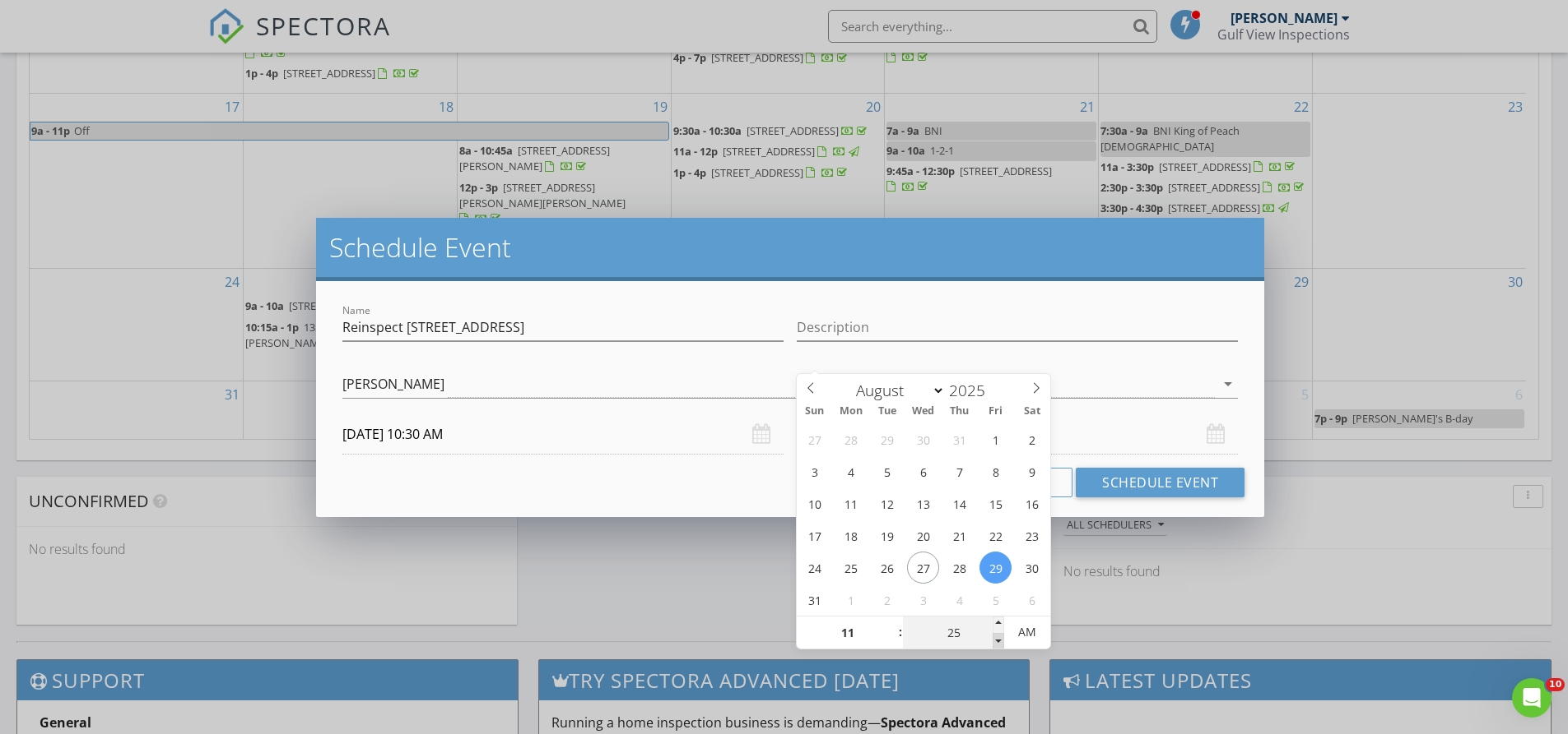
type input "08/29/2025 11:20 AM"
click at [1001, 640] on span at bounding box center [998, 641] width 12 height 16
type input "15"
type input "08/29/2025 11:15 AM"
click at [1001, 640] on span at bounding box center [998, 641] width 12 height 16
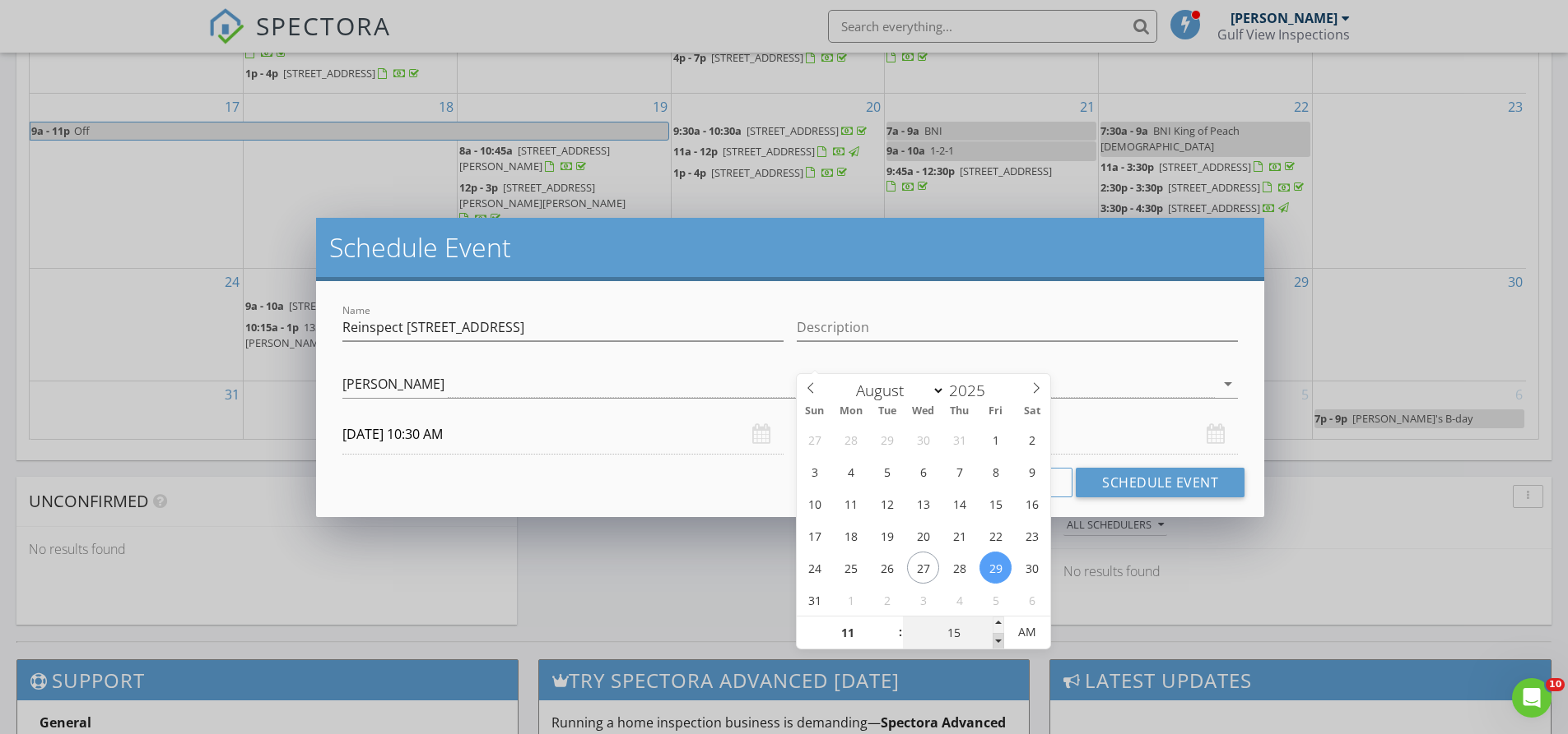
type input "10"
type input "08/29/2025 11:10 AM"
click at [1001, 640] on span at bounding box center [998, 641] width 12 height 16
type input "05"
type input "08/29/2025 11:05 AM"
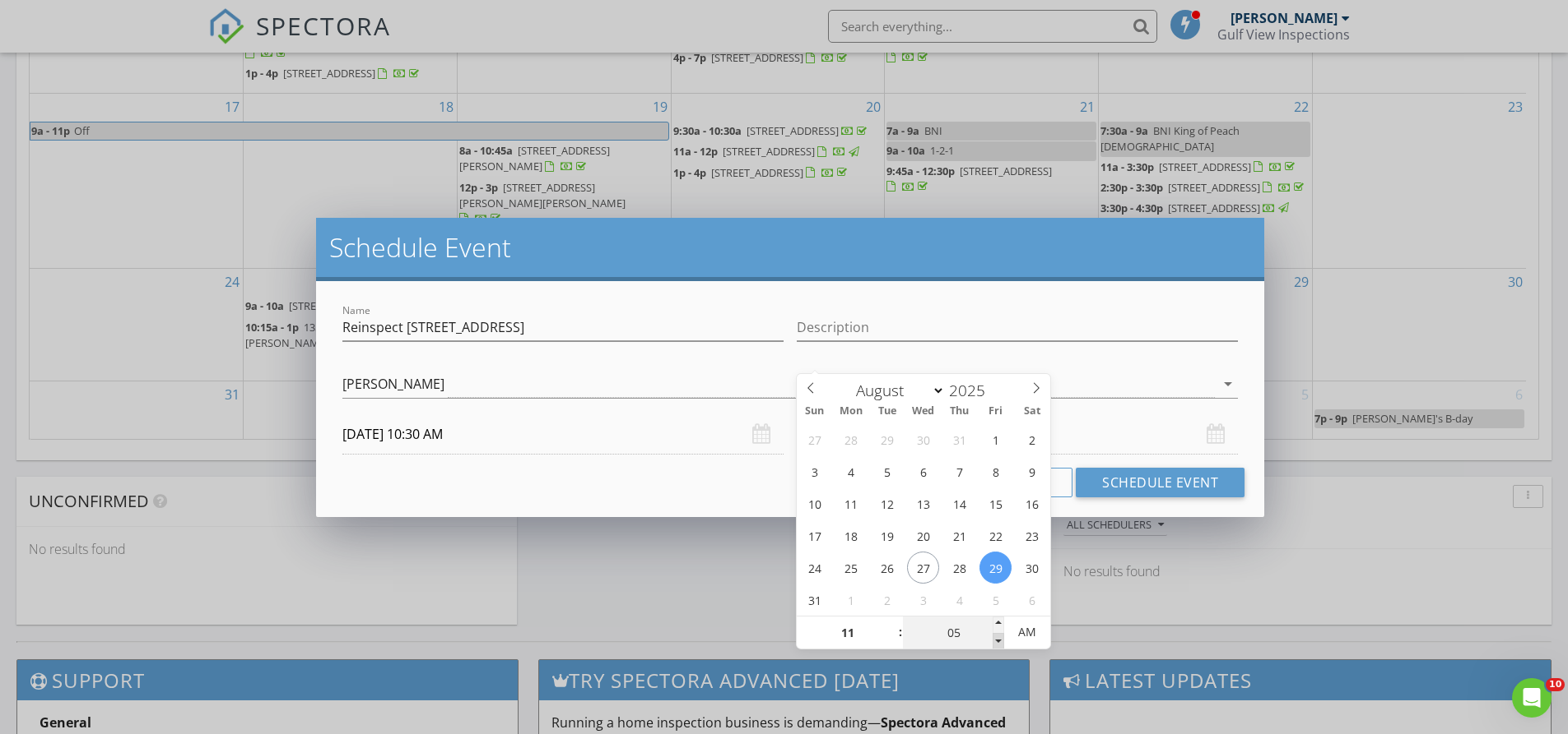
click at [1001, 640] on span at bounding box center [998, 641] width 12 height 16
type input "00"
type input "08/29/2025 11:00 AM"
click at [1001, 640] on span at bounding box center [998, 641] width 12 height 16
click at [815, 330] on input "Description" at bounding box center [1017, 328] width 441 height 27
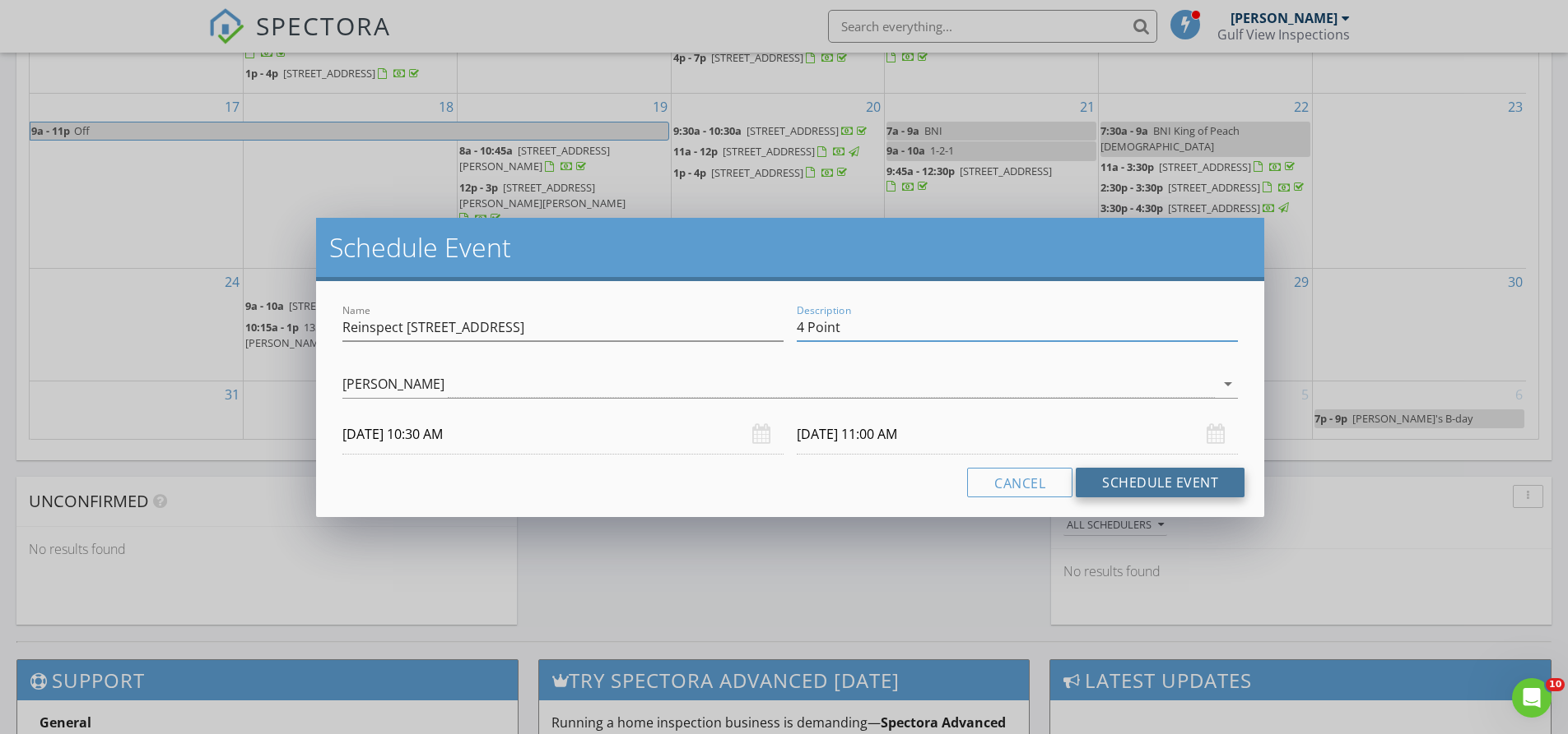
type input "4 Point"
click at [1130, 483] on button "Schedule Event" at bounding box center [1159, 482] width 168 height 30
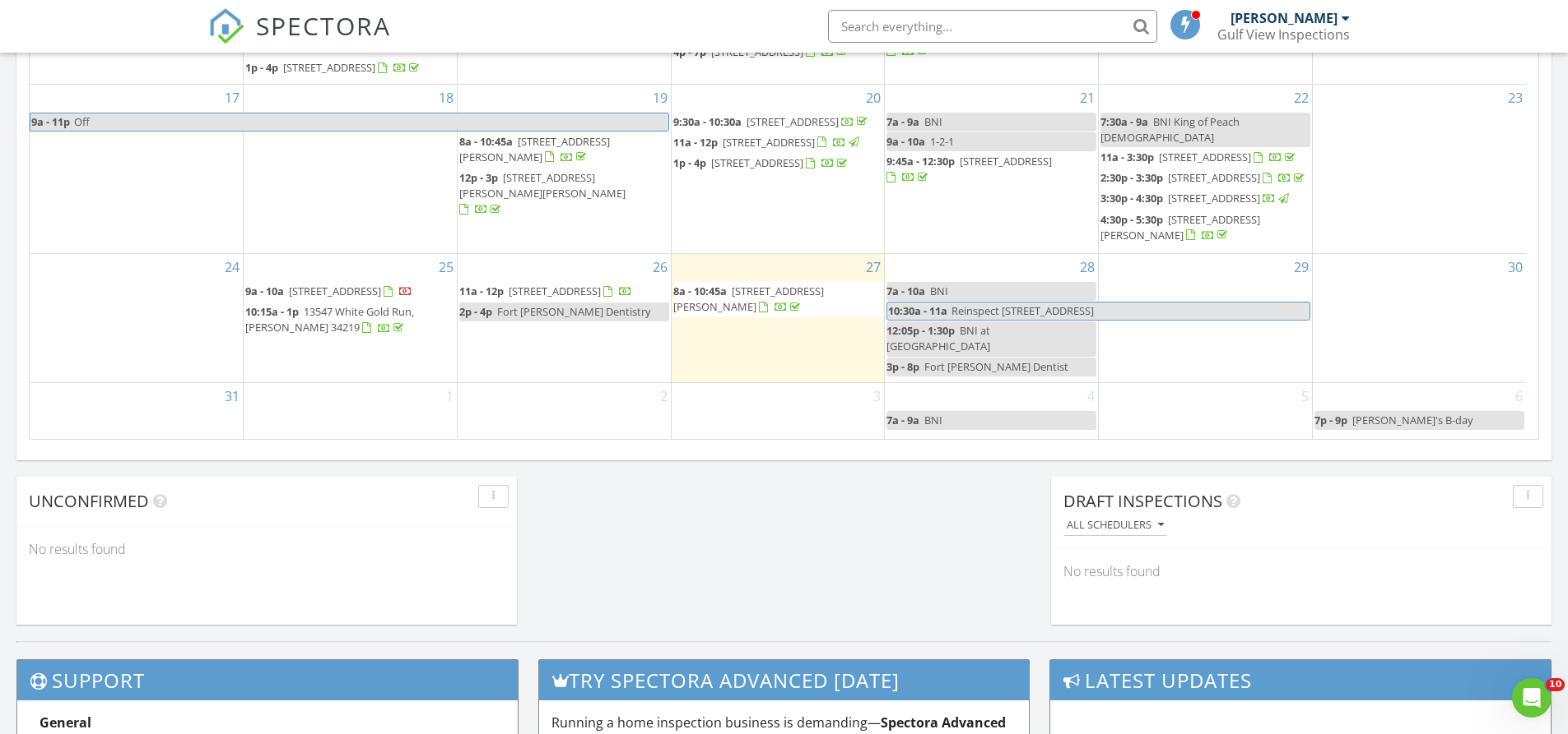
click at [1094, 318] on span "Reinspect 508 51st Ave W Lot 21" at bounding box center [1023, 310] width 142 height 14
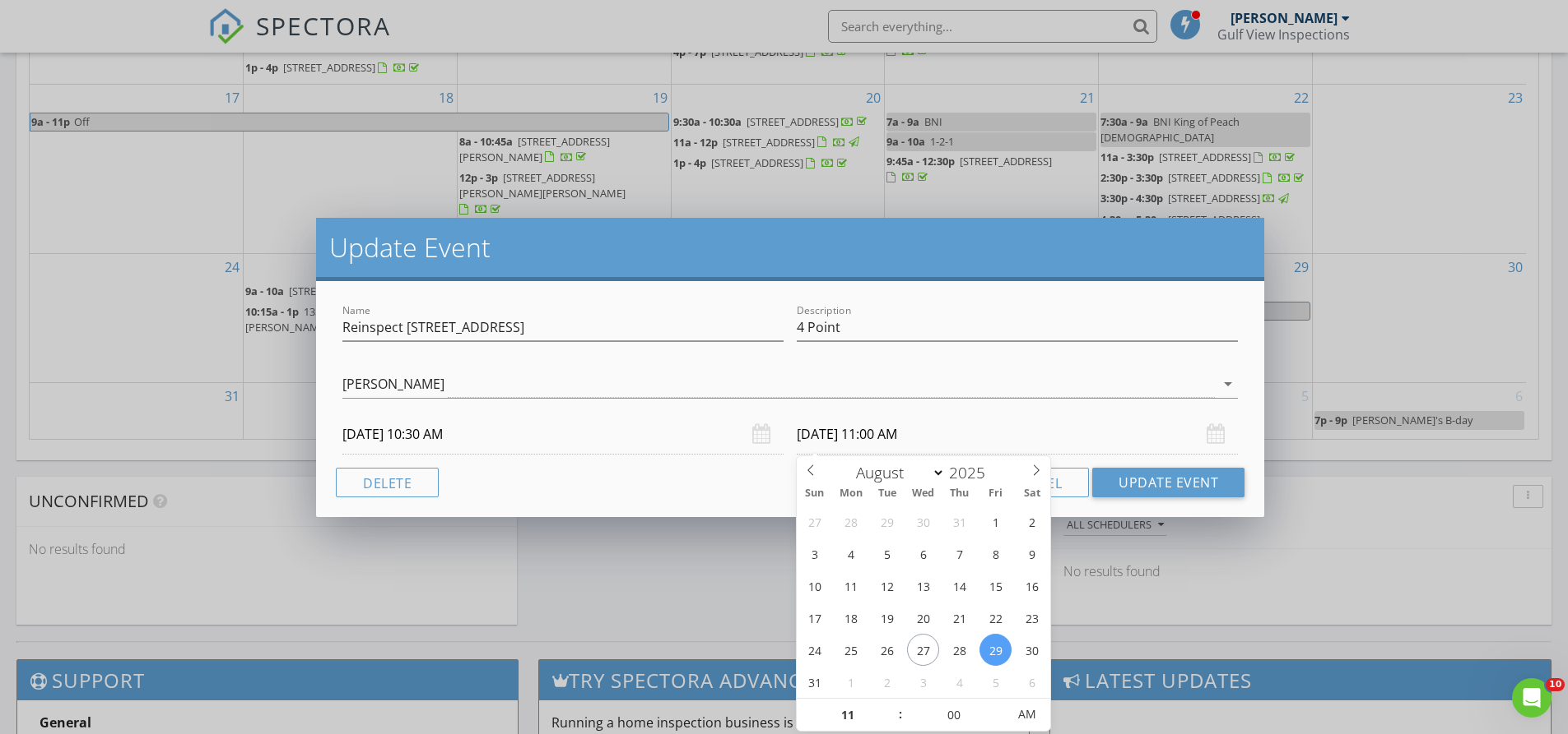
click at [889, 441] on input "08/29/2025 11:00 AM" at bounding box center [1017, 434] width 441 height 40
type input "08/28/2025 11:00 AM"
click at [1159, 483] on button "Update Event" at bounding box center [1168, 482] width 152 height 30
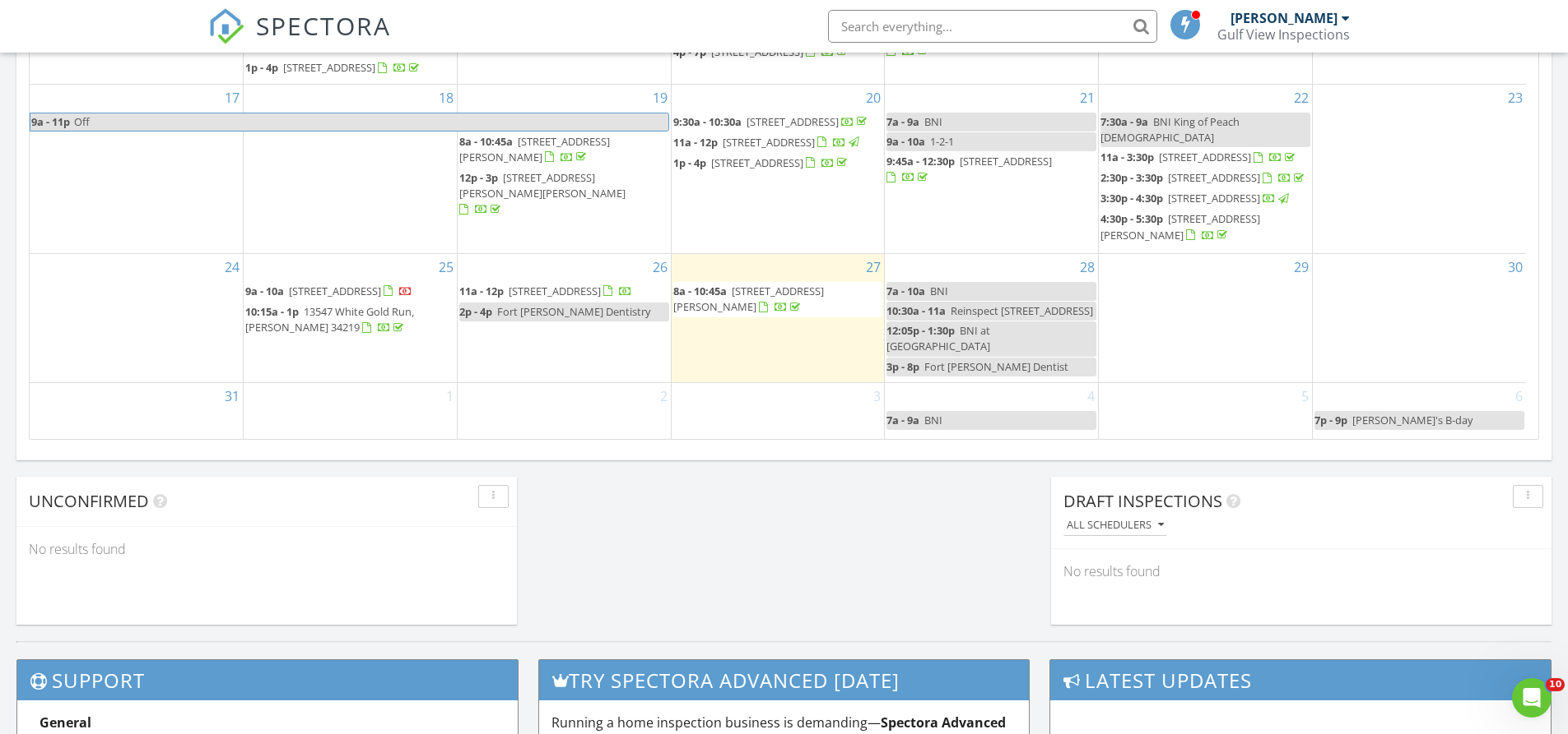
click at [993, 316] on div "28 7a - 10a BNI 10:30a - 11a Reinspect 508 51st Ave W Lot 21 12:05p - 1:30p BNI…" at bounding box center [991, 319] width 213 height 129
click at [997, 281] on link "Event" at bounding box center [991, 273] width 85 height 26
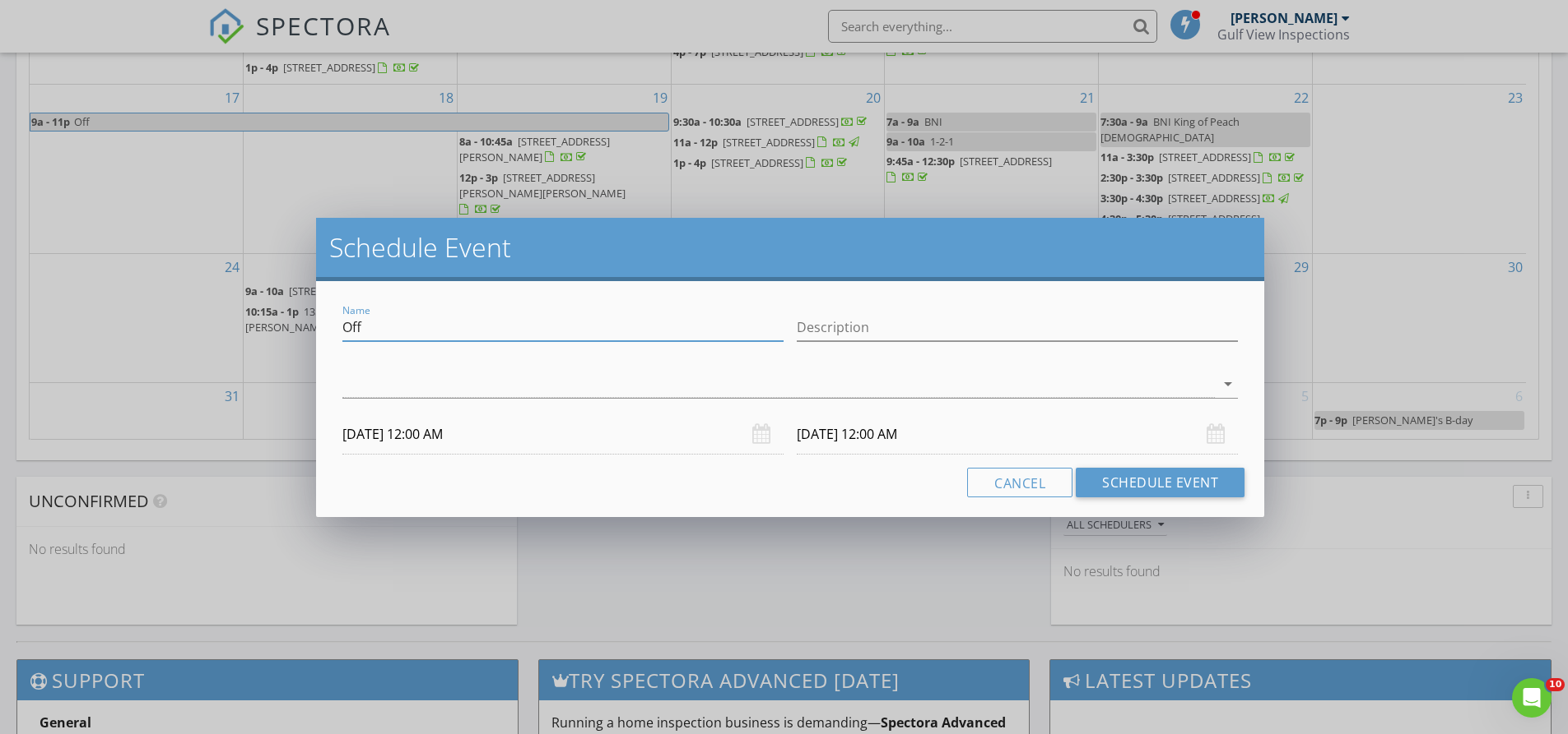
click at [401, 339] on input "Off" at bounding box center [562, 328] width 441 height 27
type input "O"
type input "Reinspect 5117 6th C St E Bradenton"
click at [374, 380] on div at bounding box center [778, 384] width 872 height 27
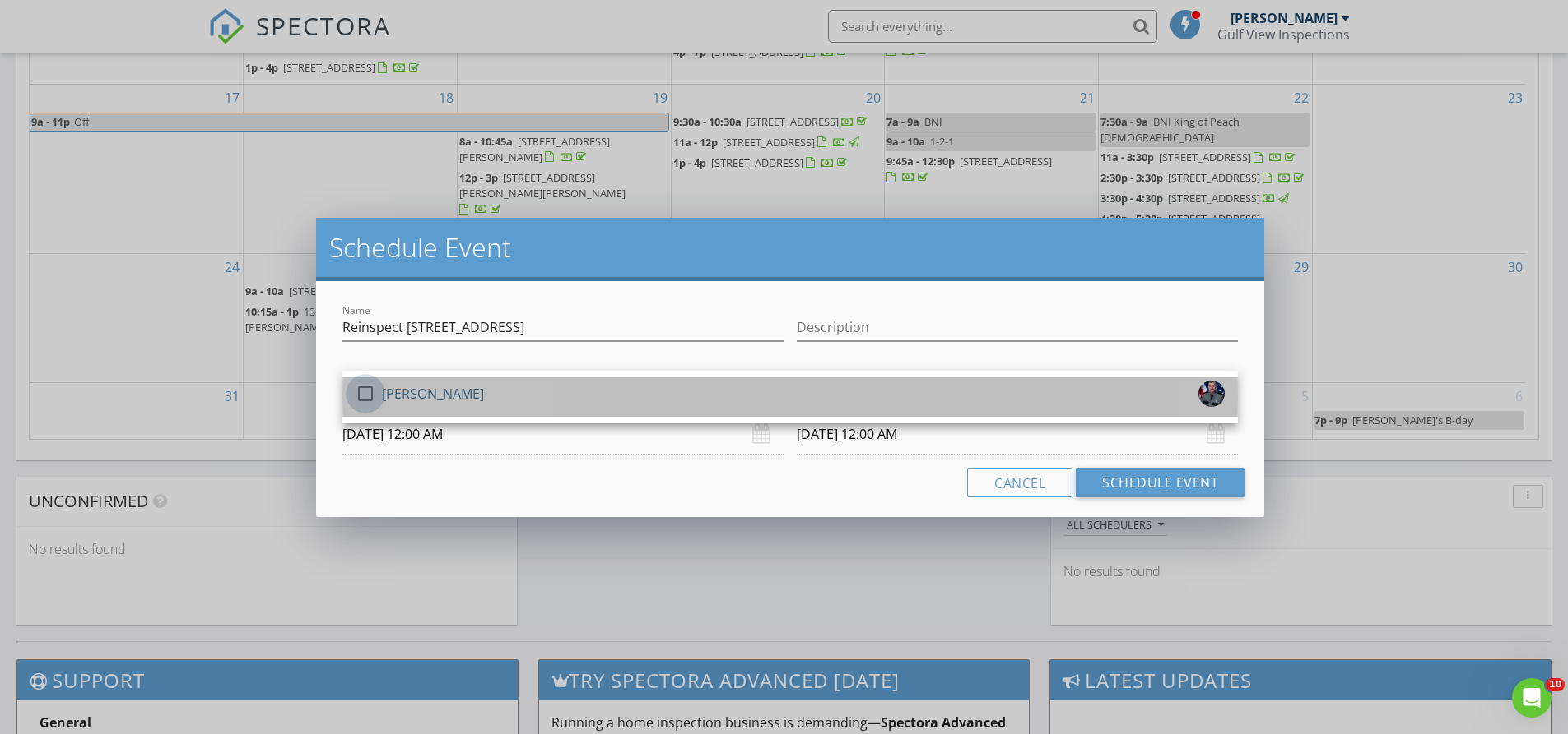
click at [372, 390] on div at bounding box center [365, 394] width 28 height 28
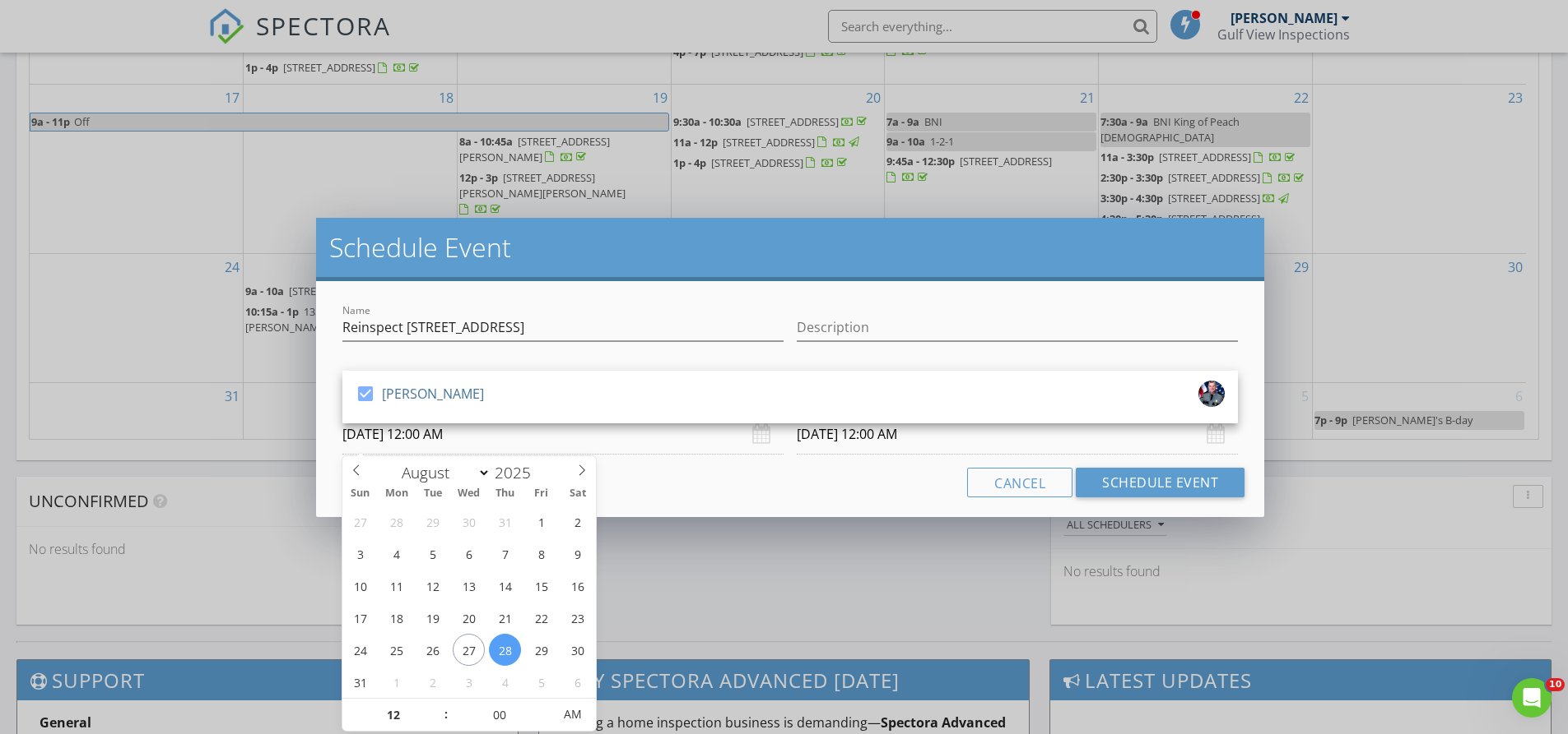
click at [673, 443] on input "08/28/2025 12:00 AM" at bounding box center [562, 434] width 441 height 40
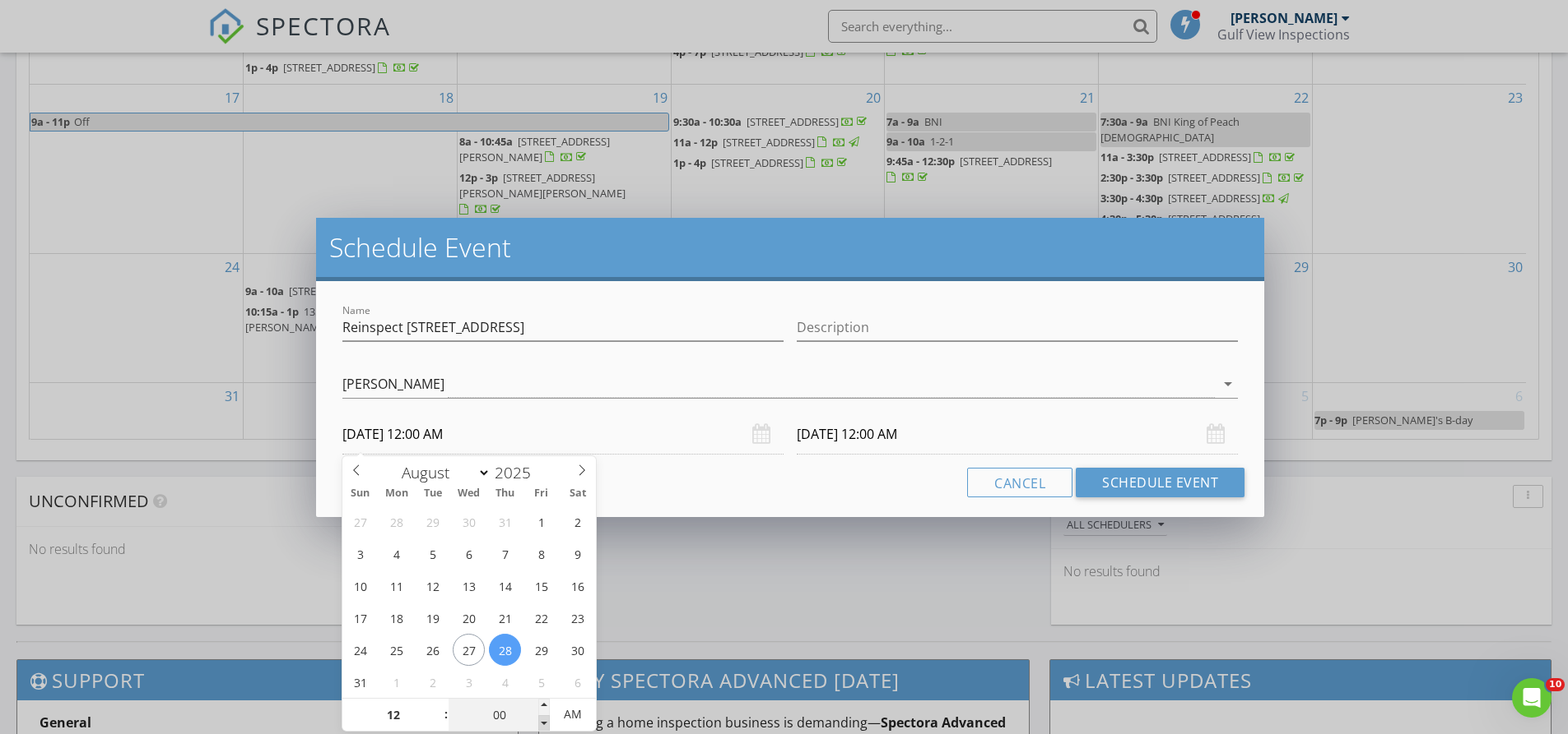
type input "11"
type input "55"
type input "08/28/2025 11:55 PM"
click at [544, 721] on span at bounding box center [544, 723] width 12 height 16
type input "50"
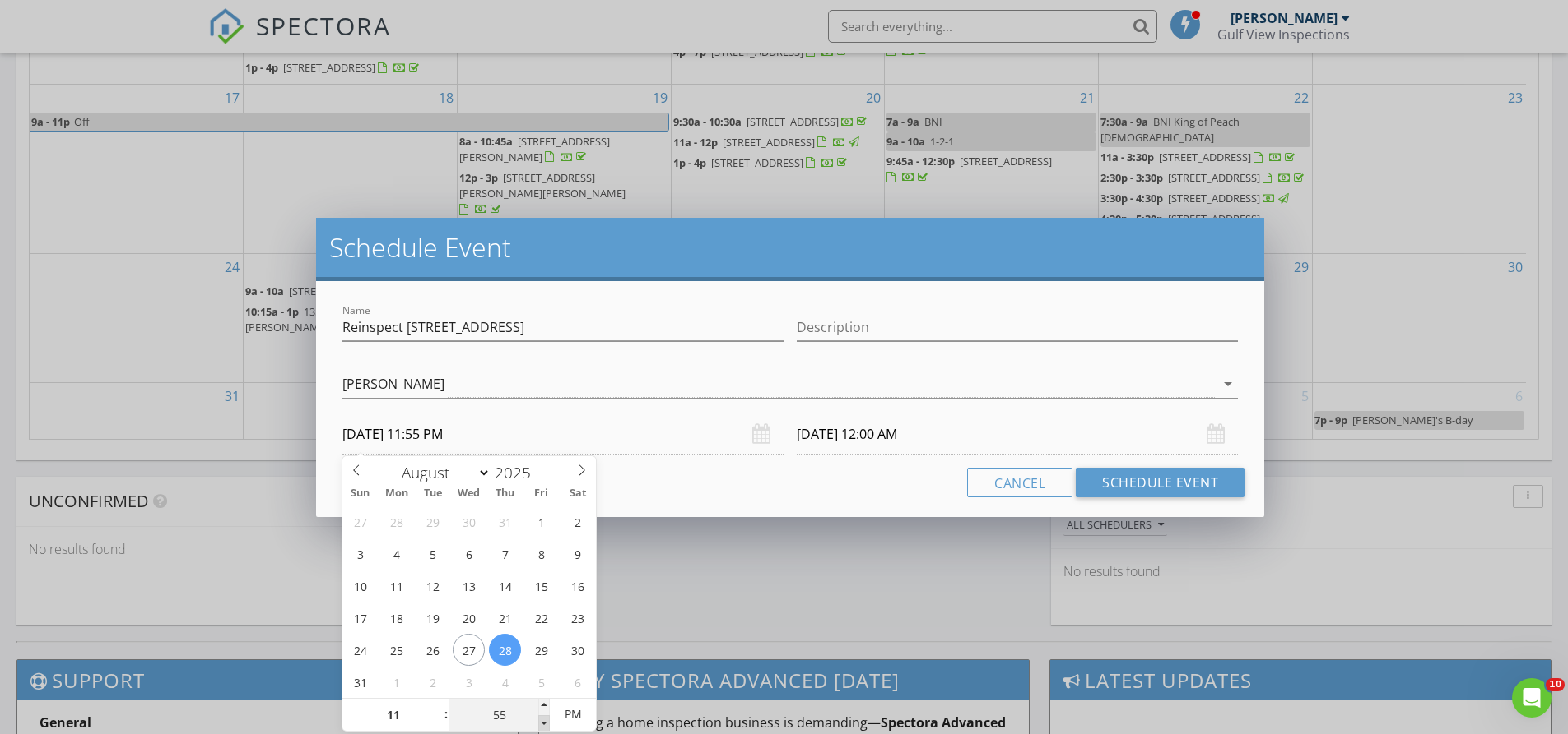
type input "08/28/2025 11:50 PM"
click at [544, 721] on span at bounding box center [544, 723] width 12 height 16
type input "45"
type input "08/28/2025 11:45 PM"
click at [544, 721] on span at bounding box center [544, 723] width 12 height 16
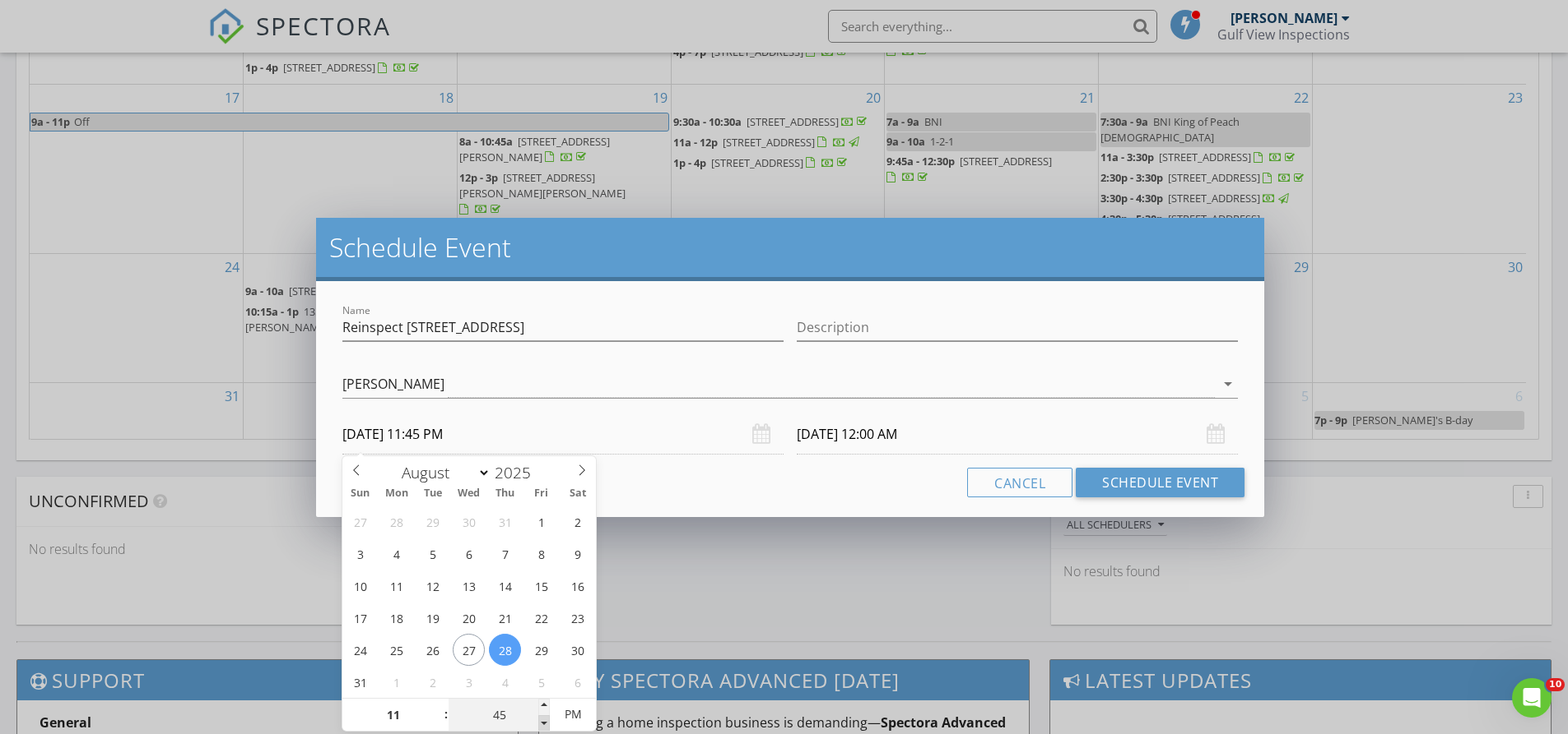
type input "08/29/2025 11:45 PM"
type input "40"
type input "08/28/2025 11:40 PM"
click at [544, 721] on span at bounding box center [544, 723] width 12 height 16
type input "08/29/2025 11:40 PM"
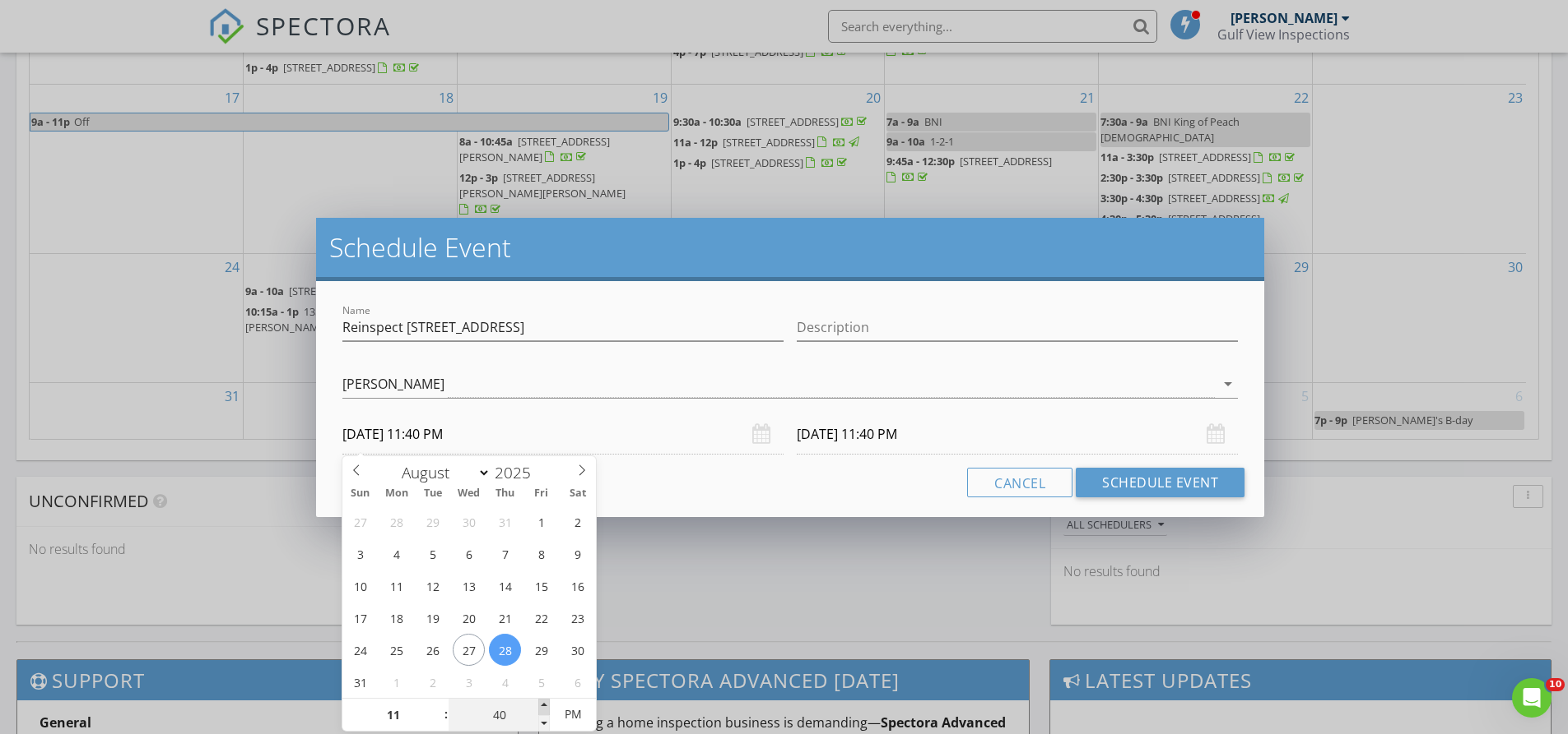
type input "45"
type input "08/28/2025 11:45 PM"
click at [544, 706] on span at bounding box center [544, 707] width 12 height 16
type input "50"
type input "08/28/2025 11:50 PM"
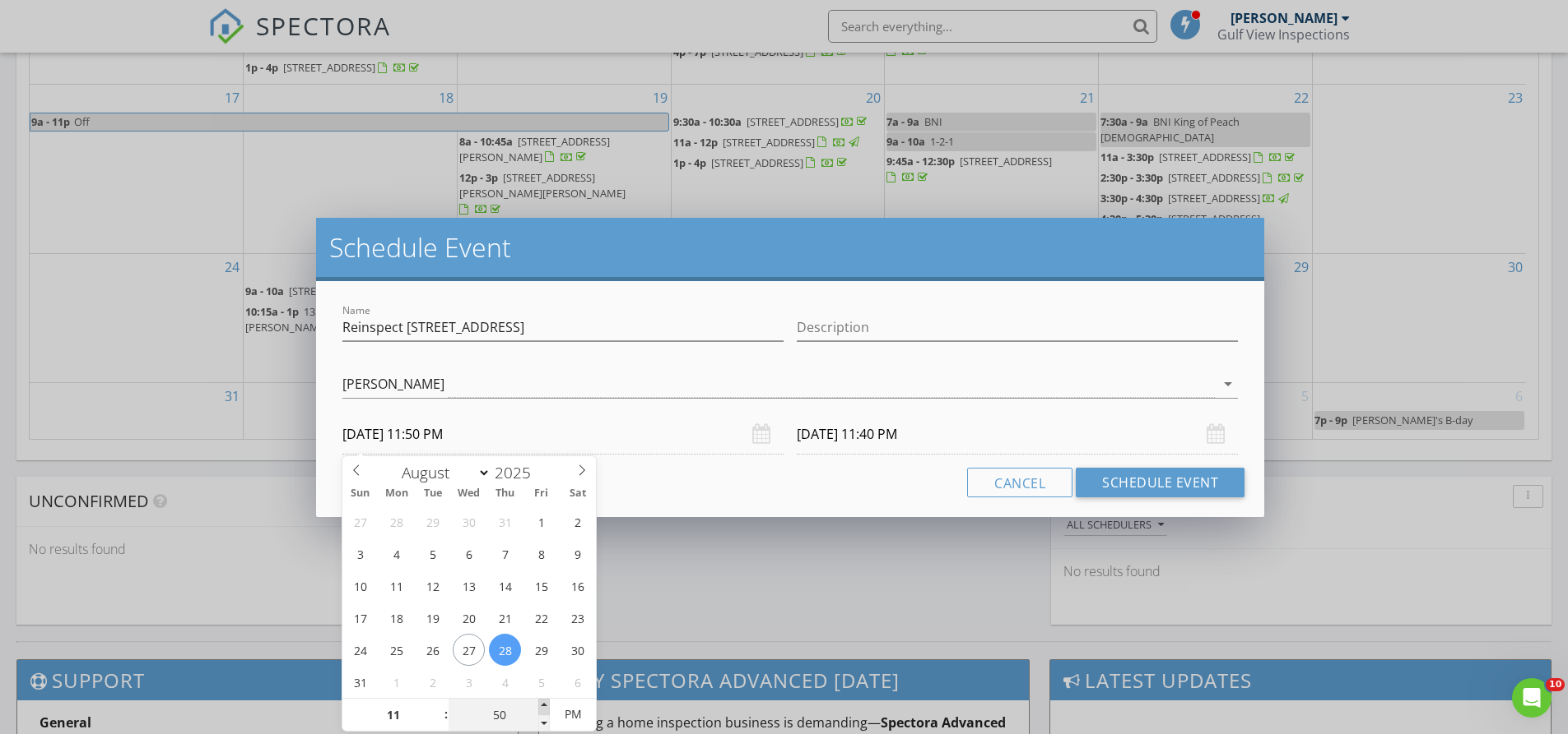
click at [544, 706] on span at bounding box center [544, 707] width 12 height 16
type input "55"
type input "08/28/2025 11:55 PM"
click at [544, 705] on span at bounding box center [544, 707] width 12 height 16
type input "08/29/2025 11:55 PM"
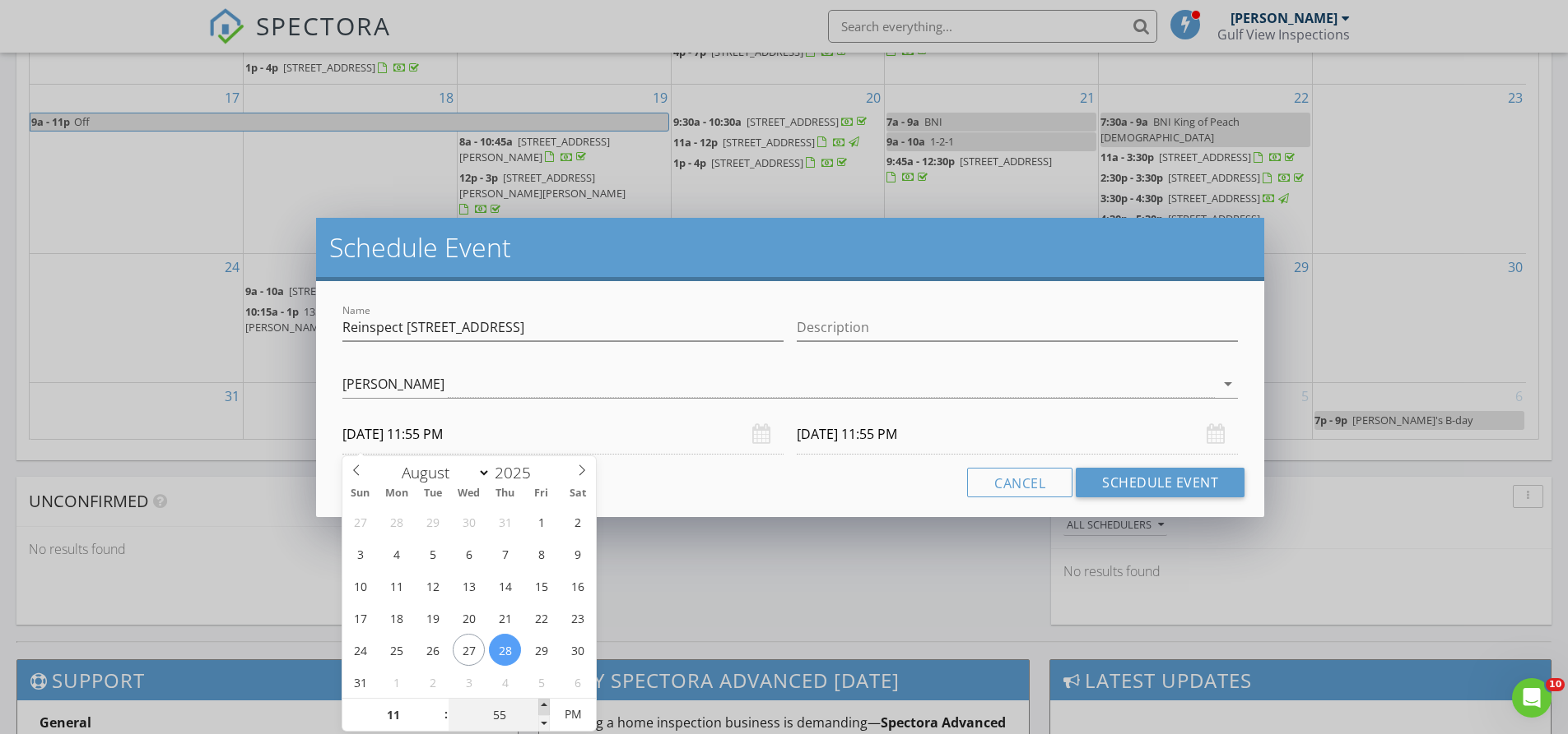
type input "12"
type input "00"
type input "08/28/2025 12:00 AM"
click at [544, 705] on span at bounding box center [544, 707] width 12 height 16
type input "08/29/2025 12:00 AM"
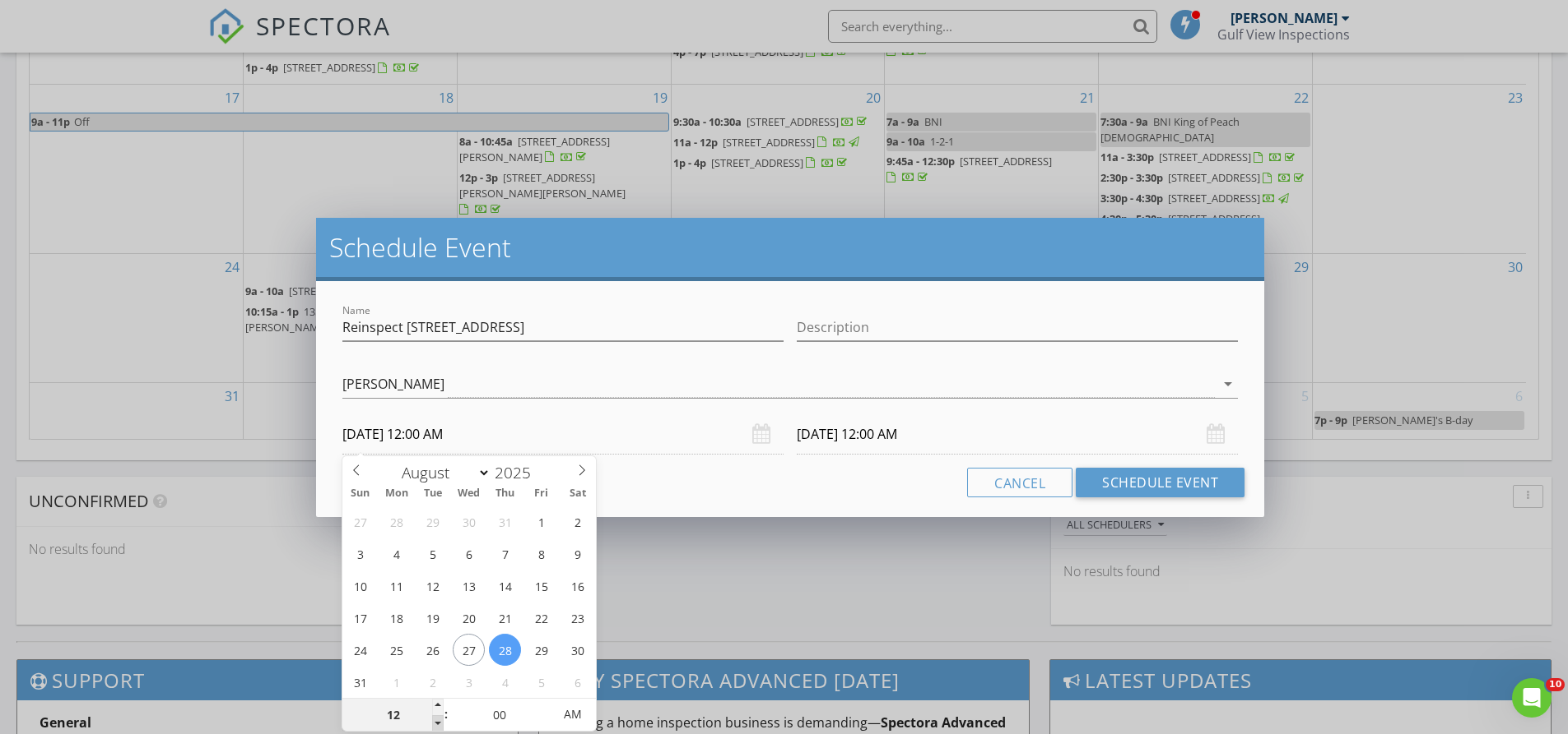
type input "11"
type input "08/28/2025 11:00 PM"
click at [434, 721] on span at bounding box center [437, 723] width 12 height 16
type input "10"
type input "08/28/2025 10:00 PM"
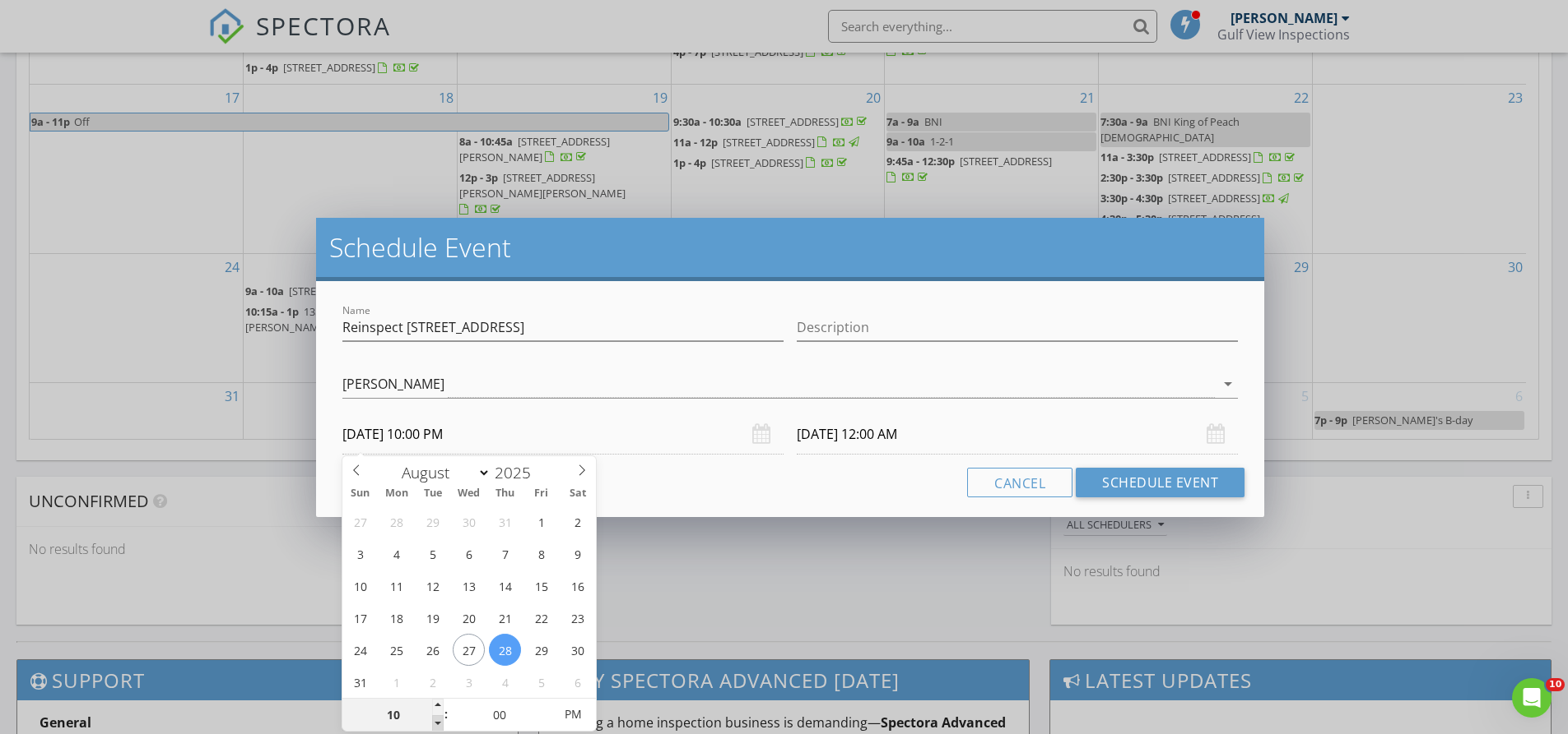
click at [434, 721] on span at bounding box center [437, 723] width 12 height 16
type input "10"
type input "08/29/2025 10:00 PM"
type input "08/28/2025 10:00 AM"
click at [563, 716] on span "AM" at bounding box center [572, 715] width 45 height 33
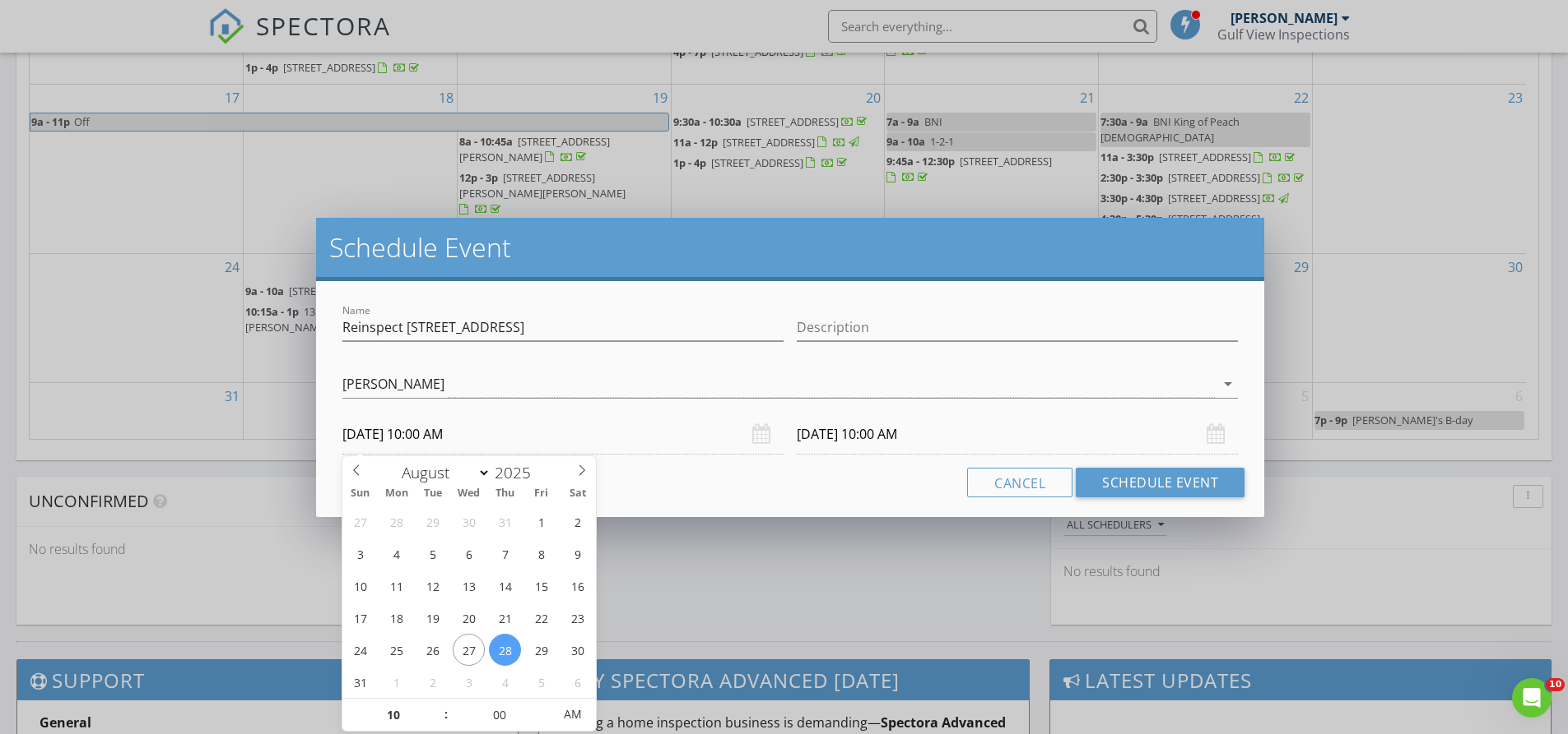
click at [886, 456] on div "Name Reinspect 5117 6th C St E Bradenton Description check_box Joseph Gibson Jo…" at bounding box center [790, 400] width 948 height 236
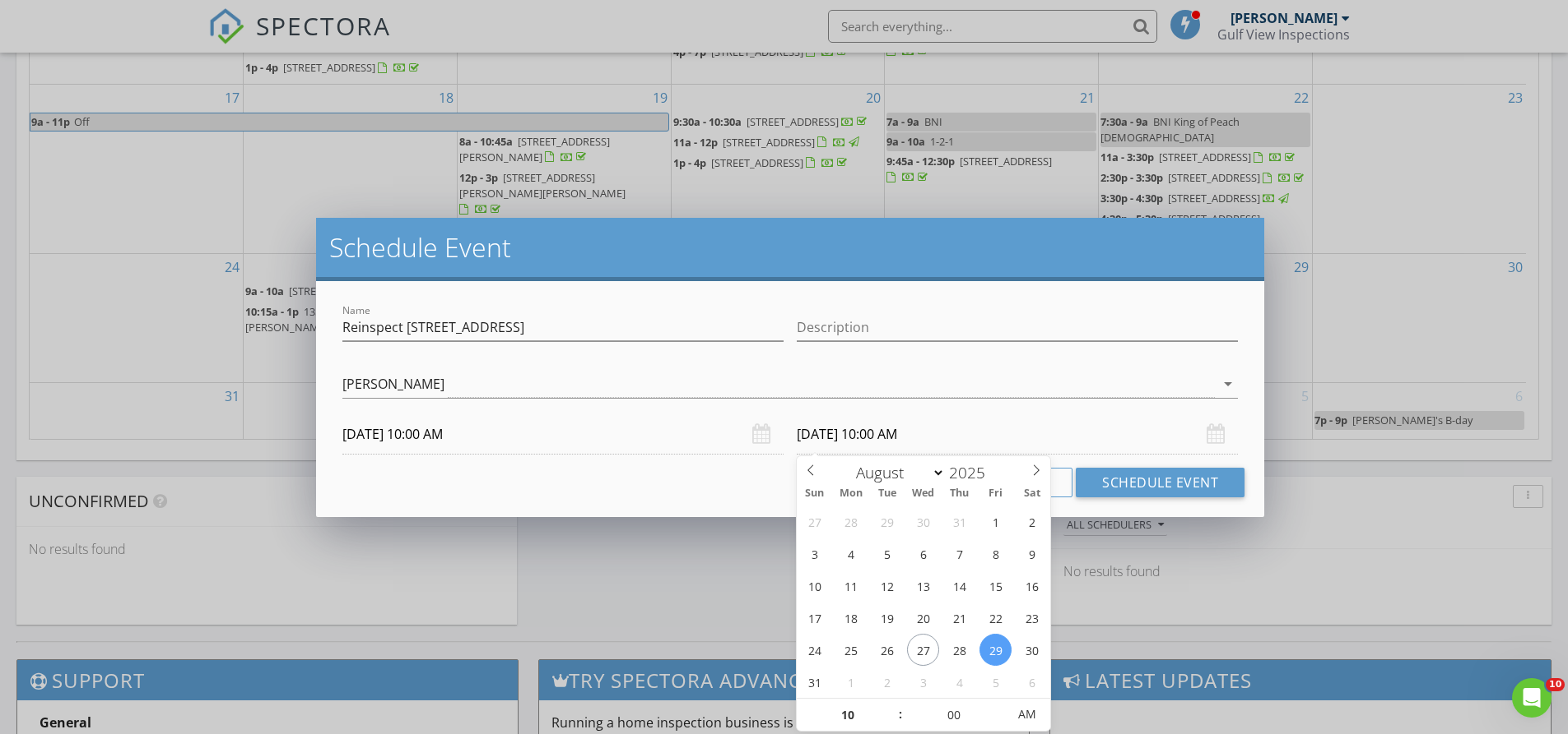
click at [886, 439] on input "08/29/2025 10:00 AM" at bounding box center [1017, 434] width 441 height 40
type input "08/28/2025 10:00 AM"
type input "11"
type input "08/28/2025 11:00 AM"
click at [888, 702] on span at bounding box center [892, 707] width 12 height 16
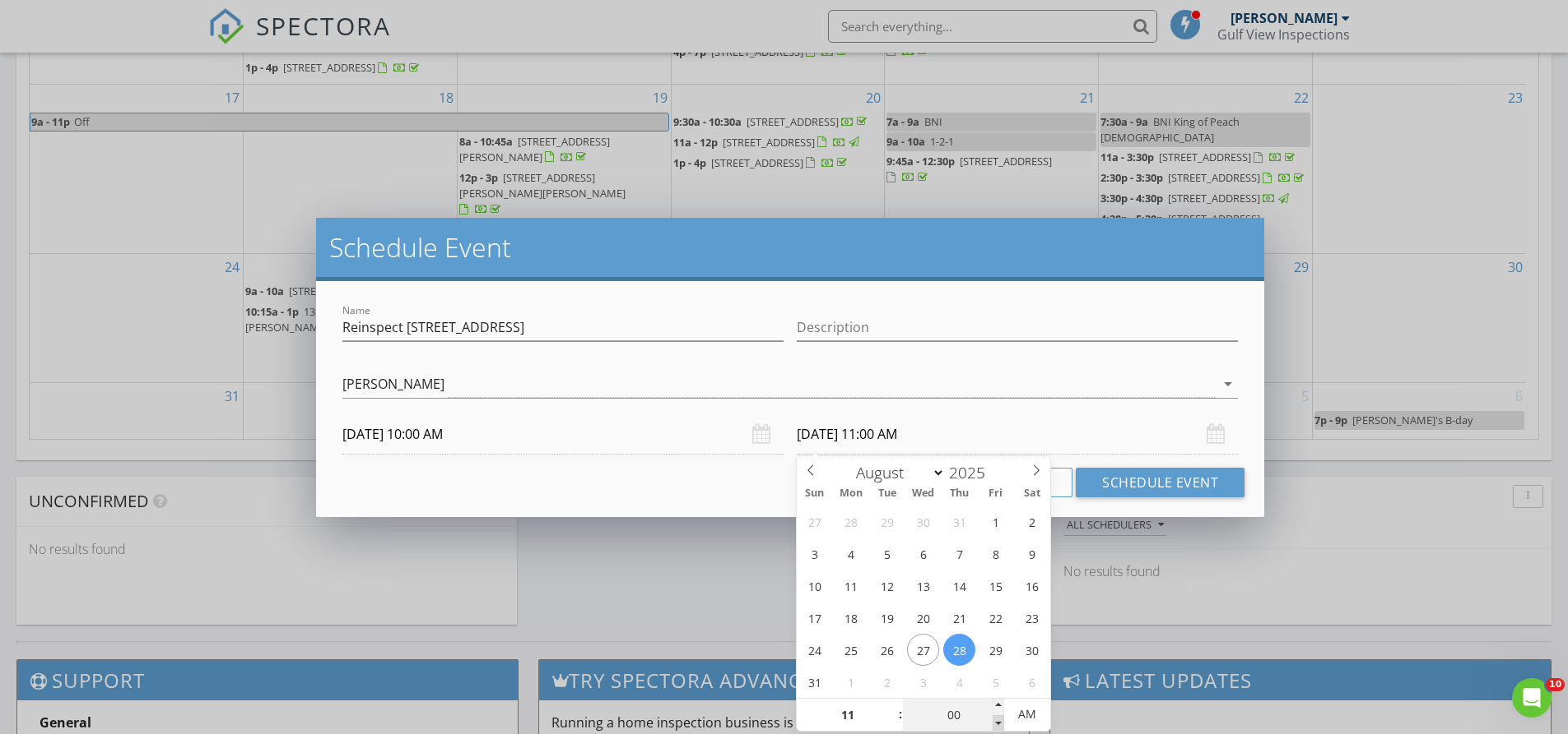
type input "10"
type input "55"
type input "08/28/2025 10:55 AM"
click at [995, 722] on span at bounding box center [998, 723] width 12 height 16
type input "50"
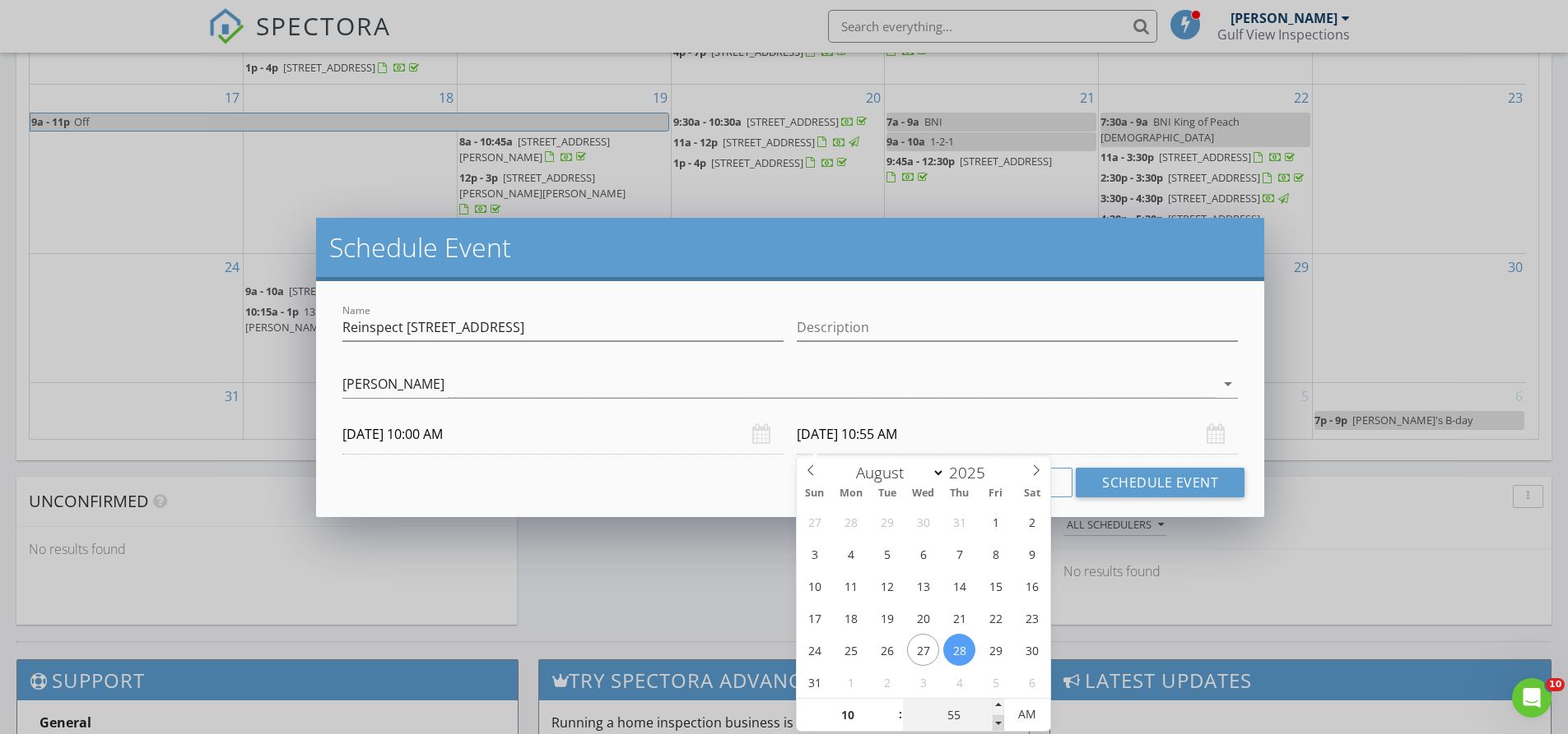
type input "08/28/2025 10:50 AM"
click at [995, 722] on span at bounding box center [998, 723] width 12 height 16
type input "45"
type input "08/28/2025 10:45 AM"
click at [995, 722] on span at bounding box center [998, 723] width 12 height 16
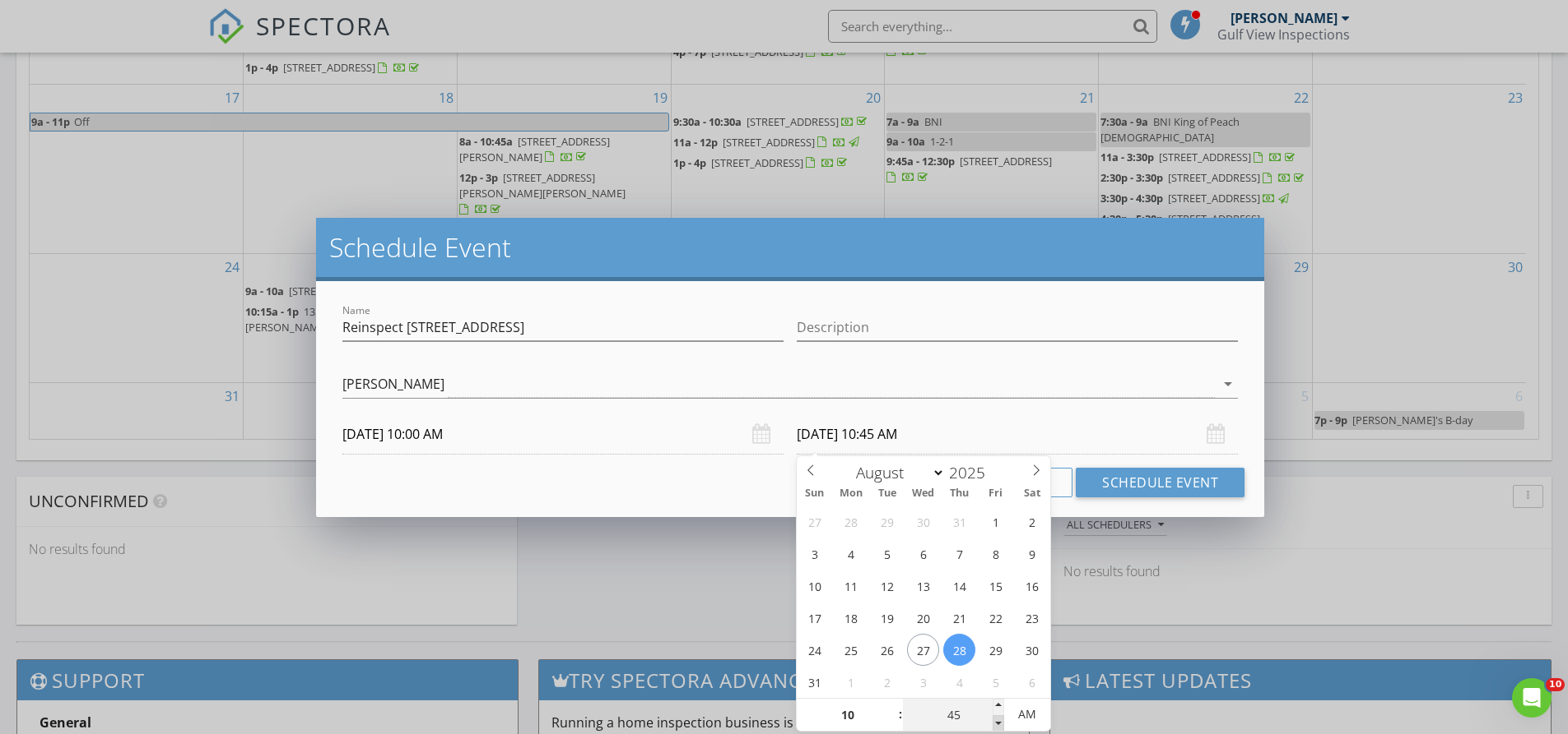
type input "40"
type input "08/28/2025 10:40 AM"
click at [995, 722] on span at bounding box center [998, 723] width 12 height 16
type input "35"
type input "08/28/2025 10:35 AM"
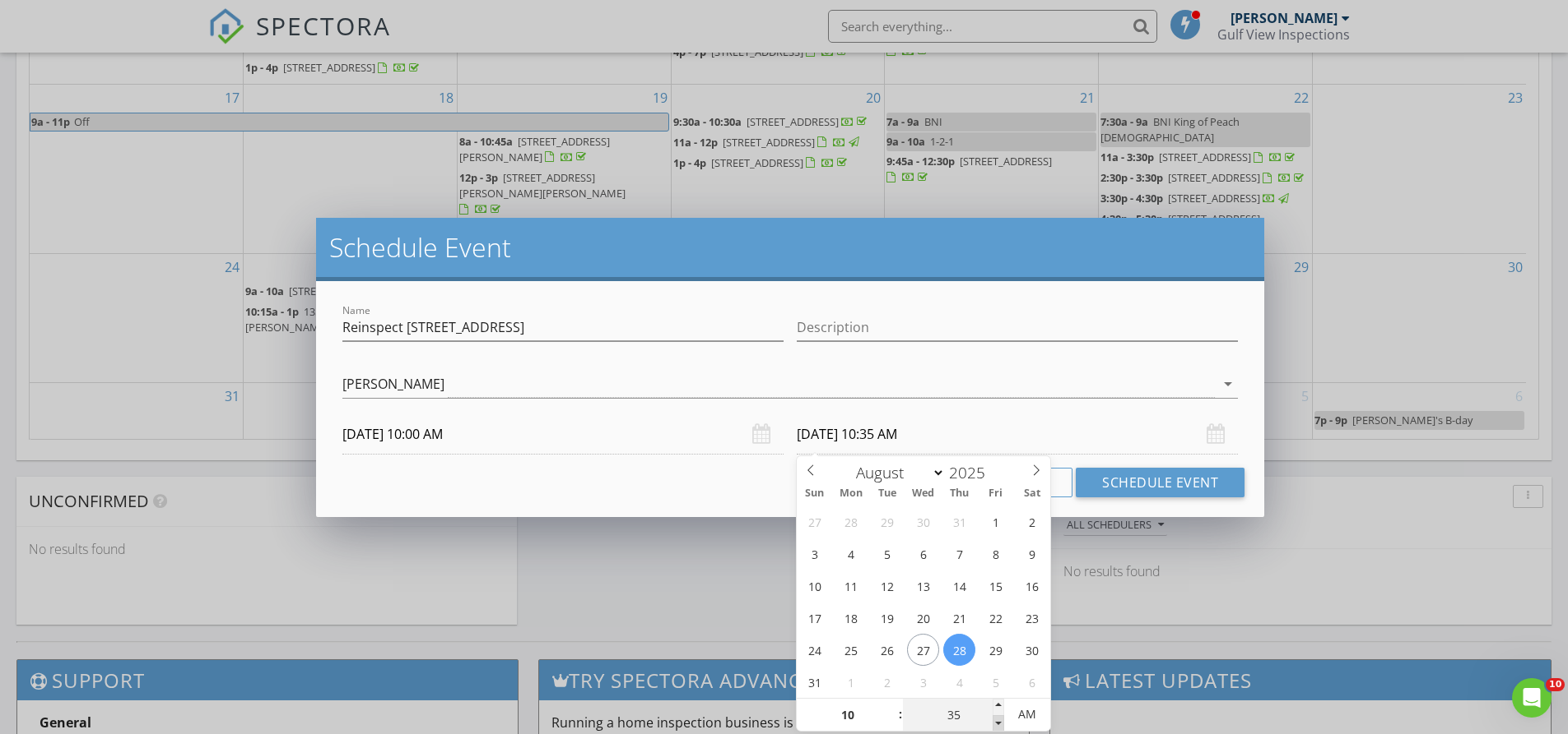
click at [995, 722] on span at bounding box center [998, 723] width 12 height 16
type input "30"
type input "08/28/2025 10:30 AM"
click at [995, 722] on span at bounding box center [998, 723] width 12 height 16
type input "25"
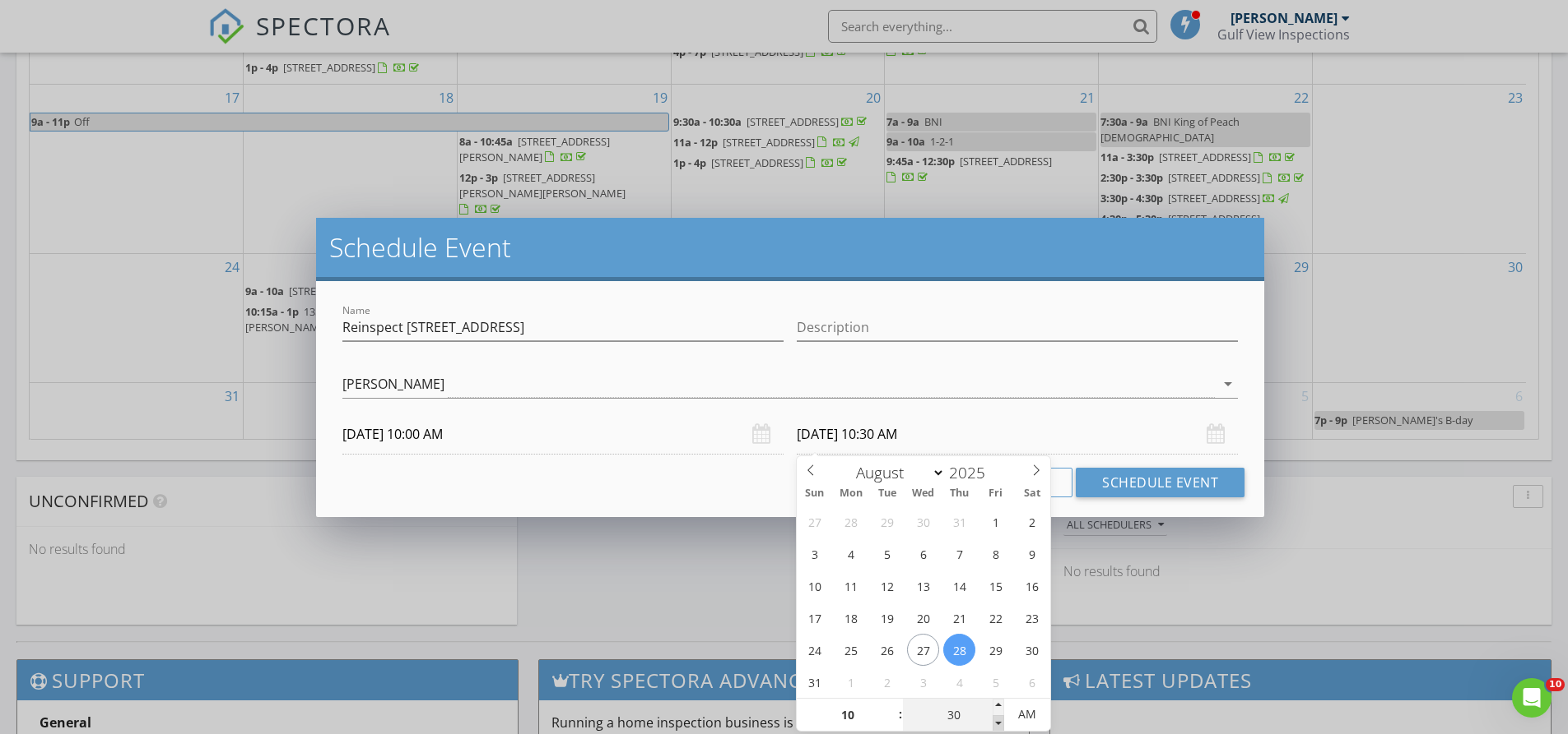
type input "08/28/2025 10:25 AM"
click at [995, 722] on span at bounding box center [998, 723] width 12 height 16
type input "20"
type input "08/28/2025 10:20 AM"
click at [995, 722] on span at bounding box center [998, 723] width 12 height 16
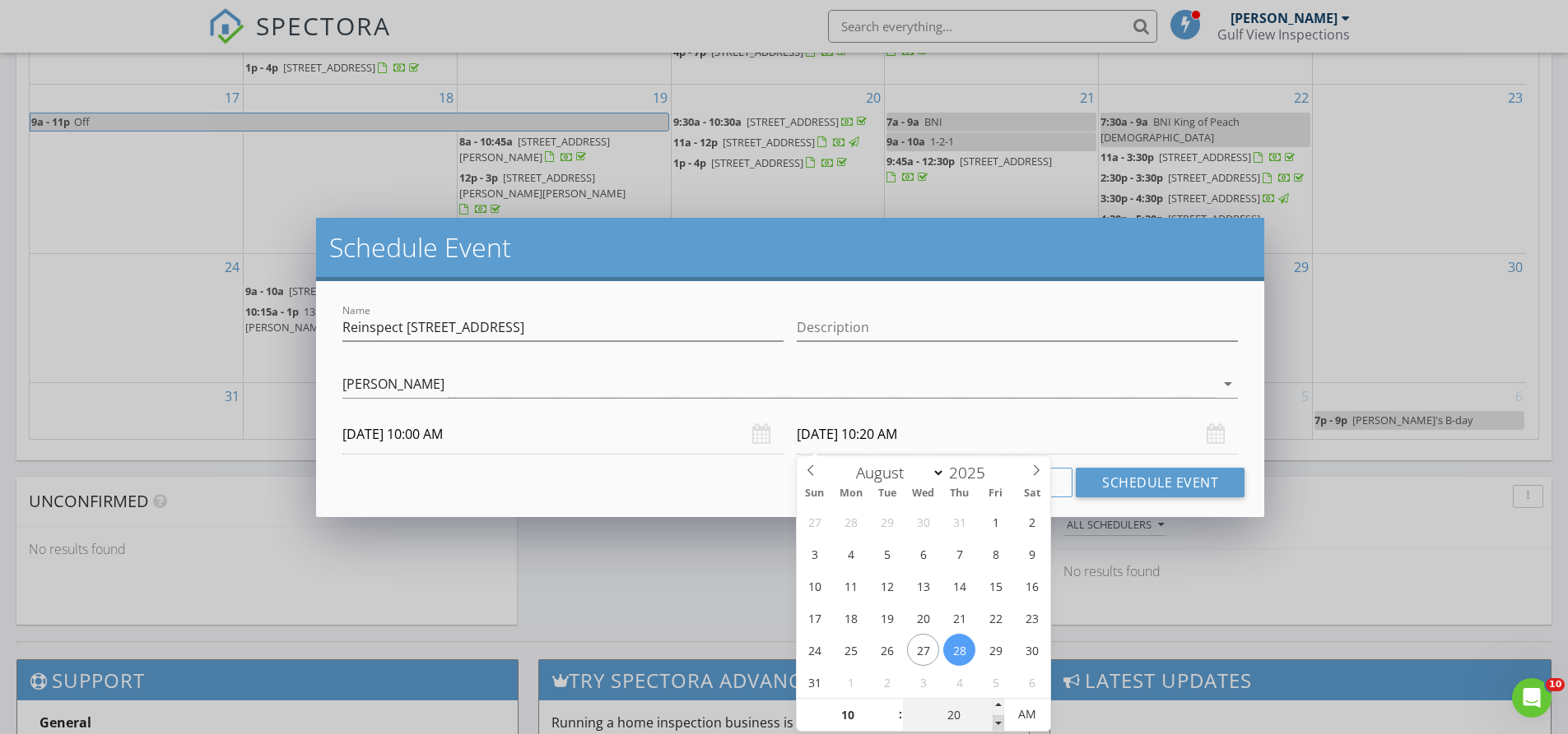
type input "15"
type input "08/28/2025 10:15 AM"
click at [995, 722] on span at bounding box center [998, 723] width 12 height 16
click at [1135, 477] on button "Schedule Event" at bounding box center [1159, 482] width 168 height 30
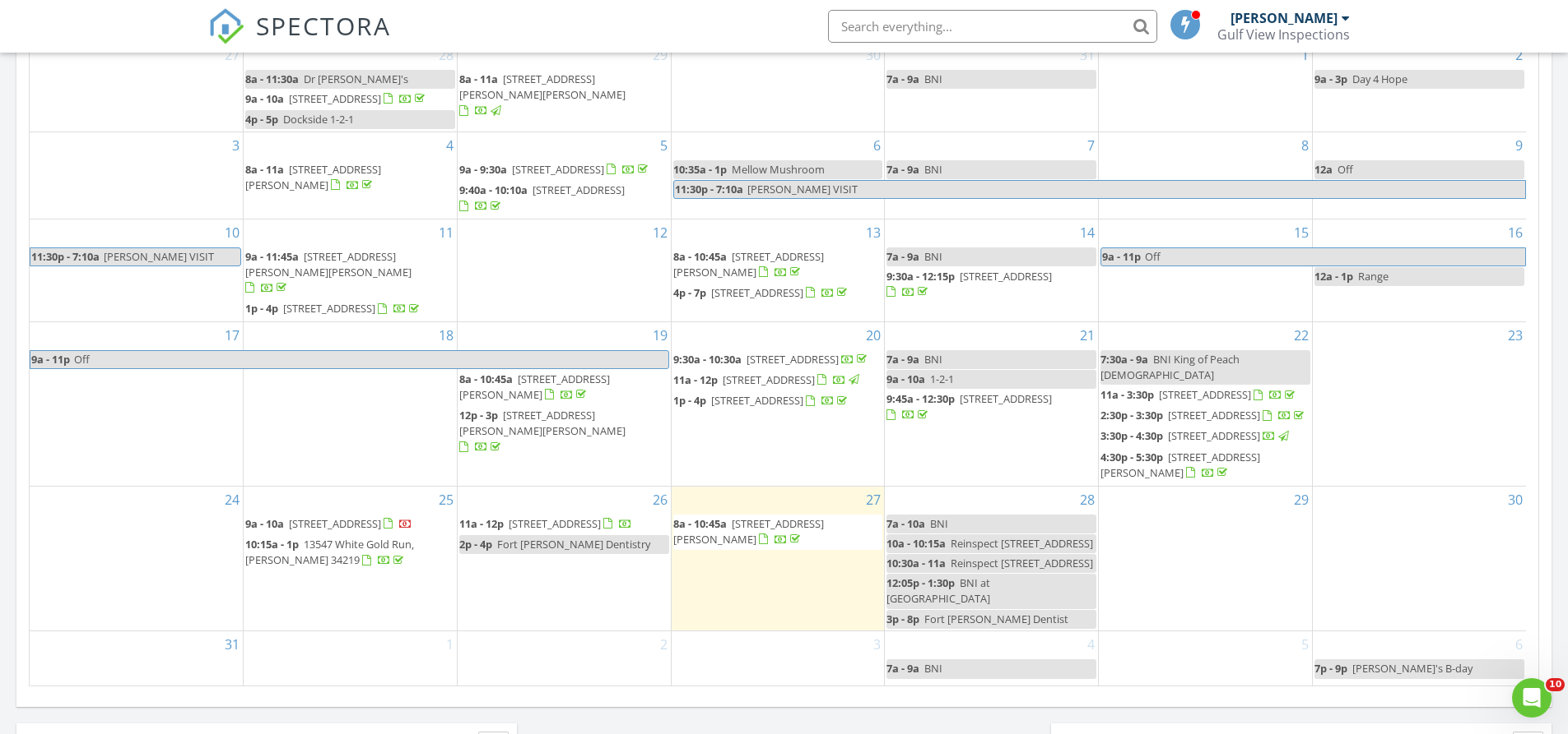
scroll to position [76, 0]
